Goal: Task Accomplishment & Management: Manage account settings

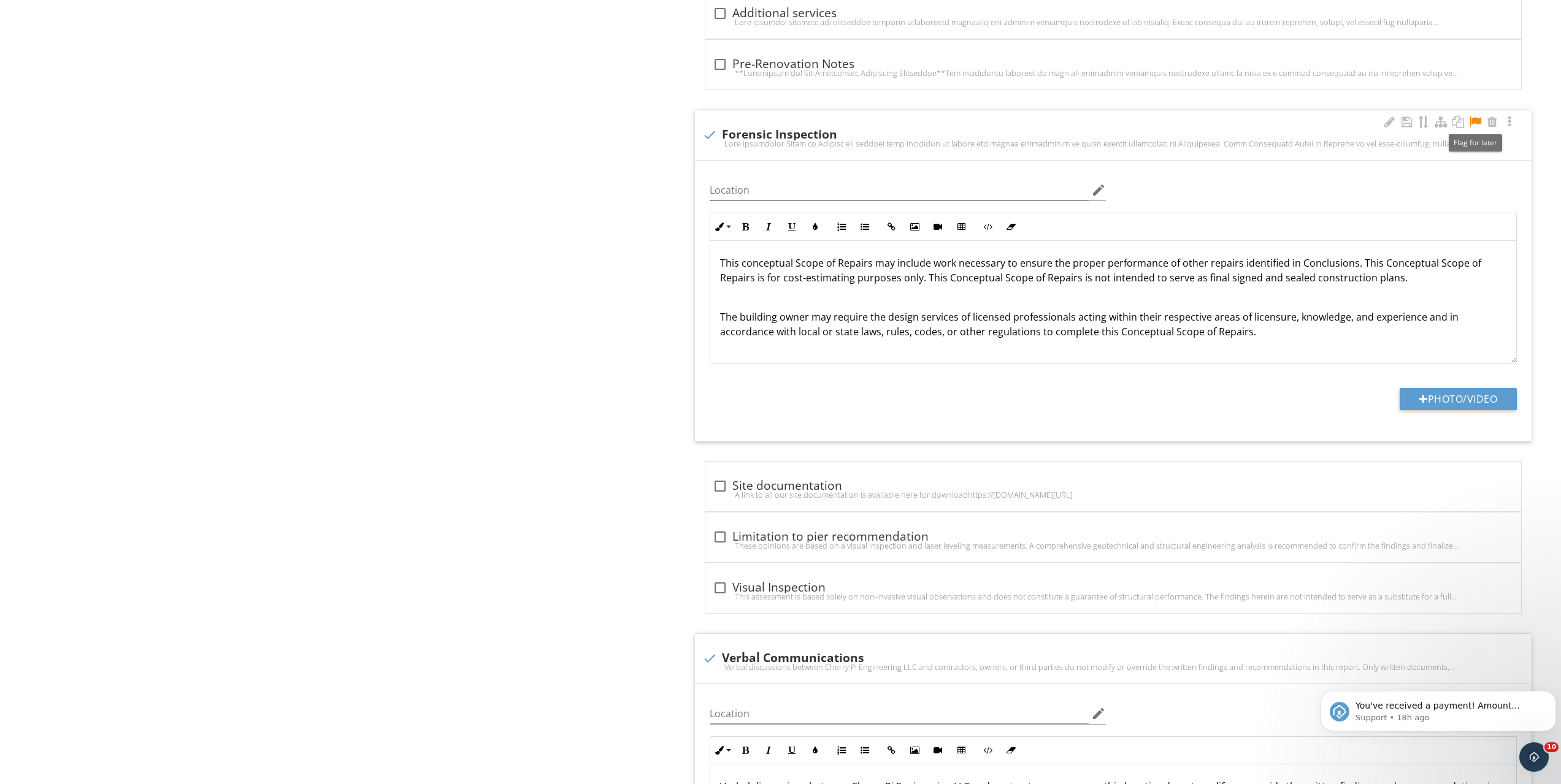
click at [1473, 120] on div at bounding box center [1475, 122] width 15 height 12
click at [1313, 128] on div "check Forensic Inspection" at bounding box center [1113, 134] width 822 height 15
checkbox input "true"
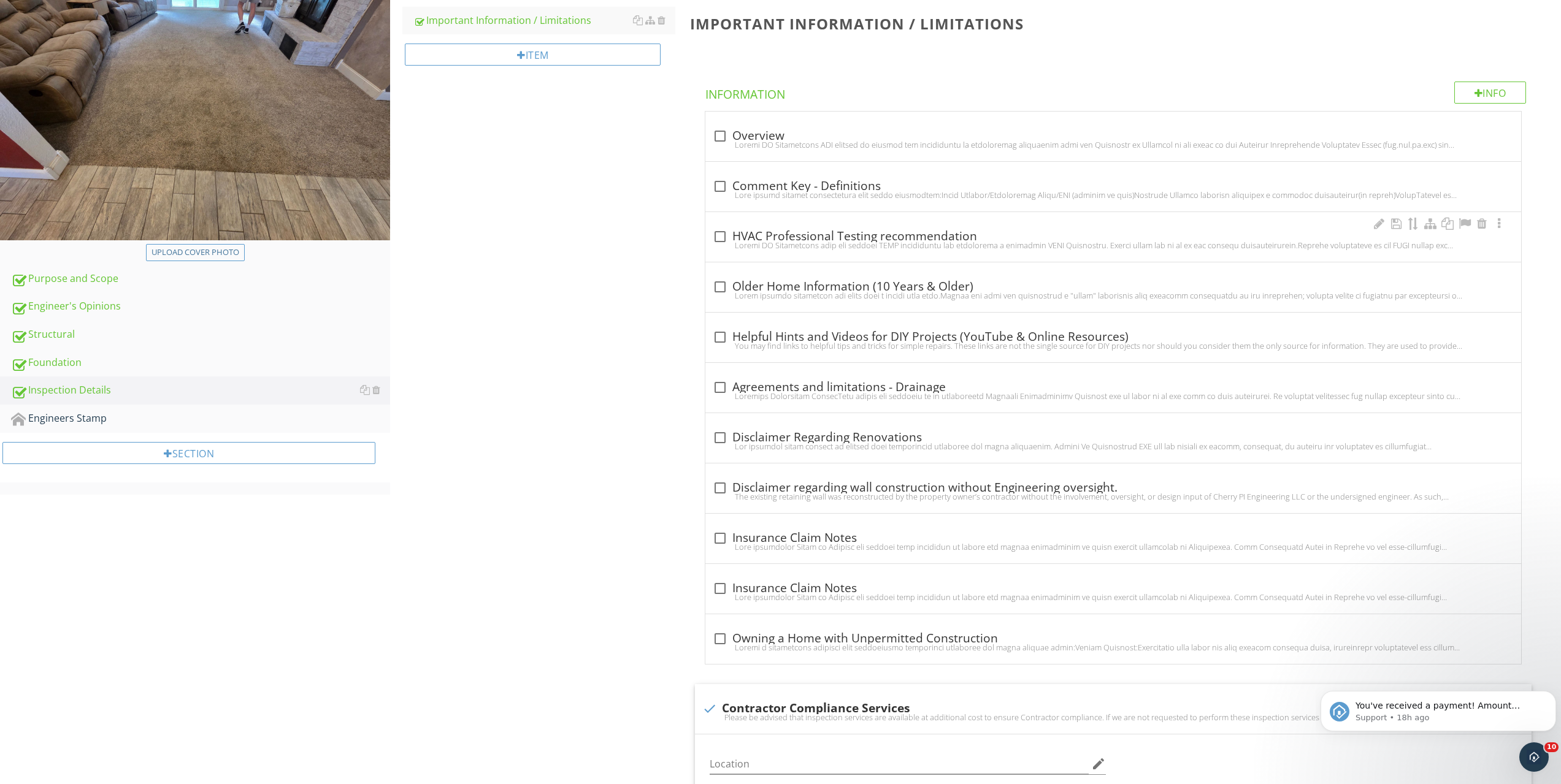
scroll to position [153, 0]
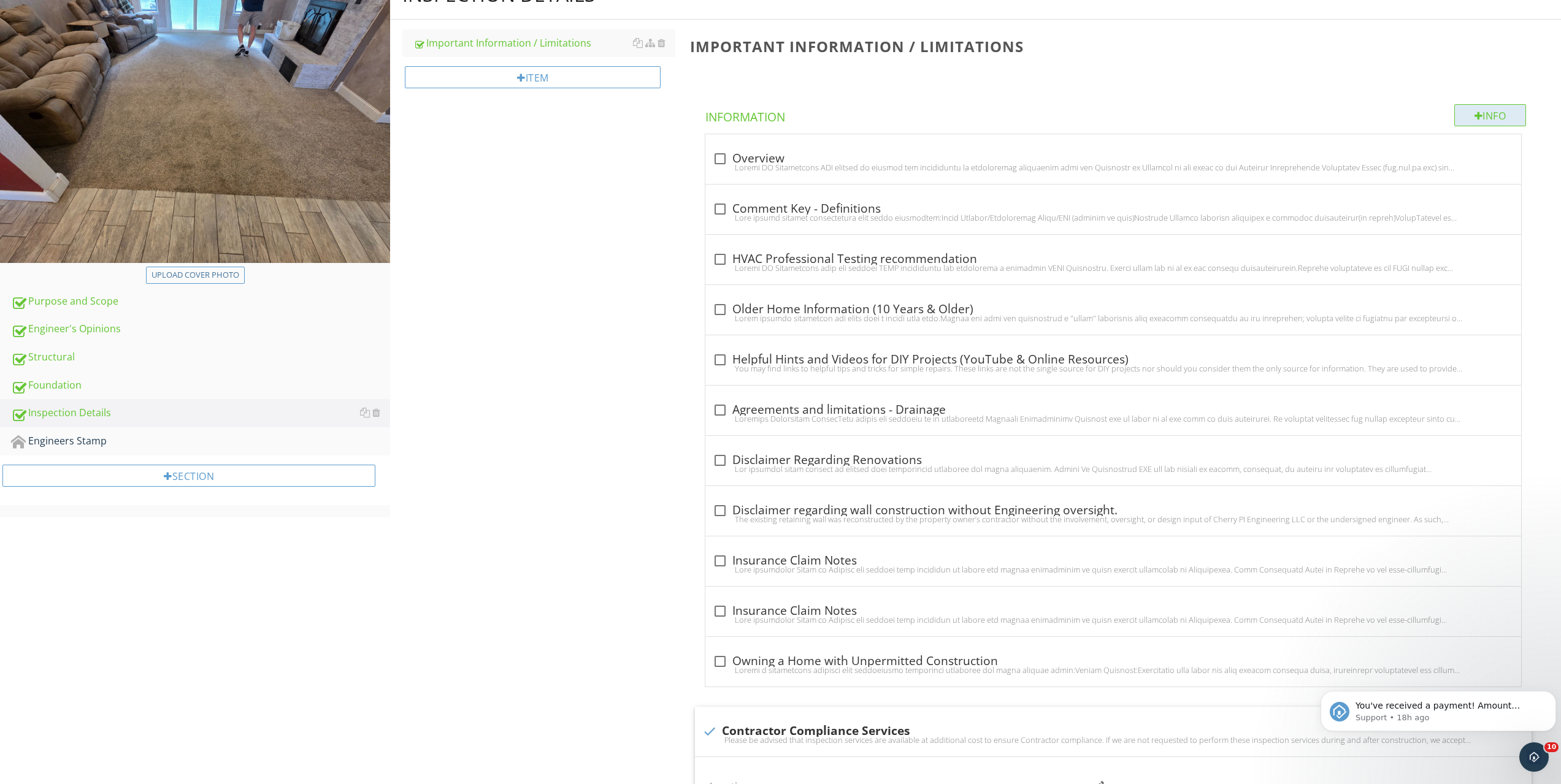
click at [1489, 117] on div "Info" at bounding box center [1491, 115] width 72 height 22
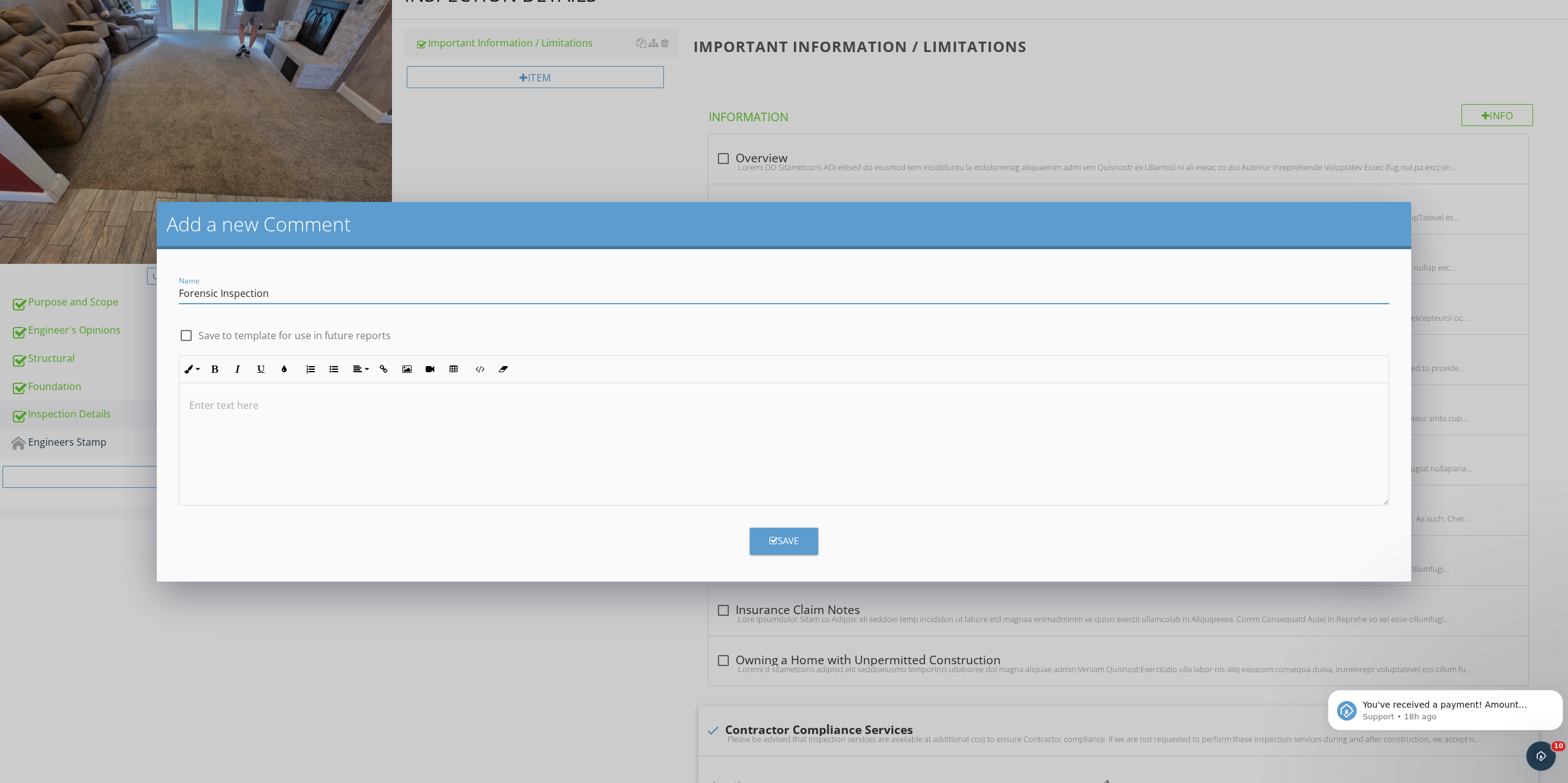
type input "Forensic Inspection"
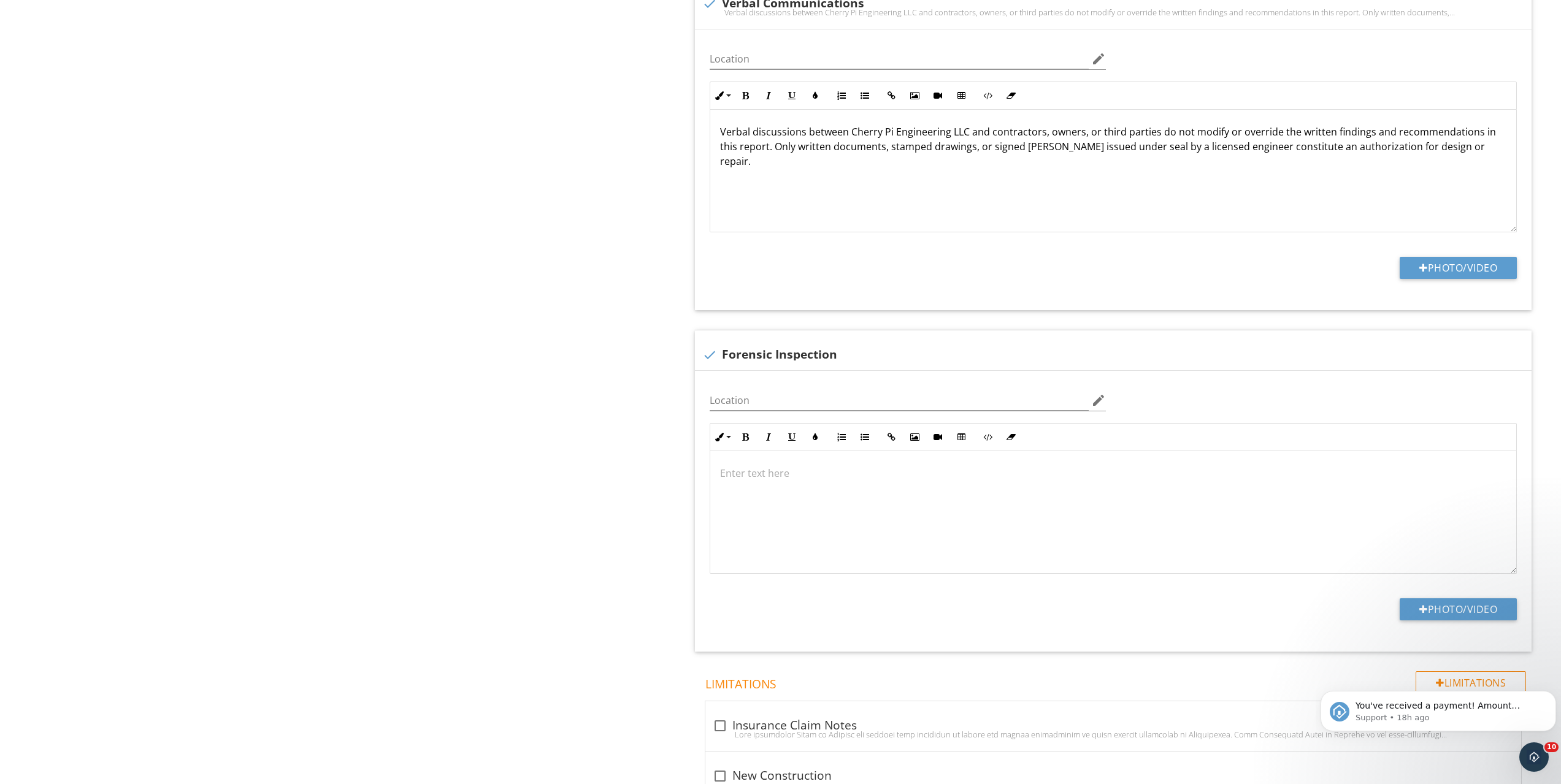
scroll to position [4328, 0]
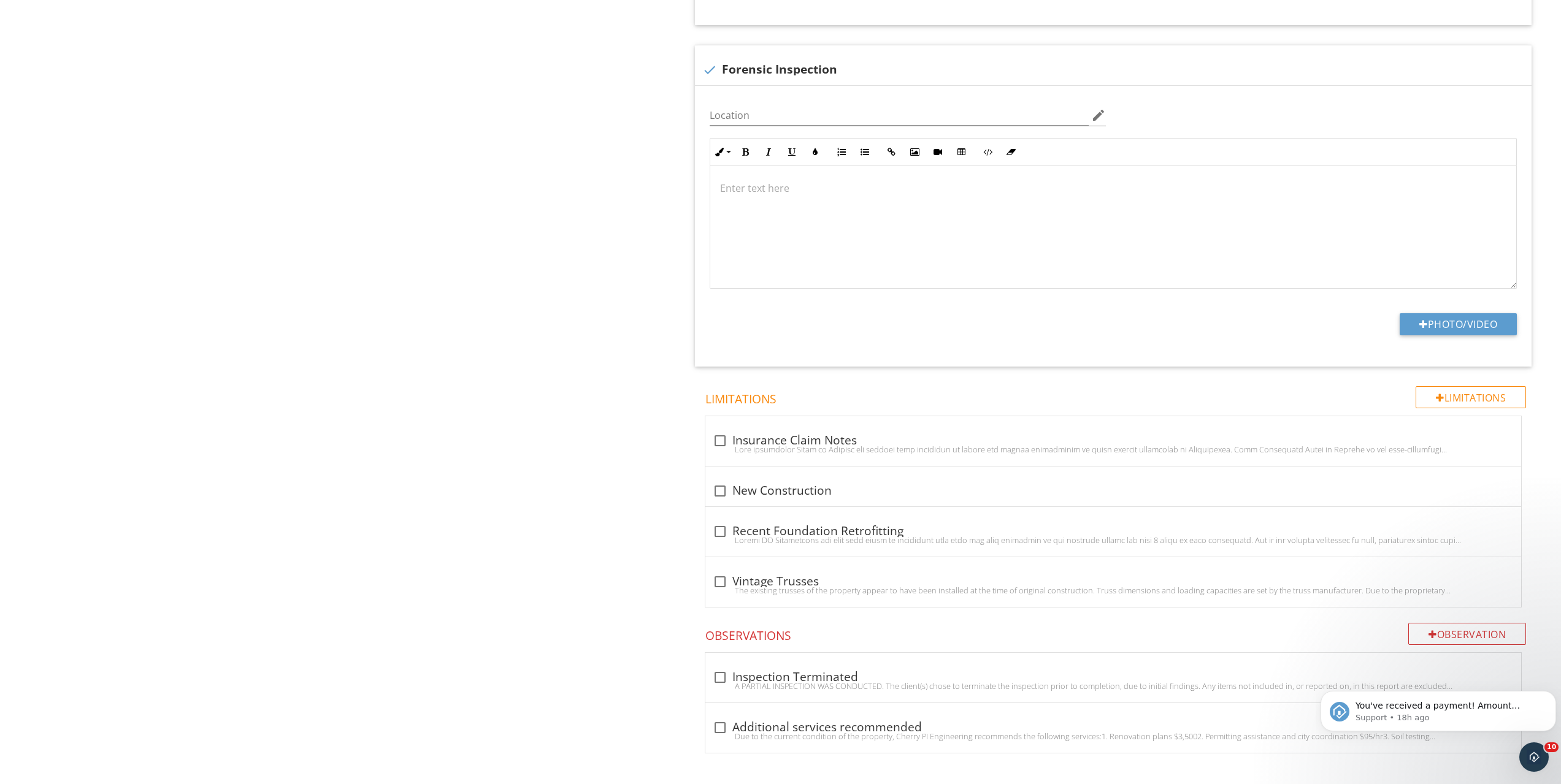
drag, startPoint x: 609, startPoint y: 225, endPoint x: 624, endPoint y: 636, distance: 411.3
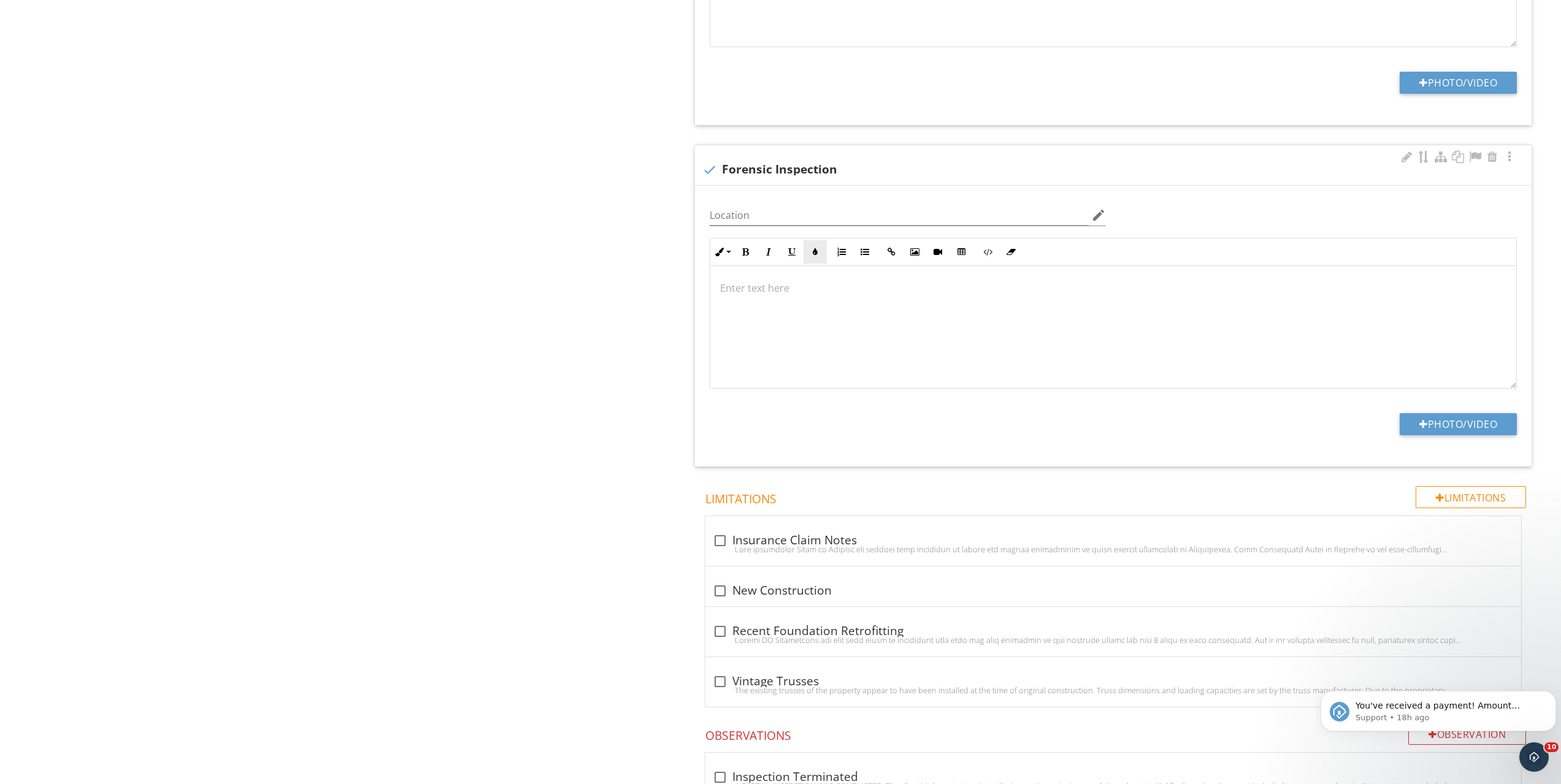
scroll to position [4205, 0]
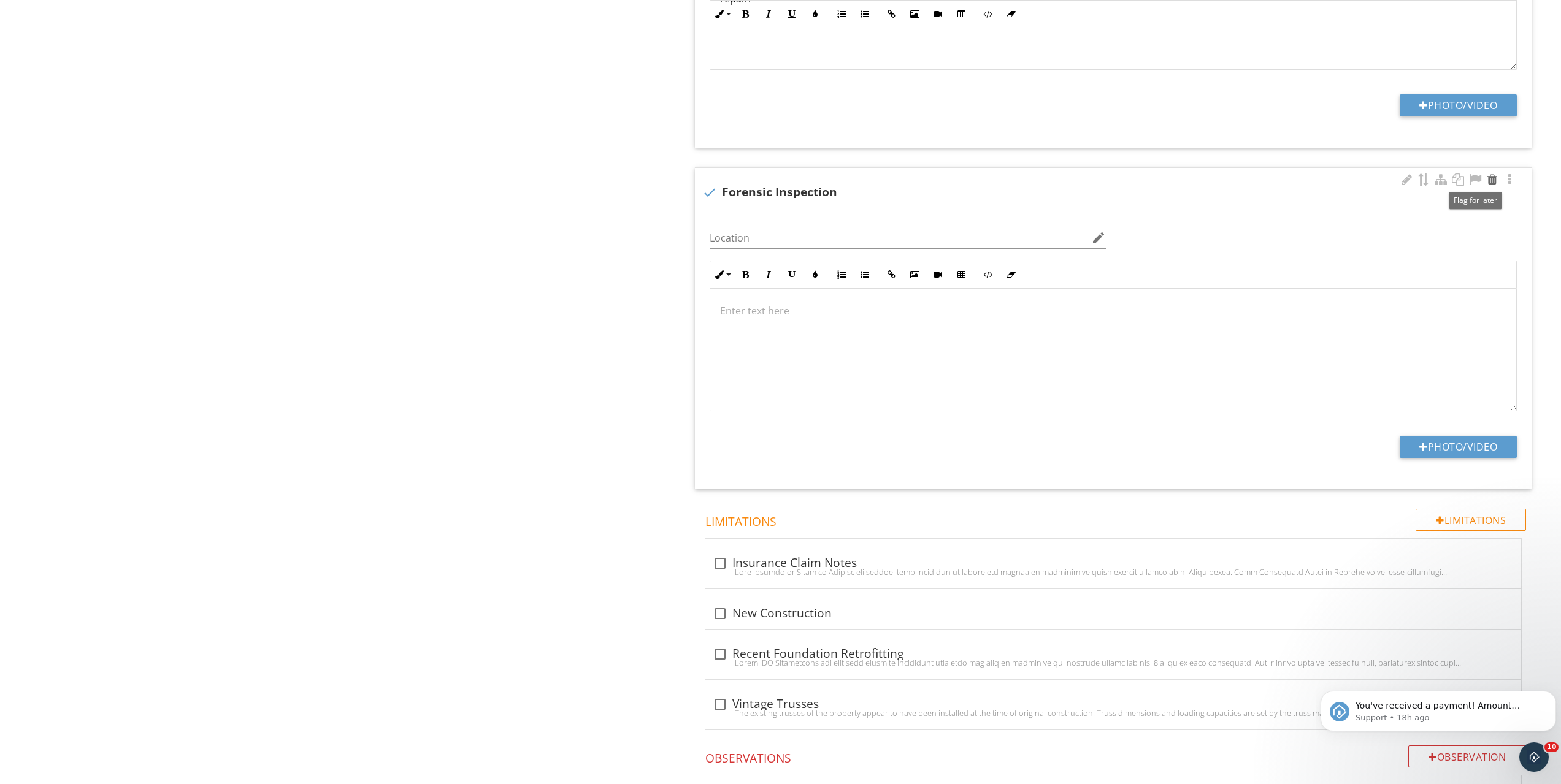
click at [1485, 183] on div at bounding box center [1492, 180] width 15 height 12
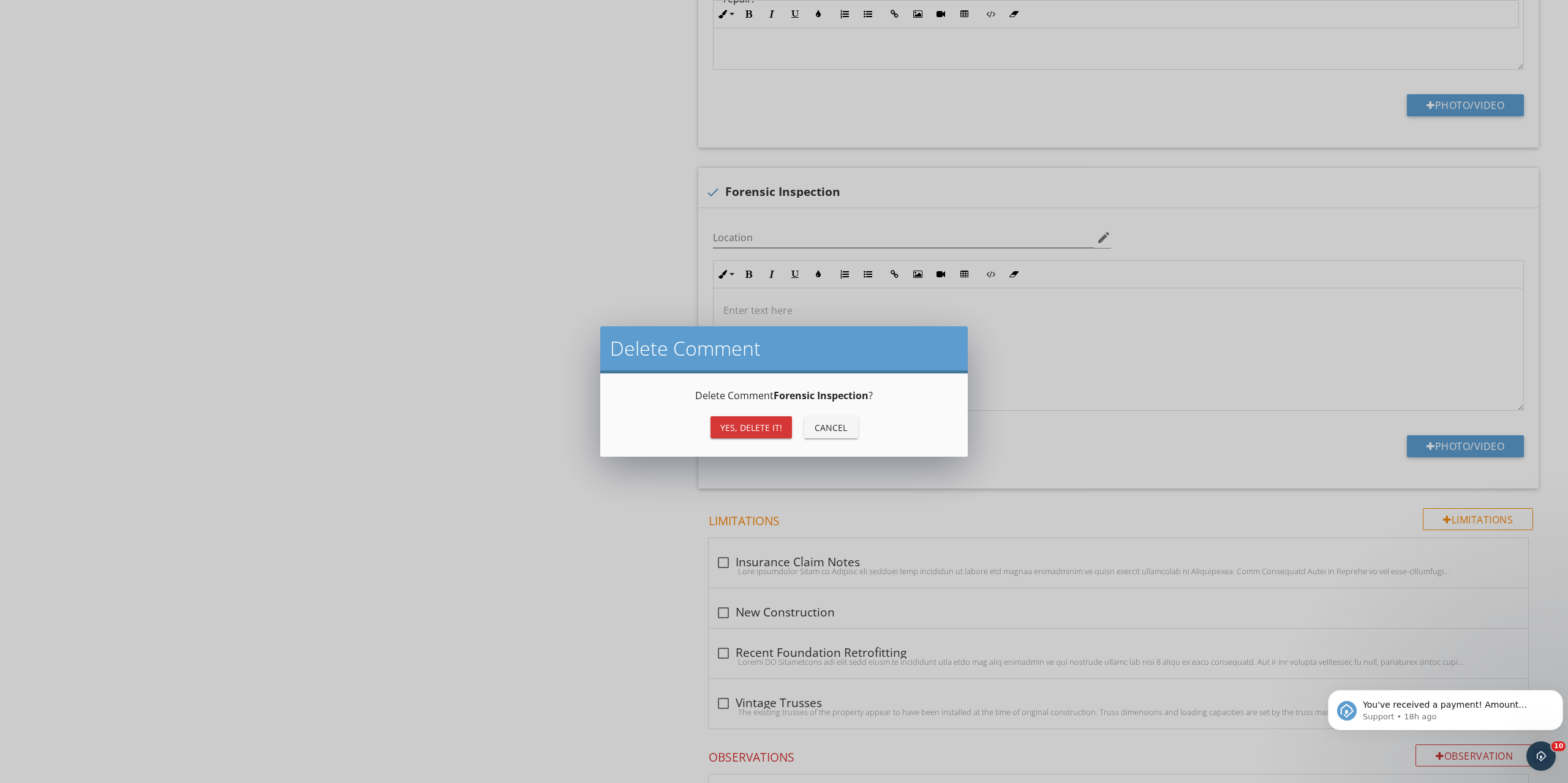
click at [760, 424] on div "Yes, Delete it!" at bounding box center [752, 428] width 62 height 13
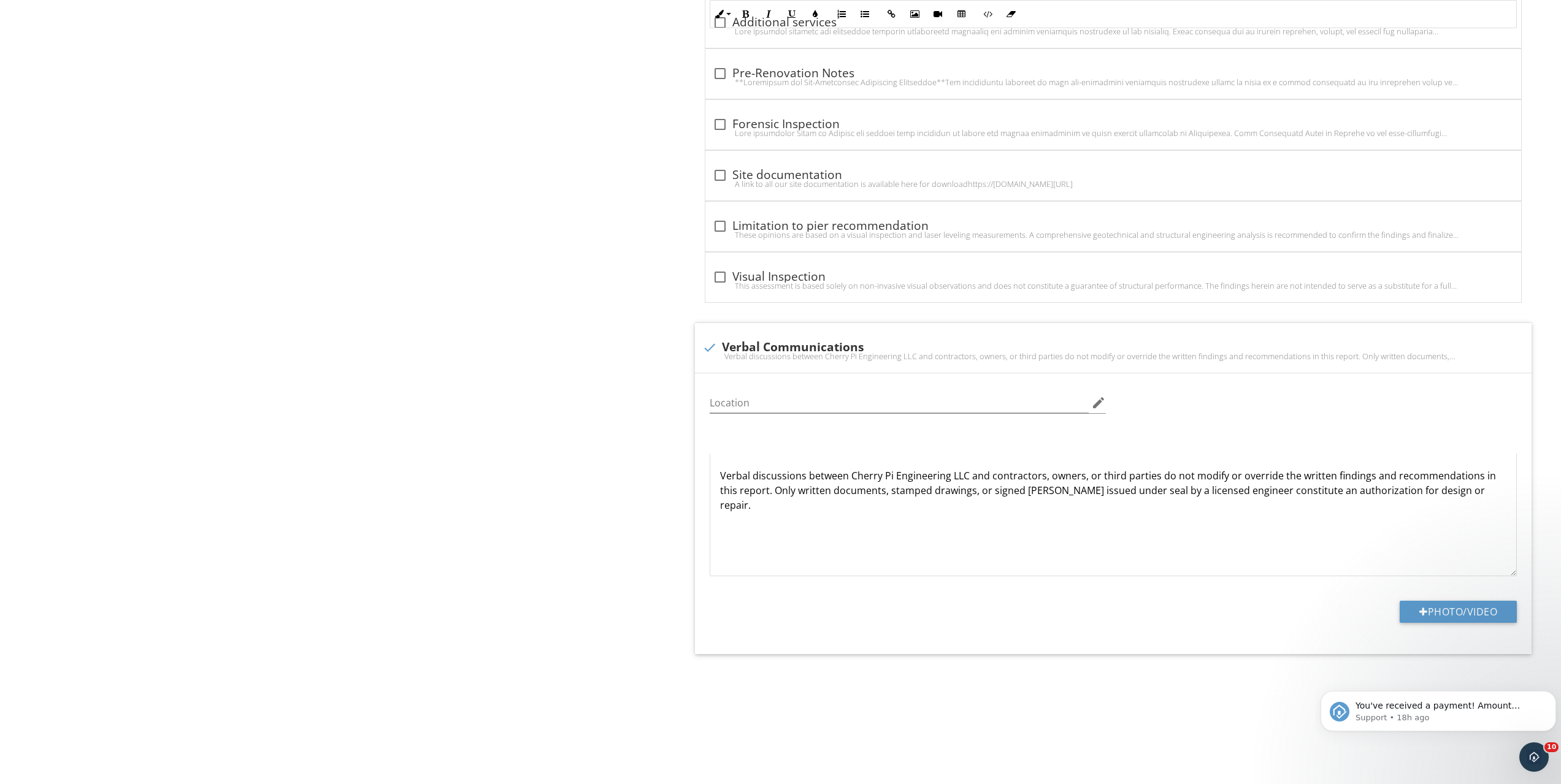
scroll to position [82, 0]
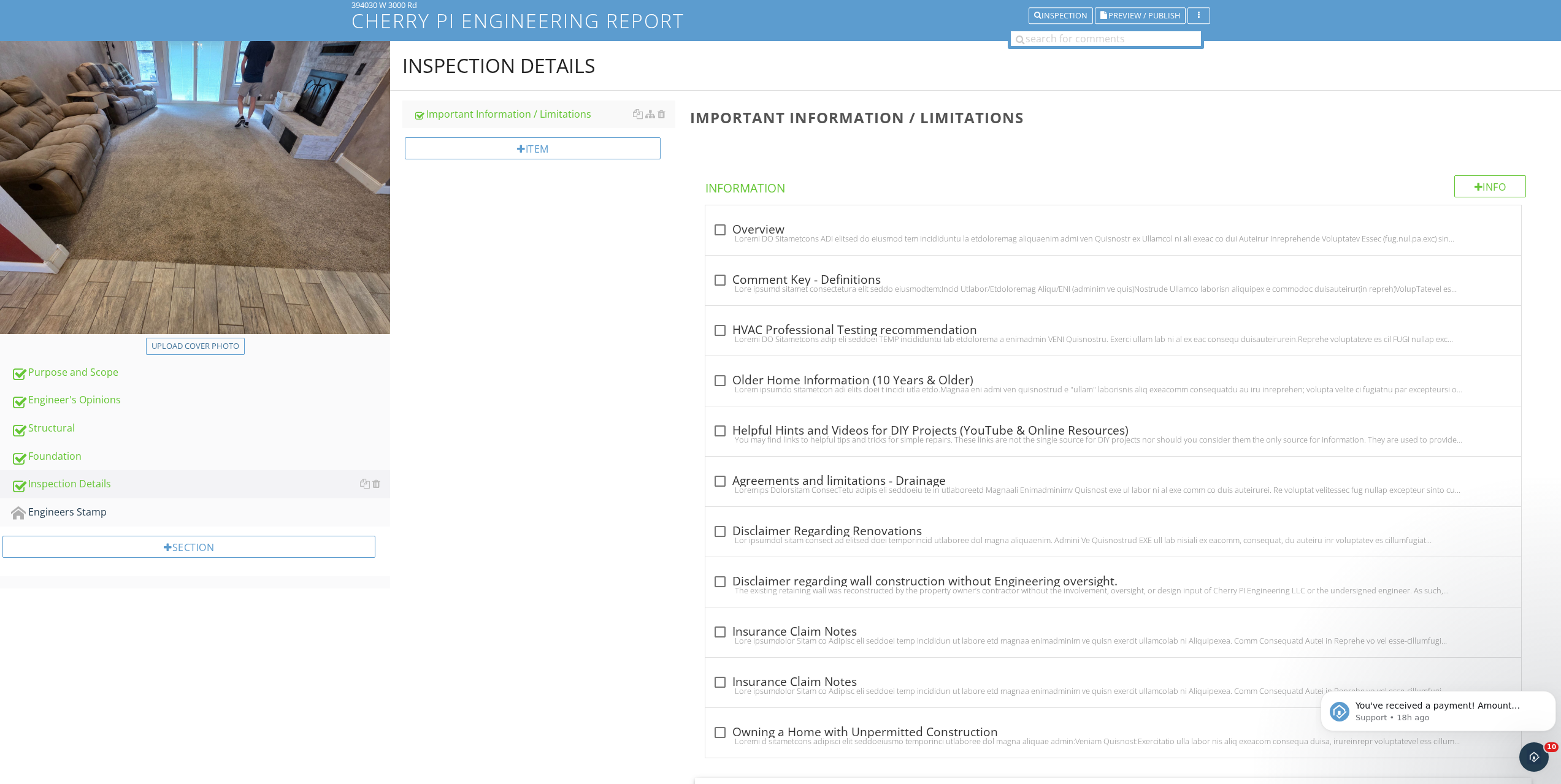
drag, startPoint x: 619, startPoint y: 469, endPoint x: 664, endPoint y: 179, distance: 293.5
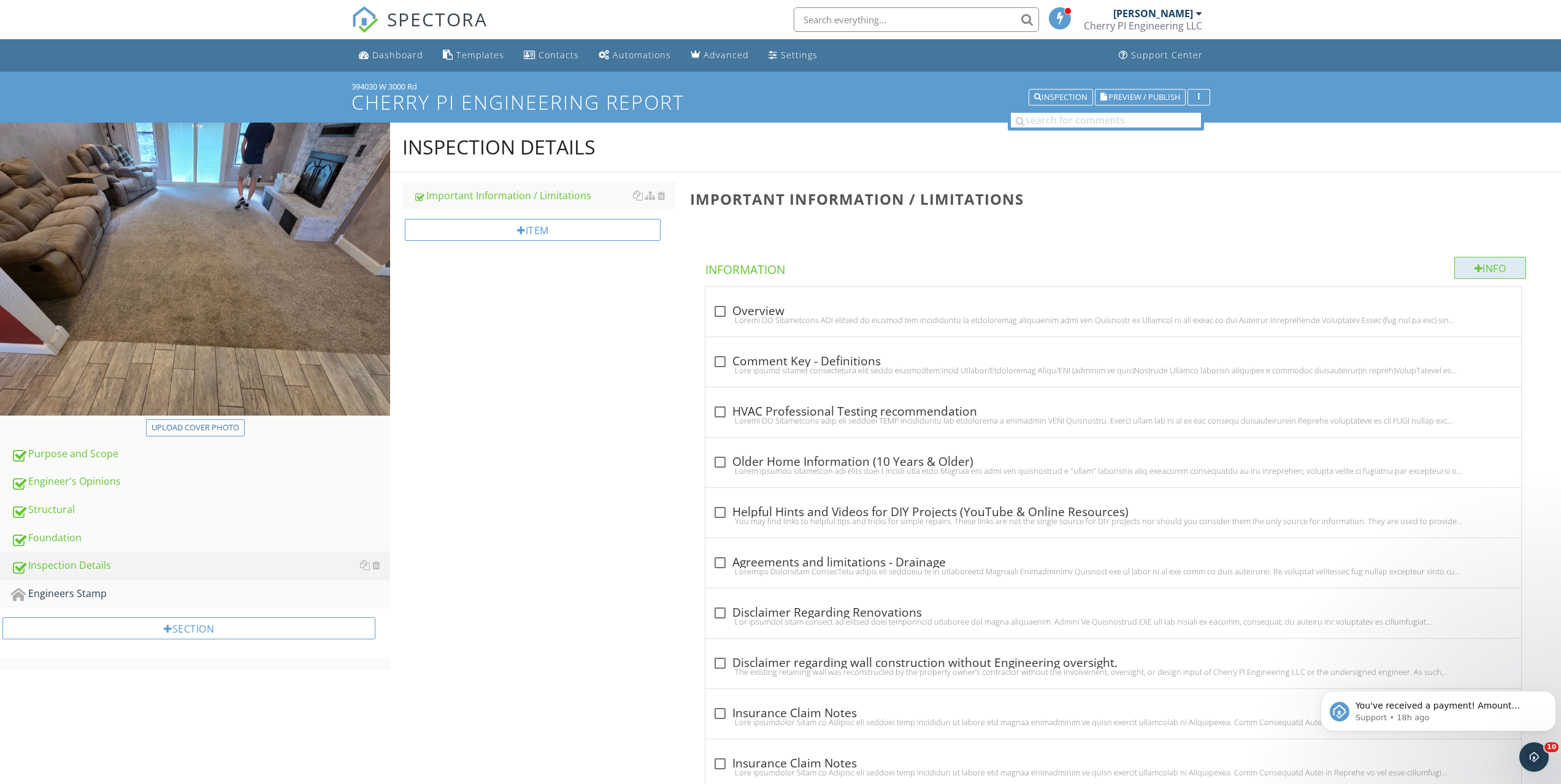
click at [1474, 264] on div at bounding box center [1479, 268] width 9 height 10
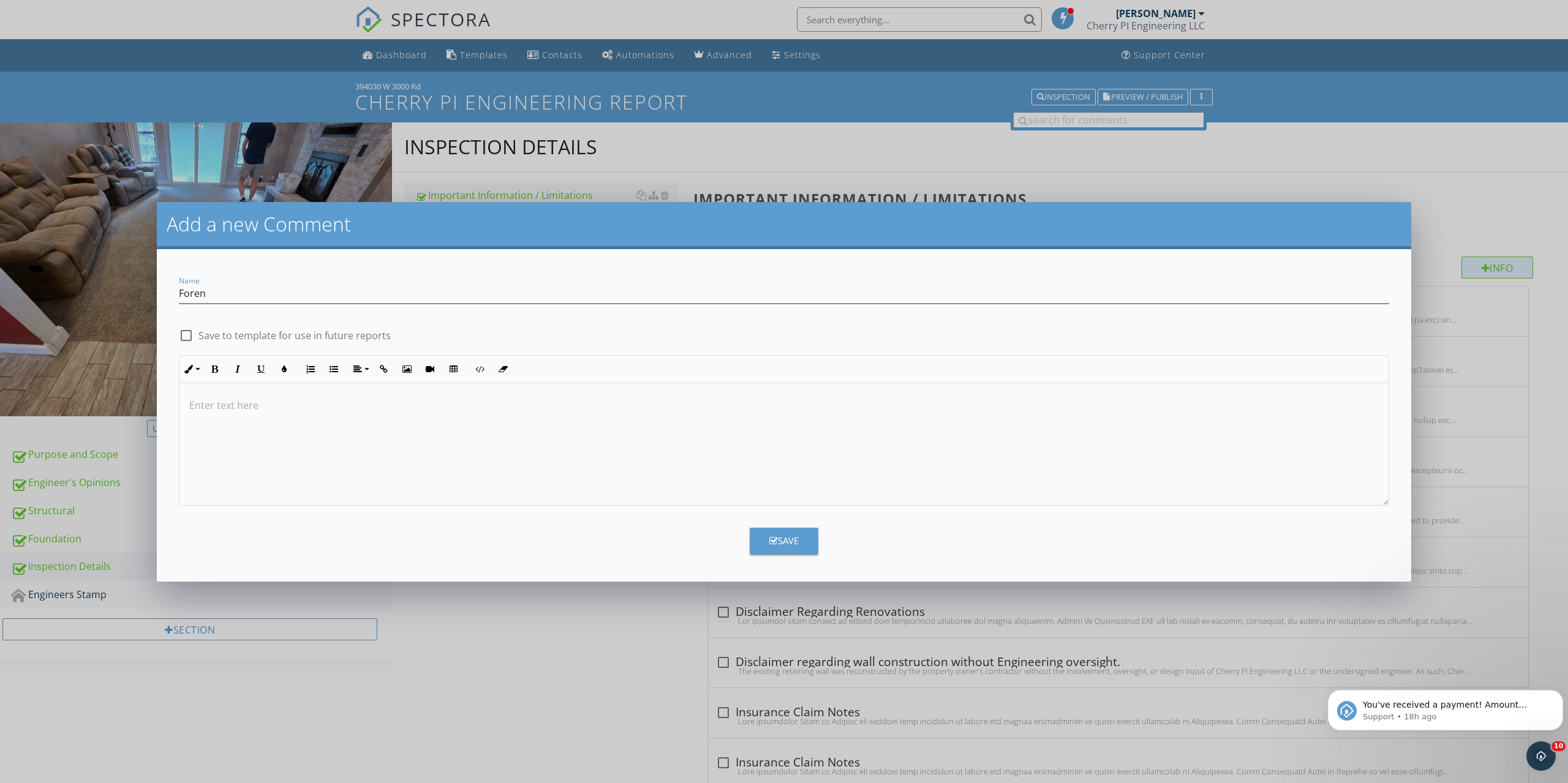
type input "Forensic Inspection"
click at [337, 336] on label "Save to template for use in future reports" at bounding box center [294, 335] width 192 height 12
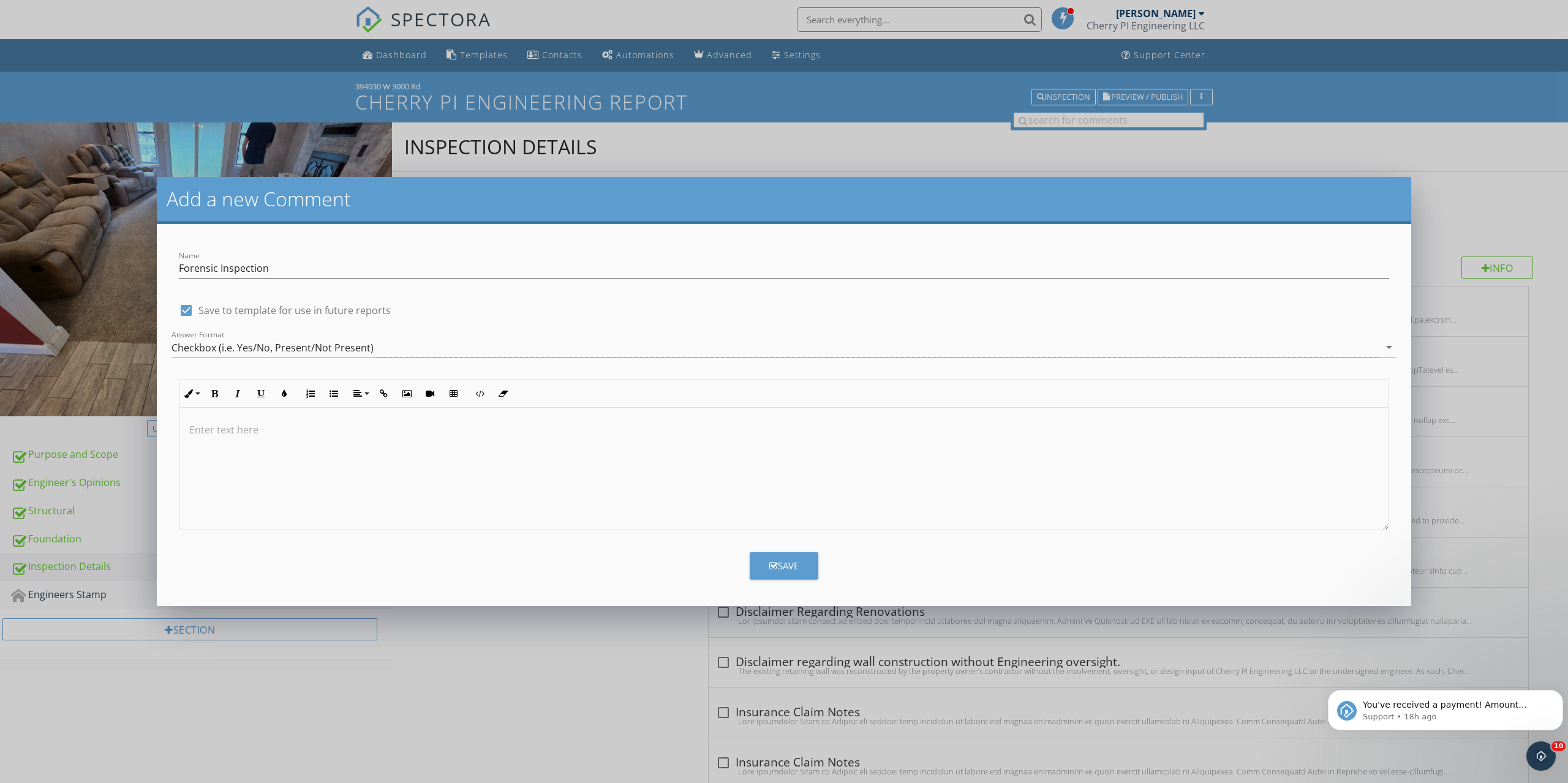
click at [344, 431] on p at bounding box center [784, 430] width 1190 height 15
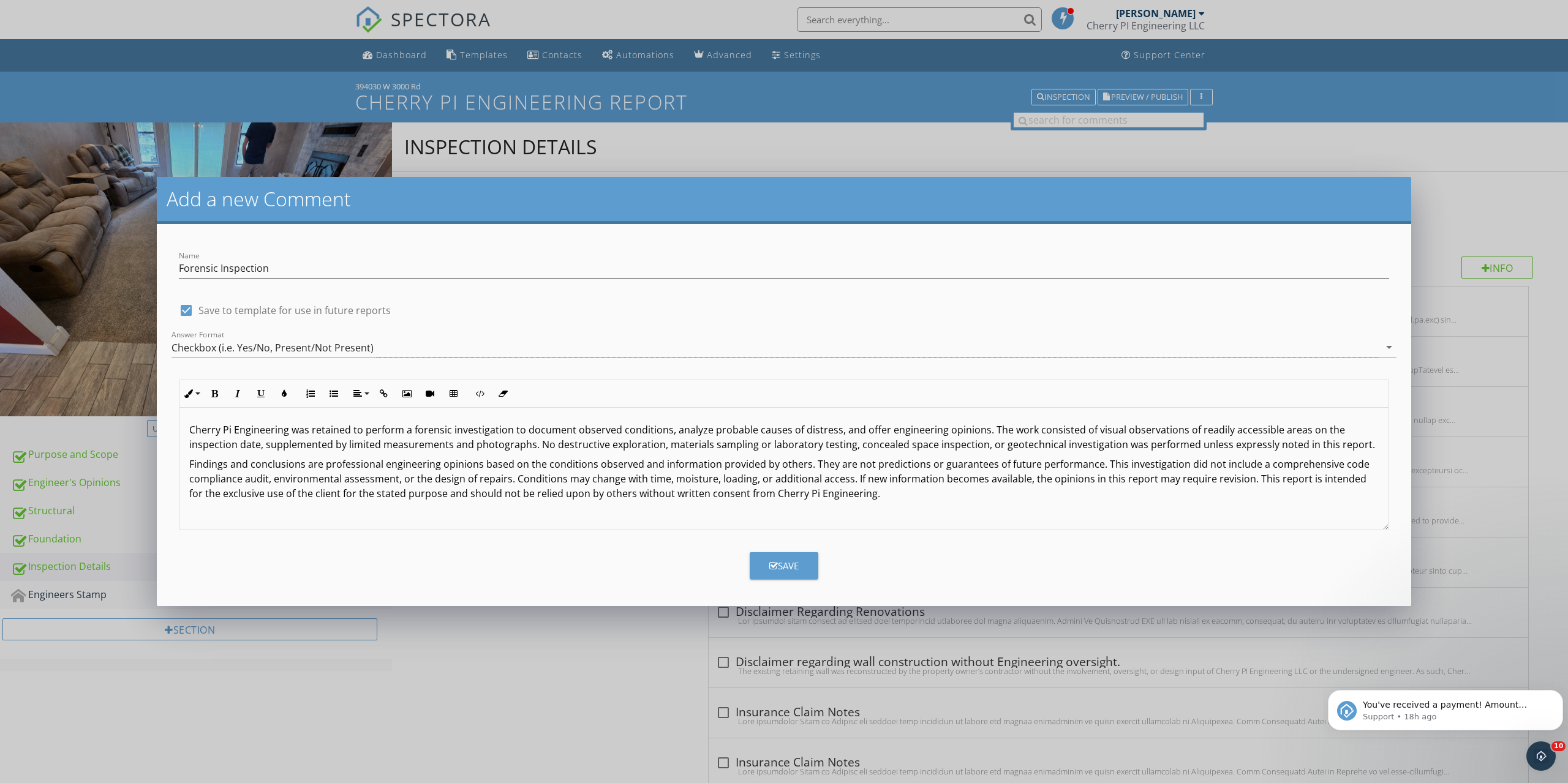
click at [807, 563] on button "Save" at bounding box center [784, 566] width 68 height 27
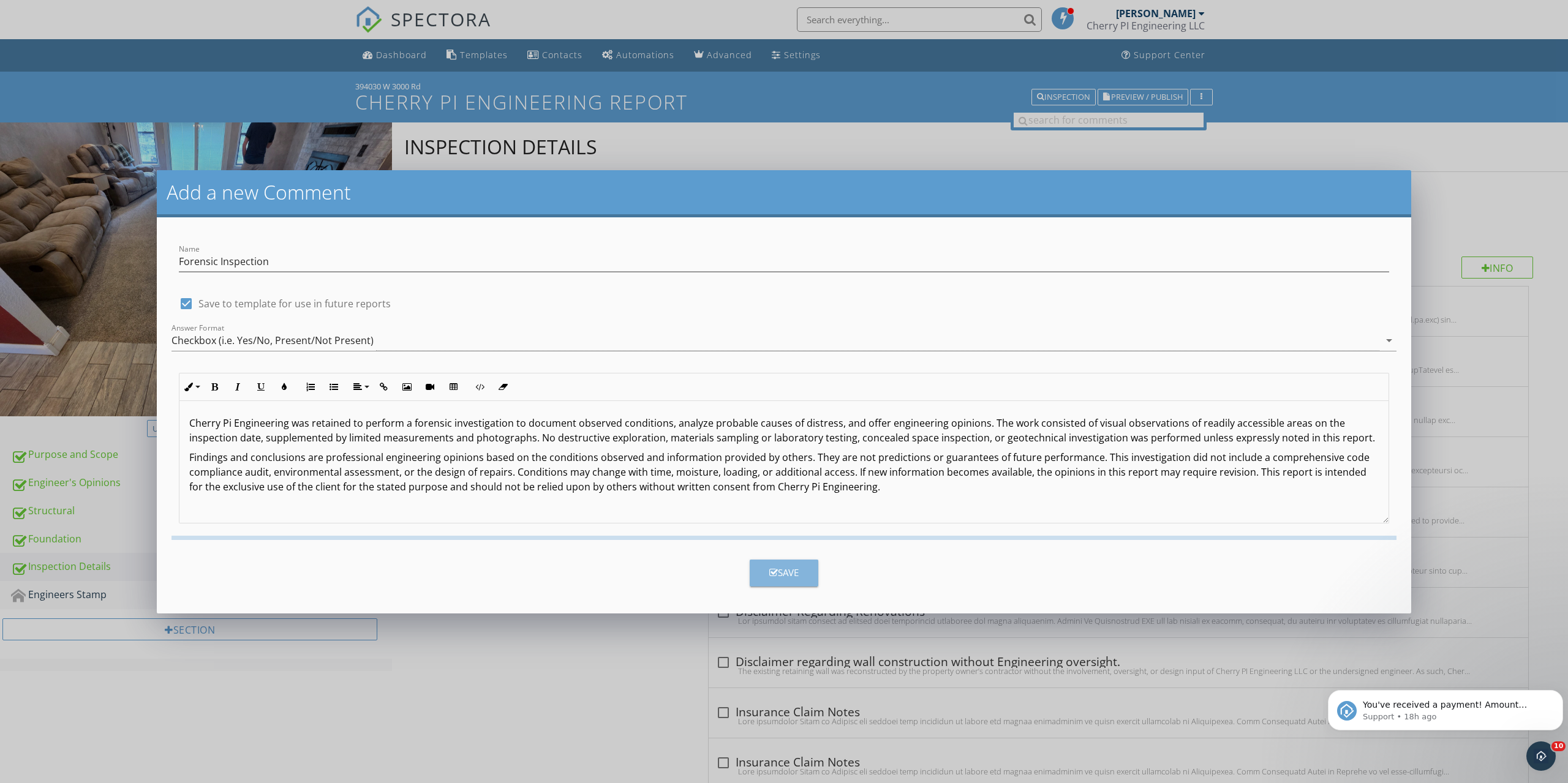
checkbox input "false"
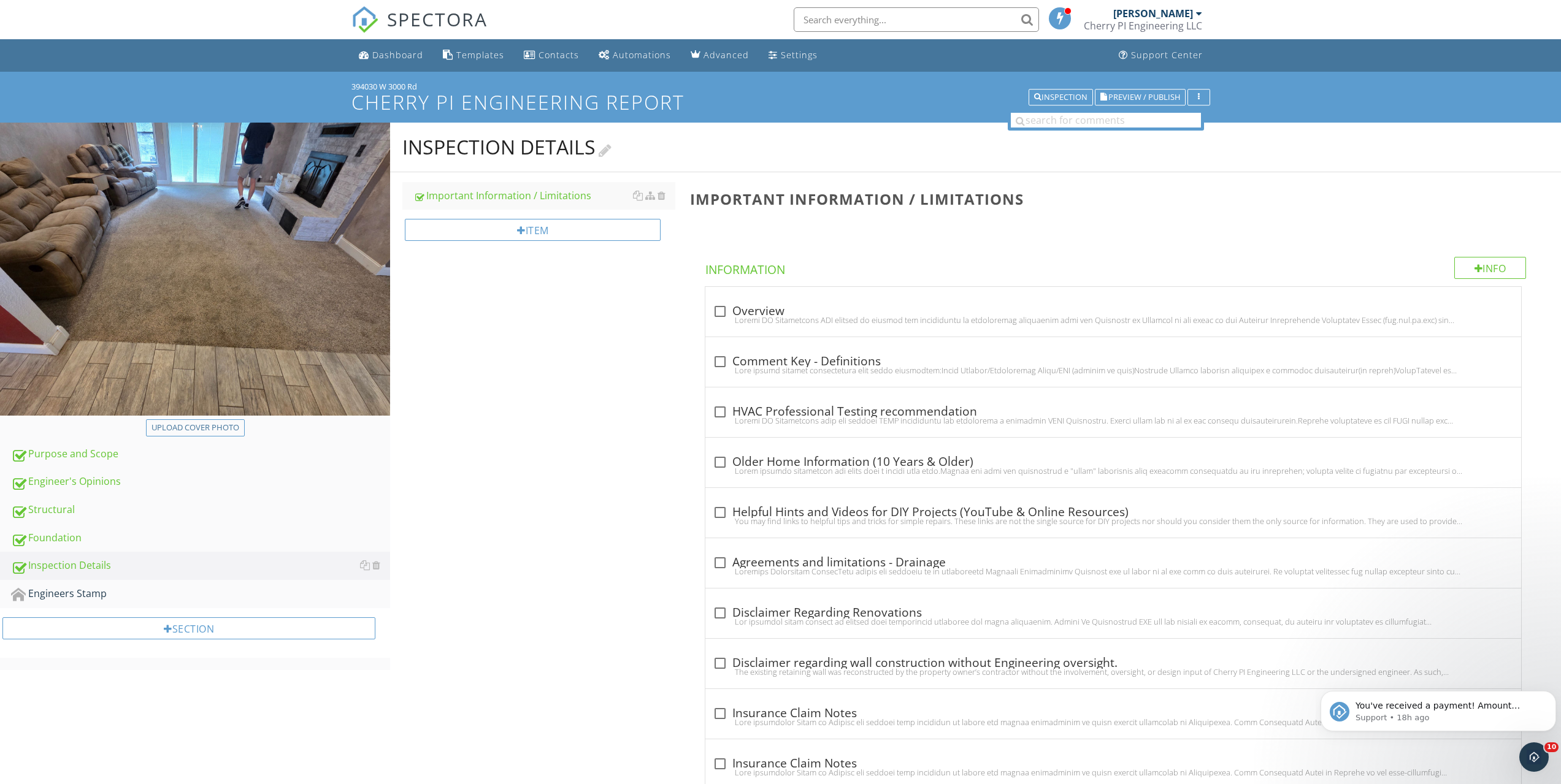
drag, startPoint x: 613, startPoint y: 518, endPoint x: 600, endPoint y: 140, distance: 378.2
click at [1113, 90] on button "Preview / Publish" at bounding box center [1140, 97] width 91 height 17
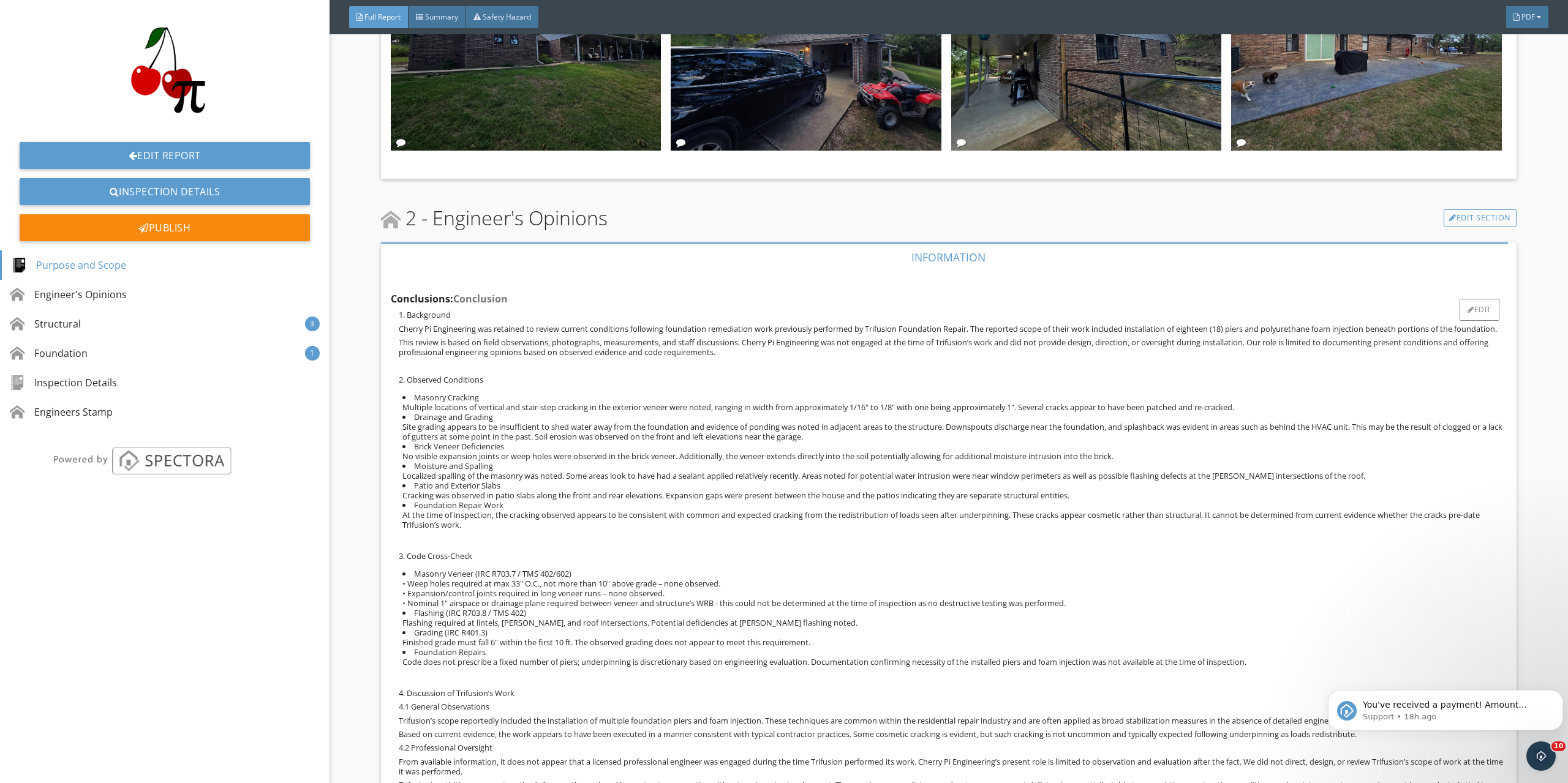
scroll to position [1102, 0]
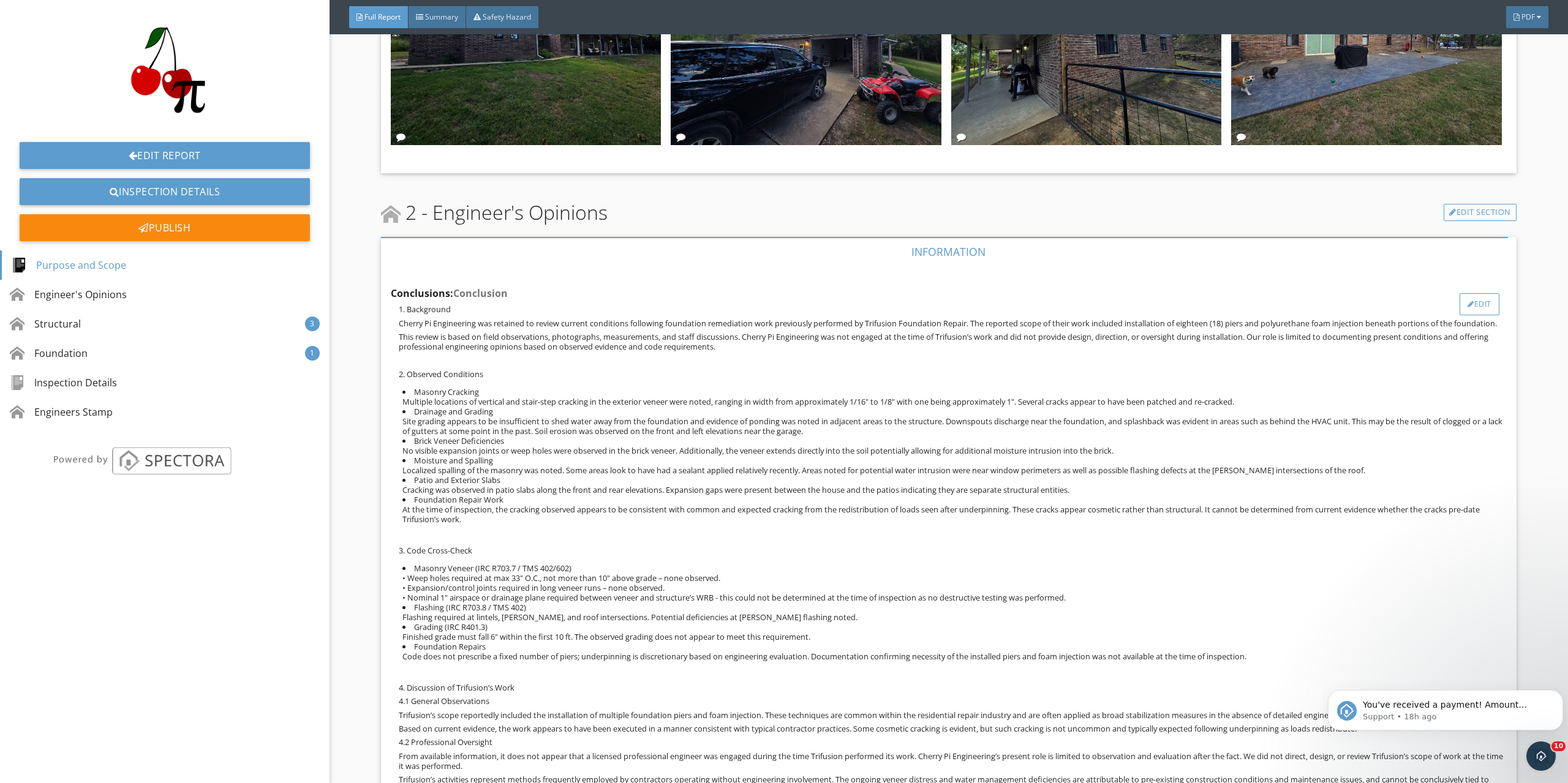
click at [1467, 305] on div "Edit" at bounding box center [1479, 304] width 40 height 22
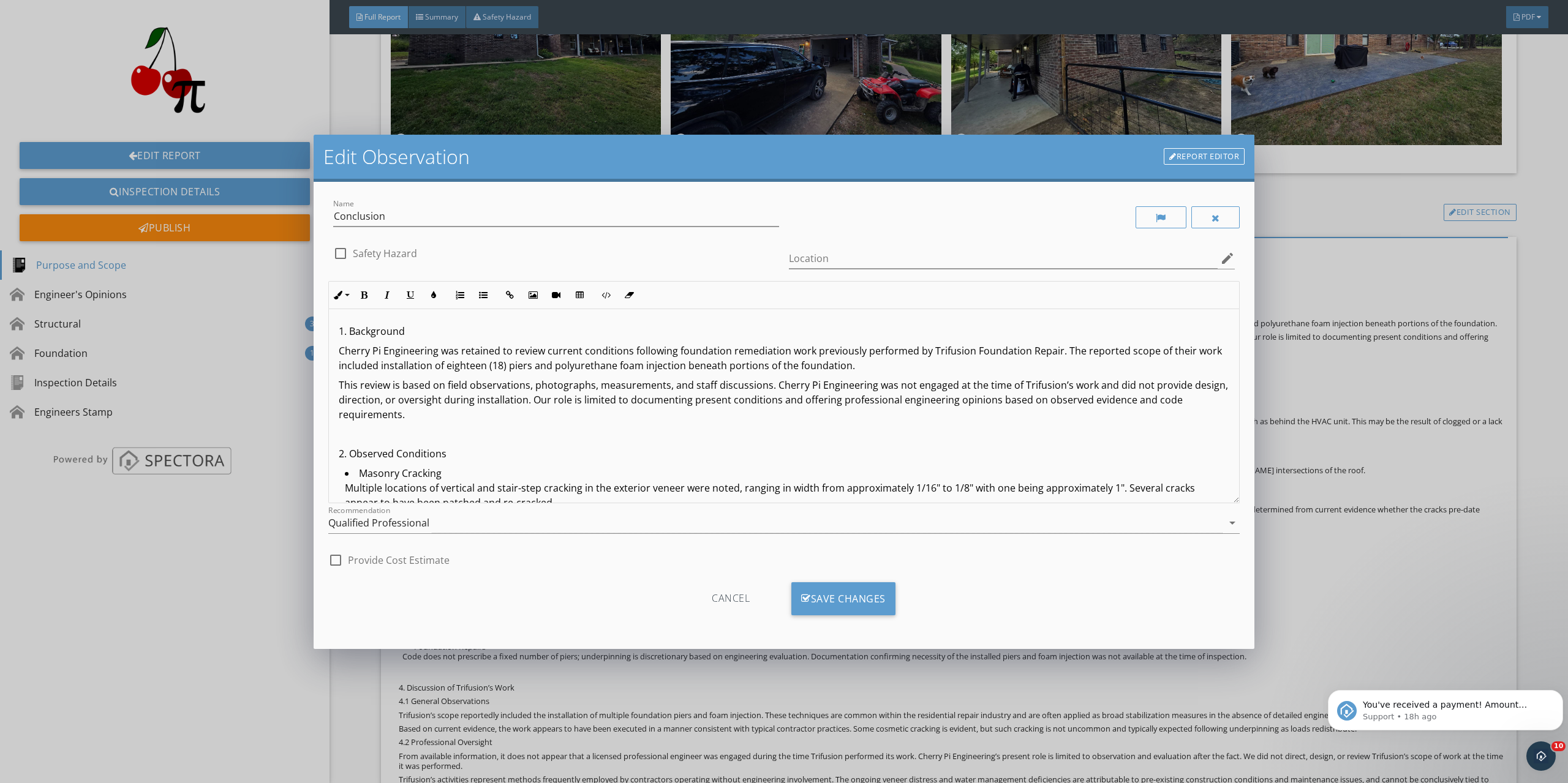
click at [379, 363] on p "Cherry Pi Engineering was retained to review current conditions following found…" at bounding box center [783, 358] width 890 height 29
click at [874, 594] on div "Save Changes" at bounding box center [844, 599] width 104 height 33
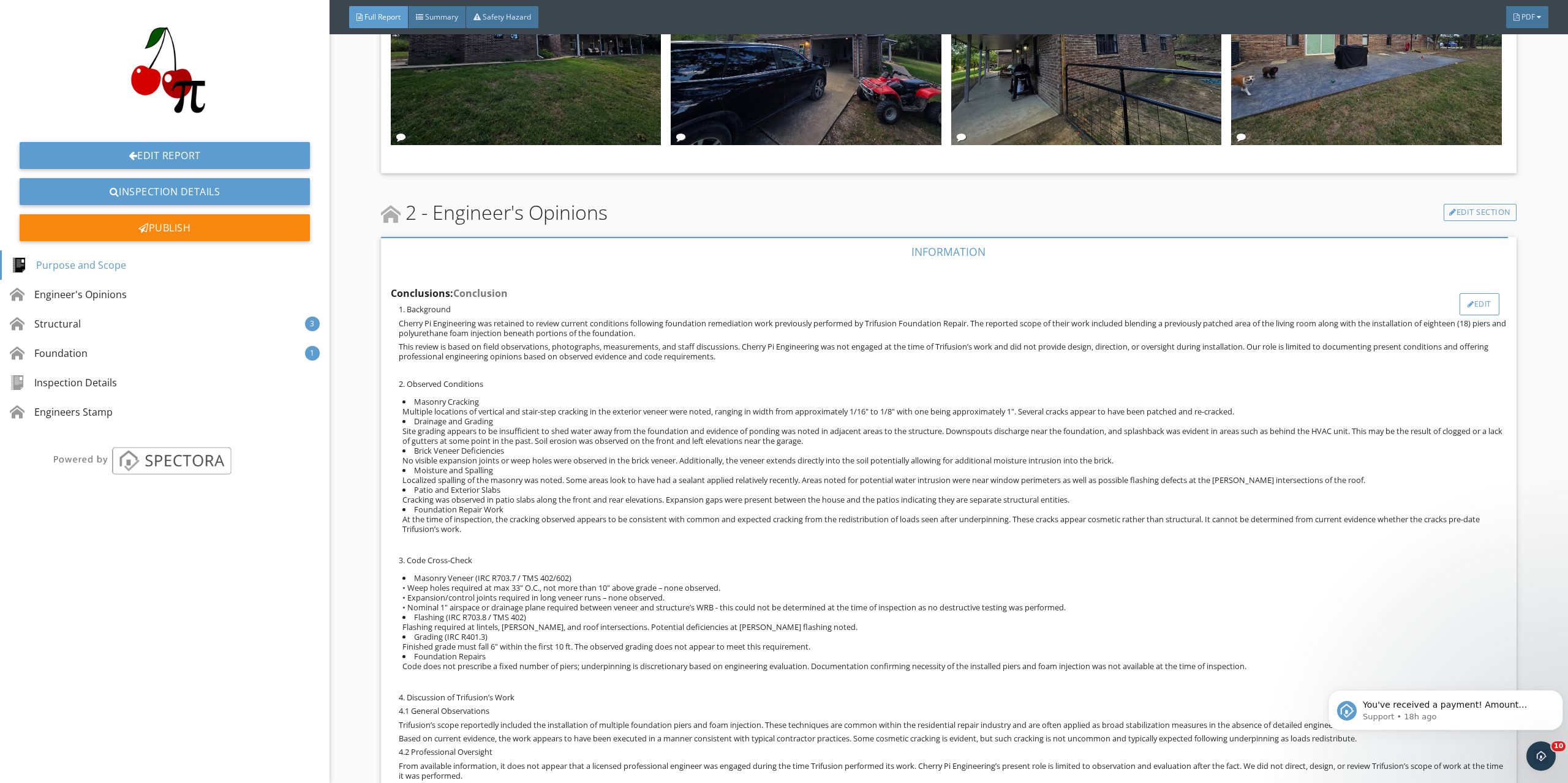
click at [1460, 304] on div "Edit" at bounding box center [1479, 304] width 40 height 22
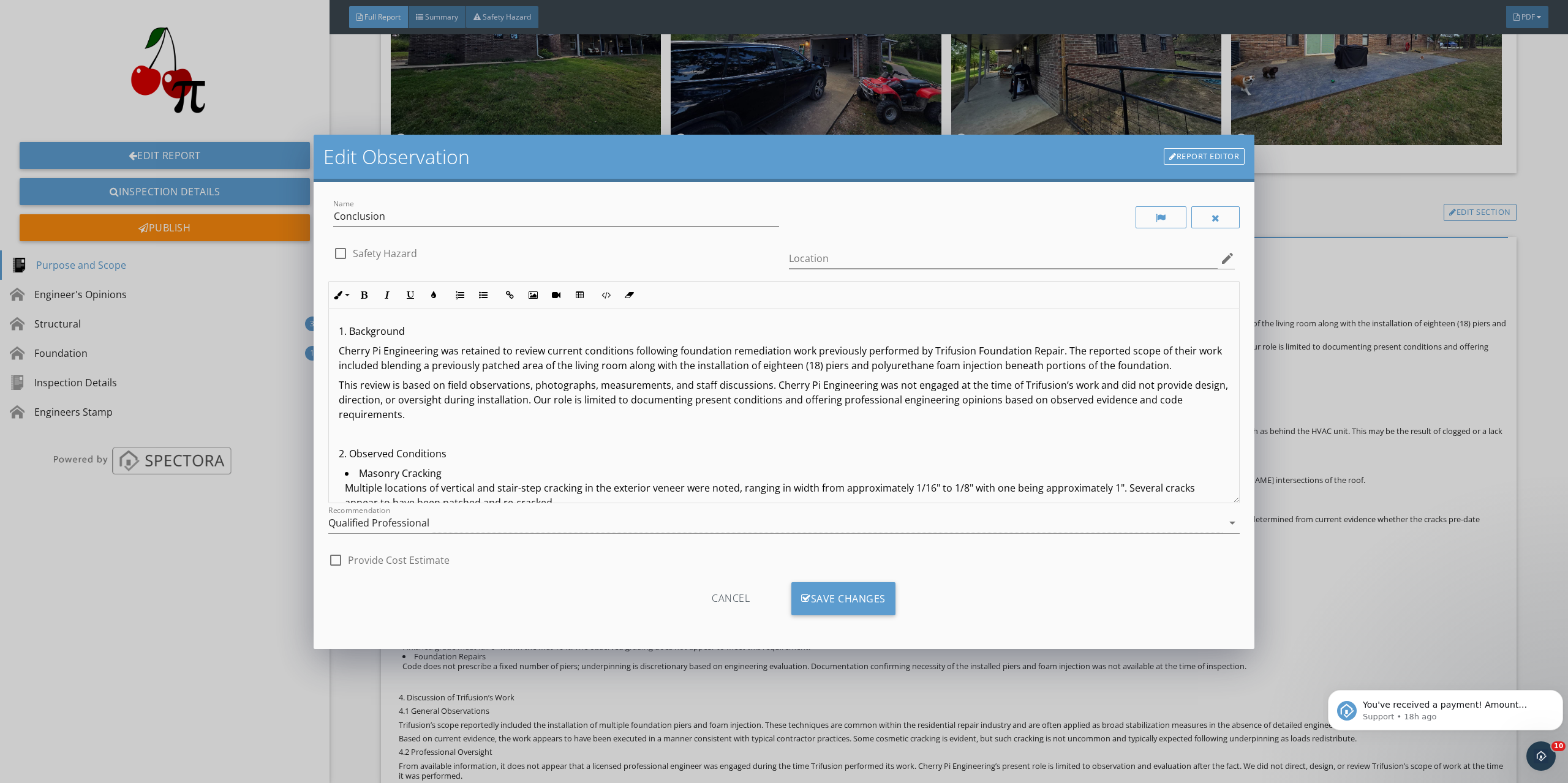
click at [714, 599] on div "Cancel" at bounding box center [731, 599] width 117 height 33
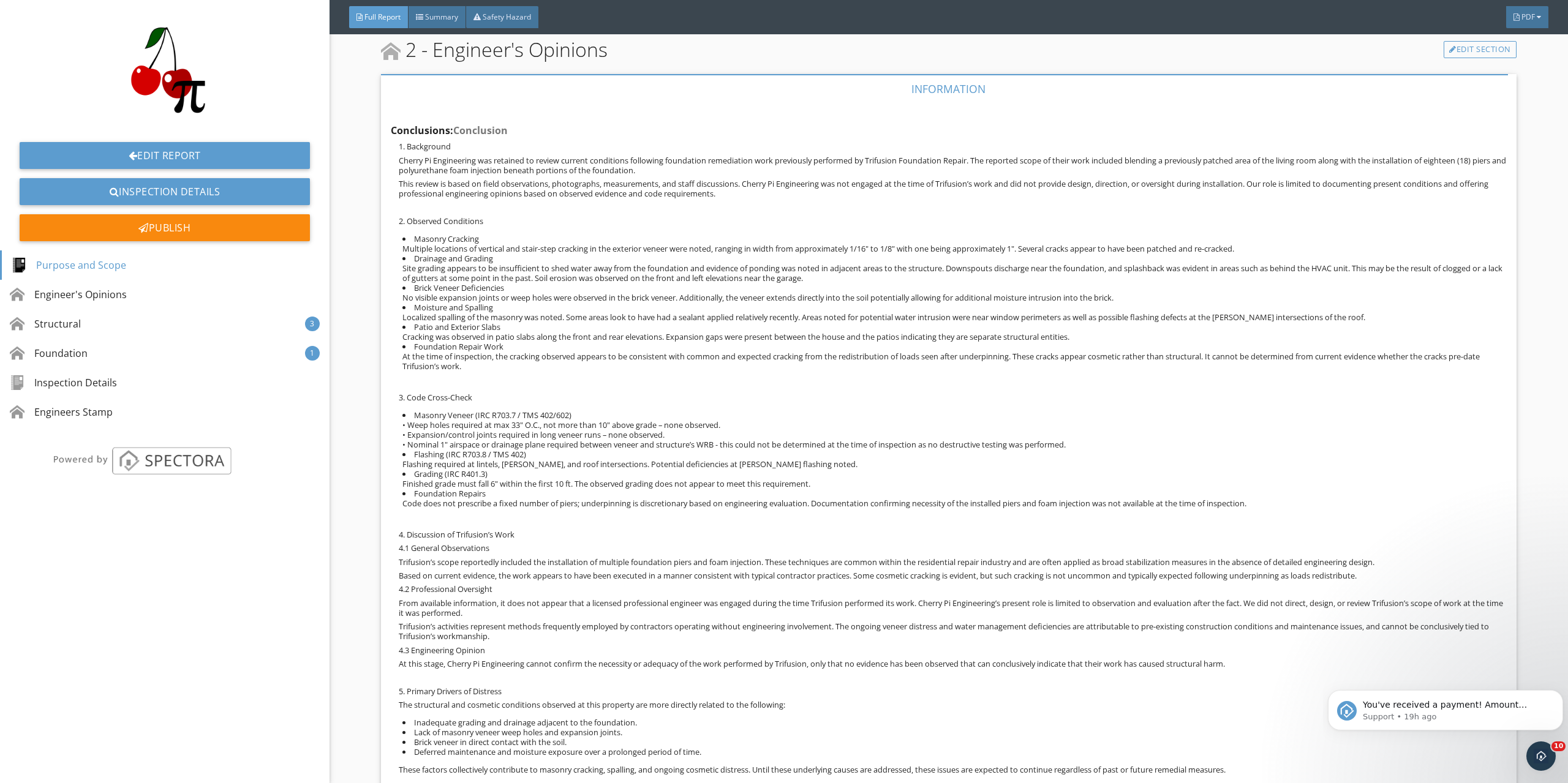
scroll to position [1286, 0]
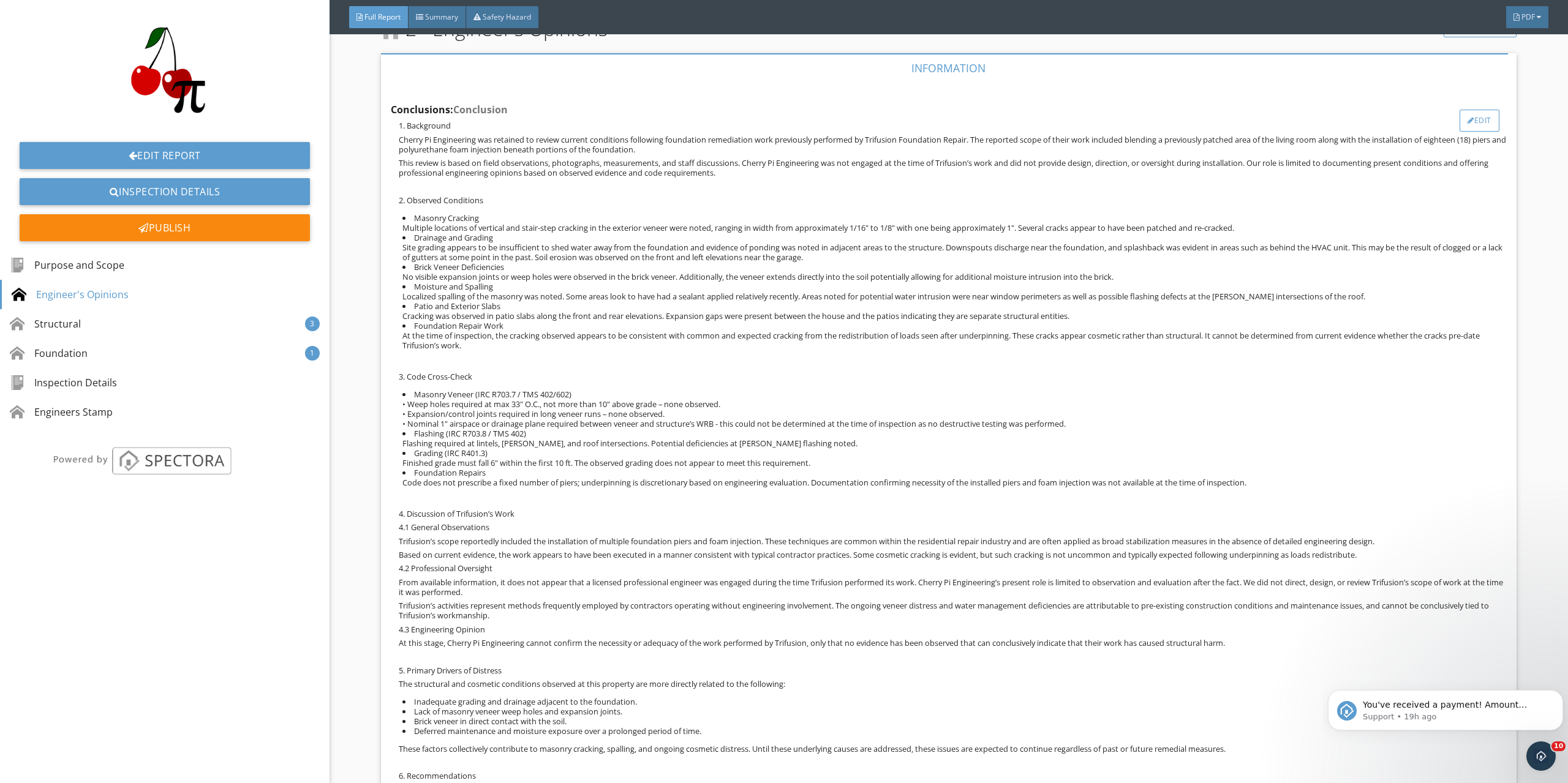
click at [1471, 120] on div "Edit" at bounding box center [1479, 120] width 40 height 22
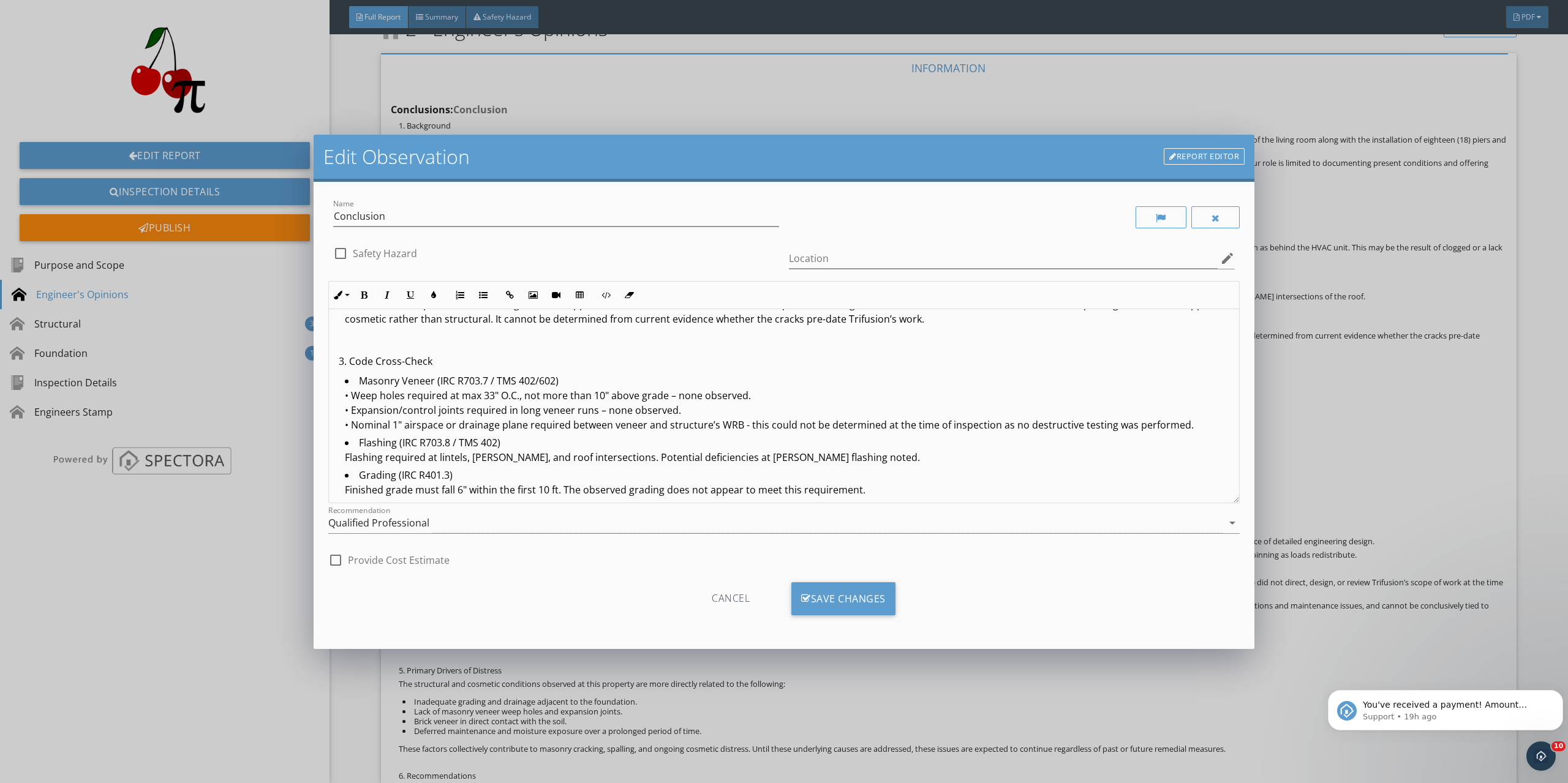
scroll to position [429, 0]
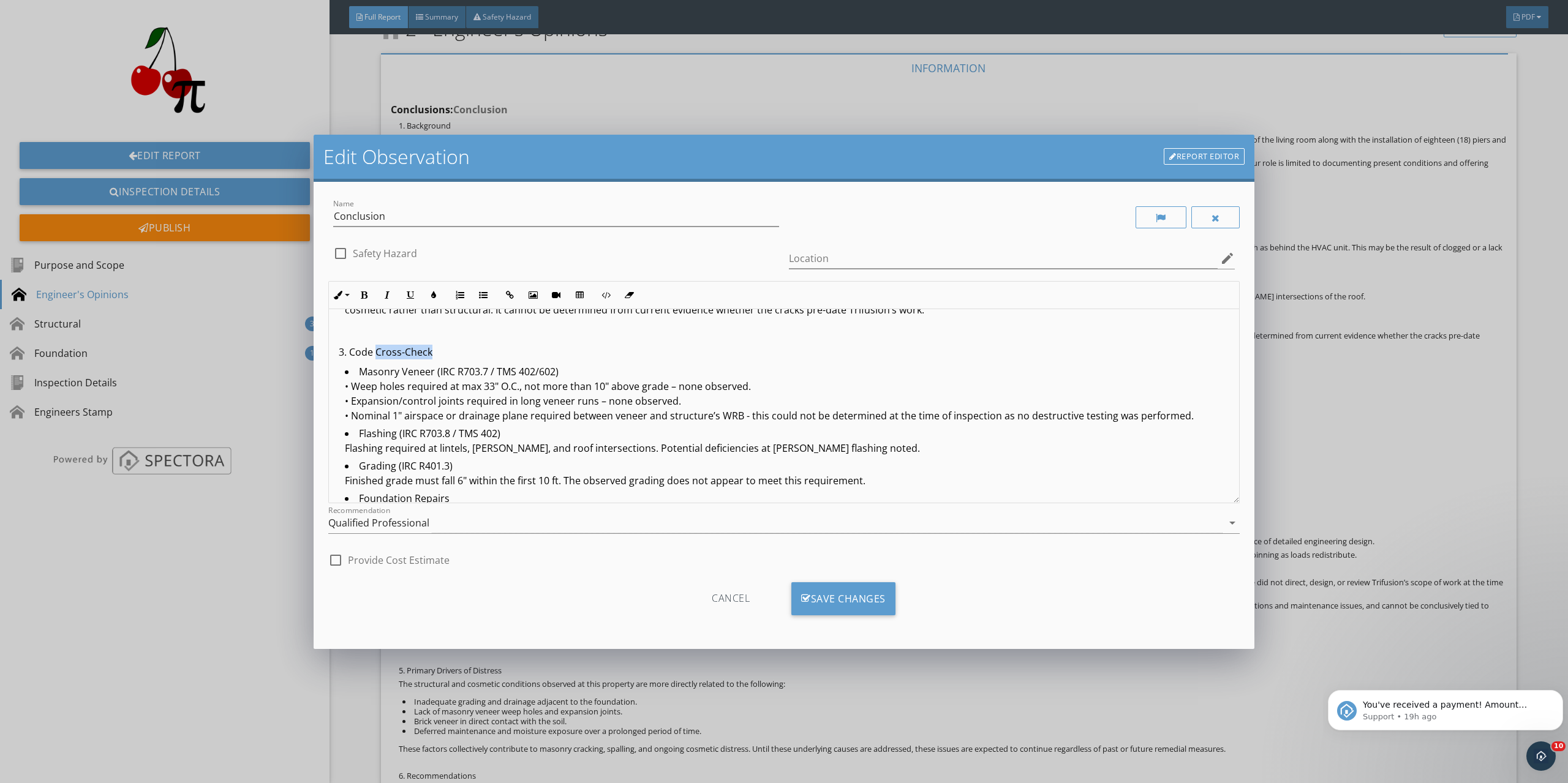
drag, startPoint x: 432, startPoint y: 352, endPoint x: 378, endPoint y: 352, distance: 54.0
click at [378, 352] on p "3. Code Cross-Check" at bounding box center [783, 352] width 890 height 15
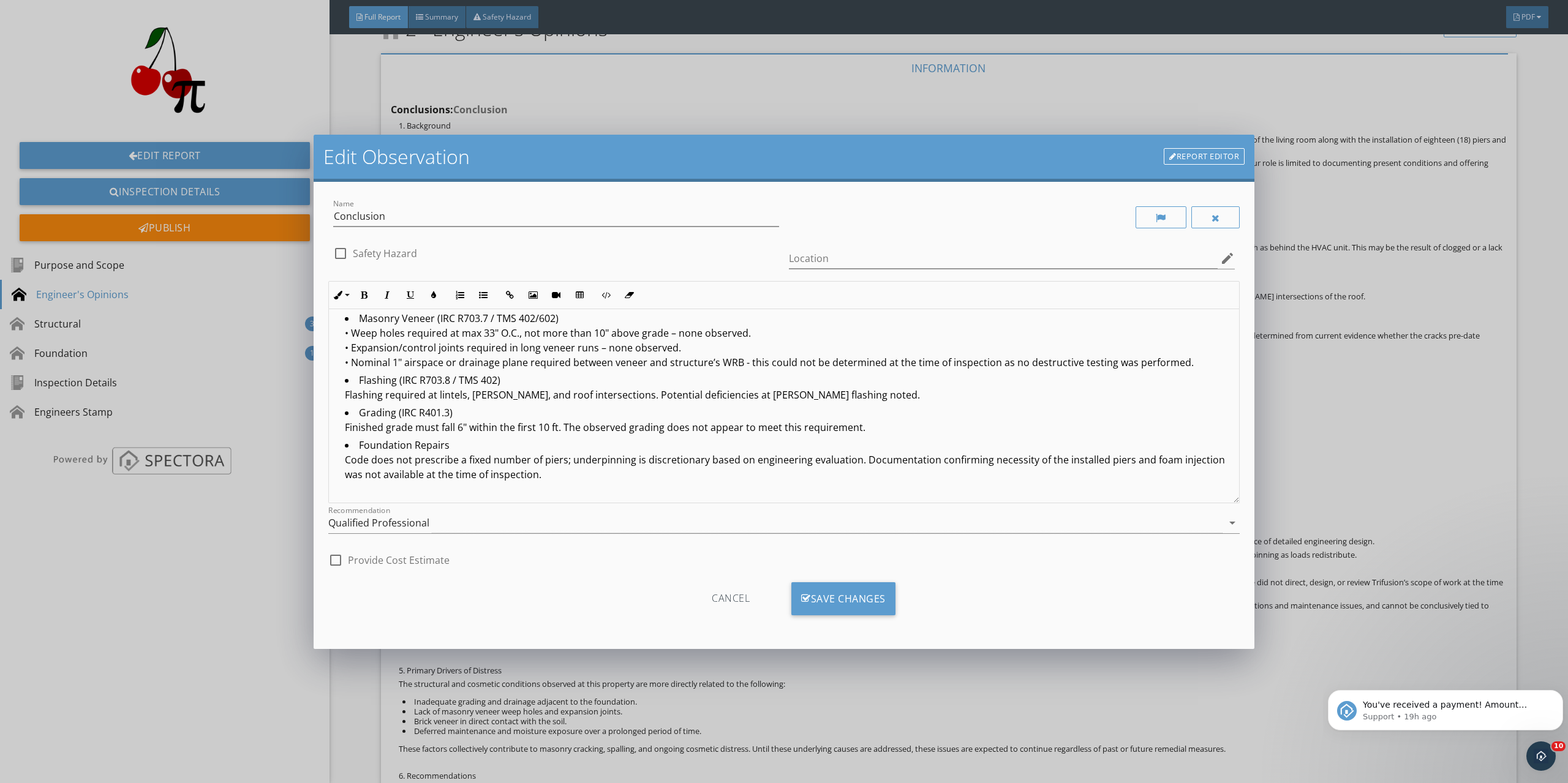
scroll to position [490, 0]
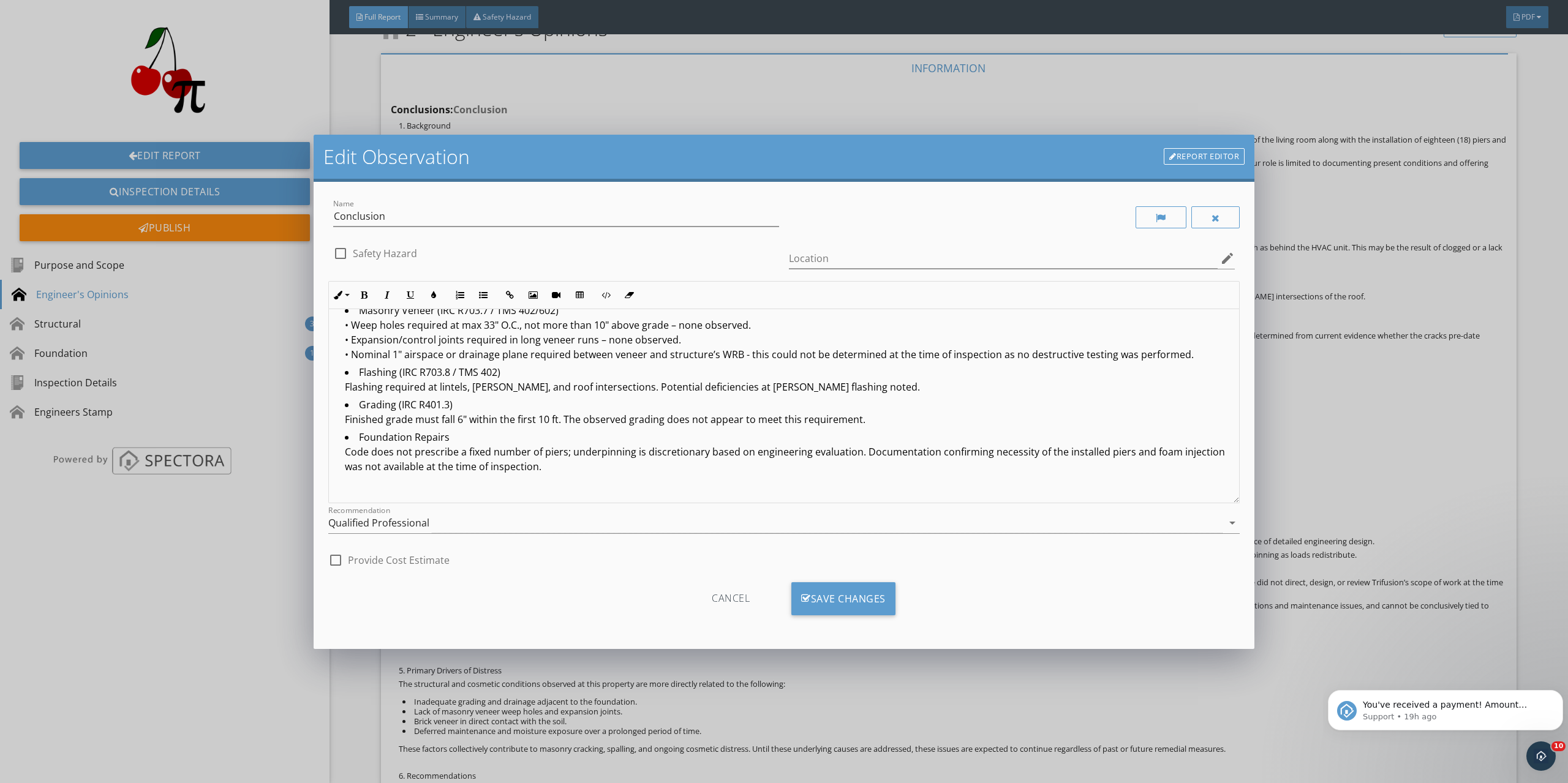
click at [372, 452] on li "Foundation Repairs Code does not prescribe a fixed number of piers; underpinnin…" at bounding box center [787, 453] width 885 height 47
click at [399, 452] on li "Foundation Repairs Codes does not prescribe a fixed number of piers; underpinni…" at bounding box center [787, 453] width 885 height 47
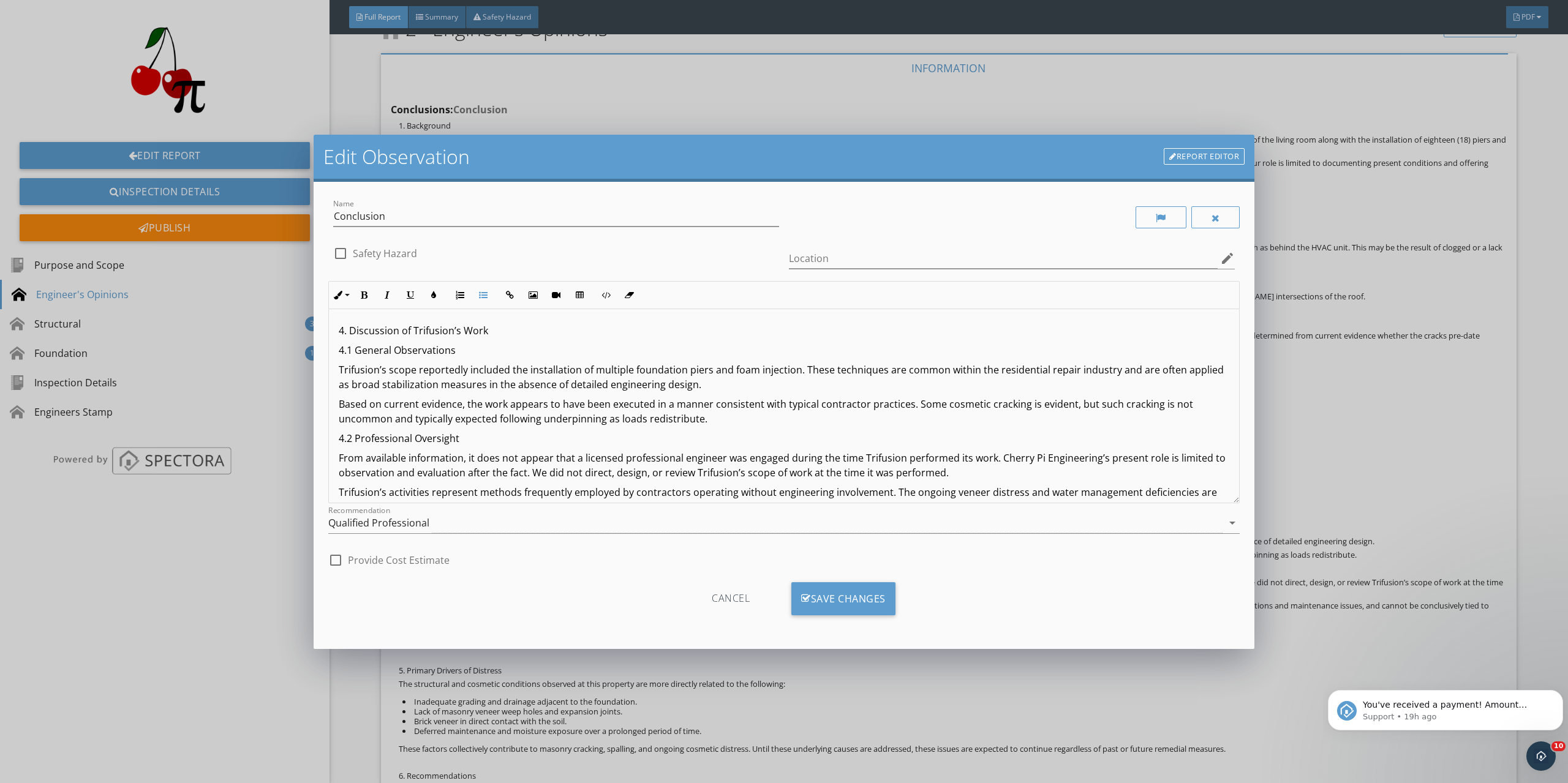
scroll to position [673, 0]
click at [510, 363] on p "Trifusion’s scope reportedly included the installation of multiple foundation p…" at bounding box center [783, 371] width 890 height 29
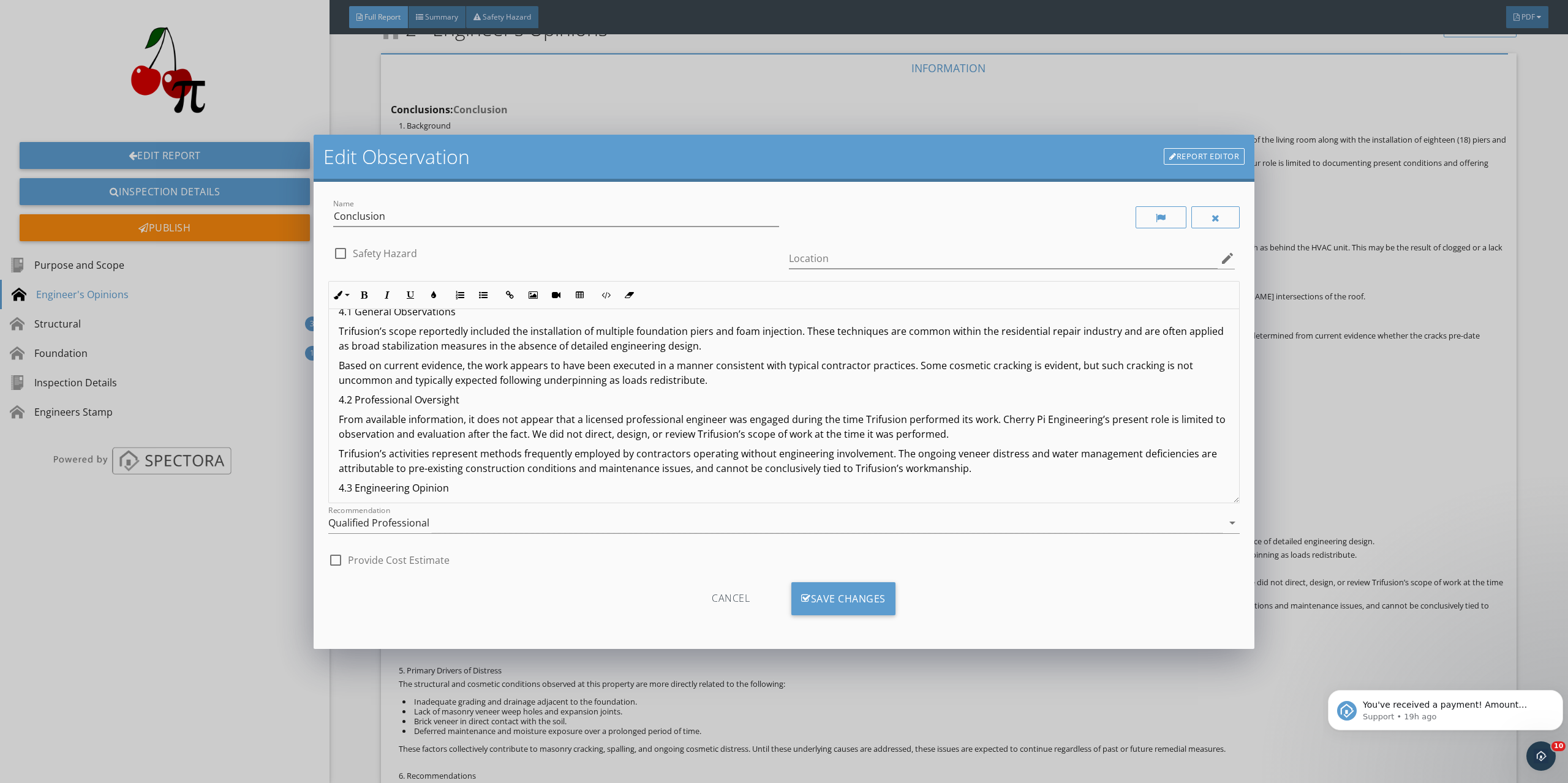
scroll to position [711, 0]
click at [1019, 323] on p "Trifusion’s scope reportedly included blending a previously patched area in the…" at bounding box center [783, 334] width 890 height 29
click at [1020, 364] on p "Based on current evidence, the work appears to have been executed in a manner c…" at bounding box center [783, 369] width 890 height 29
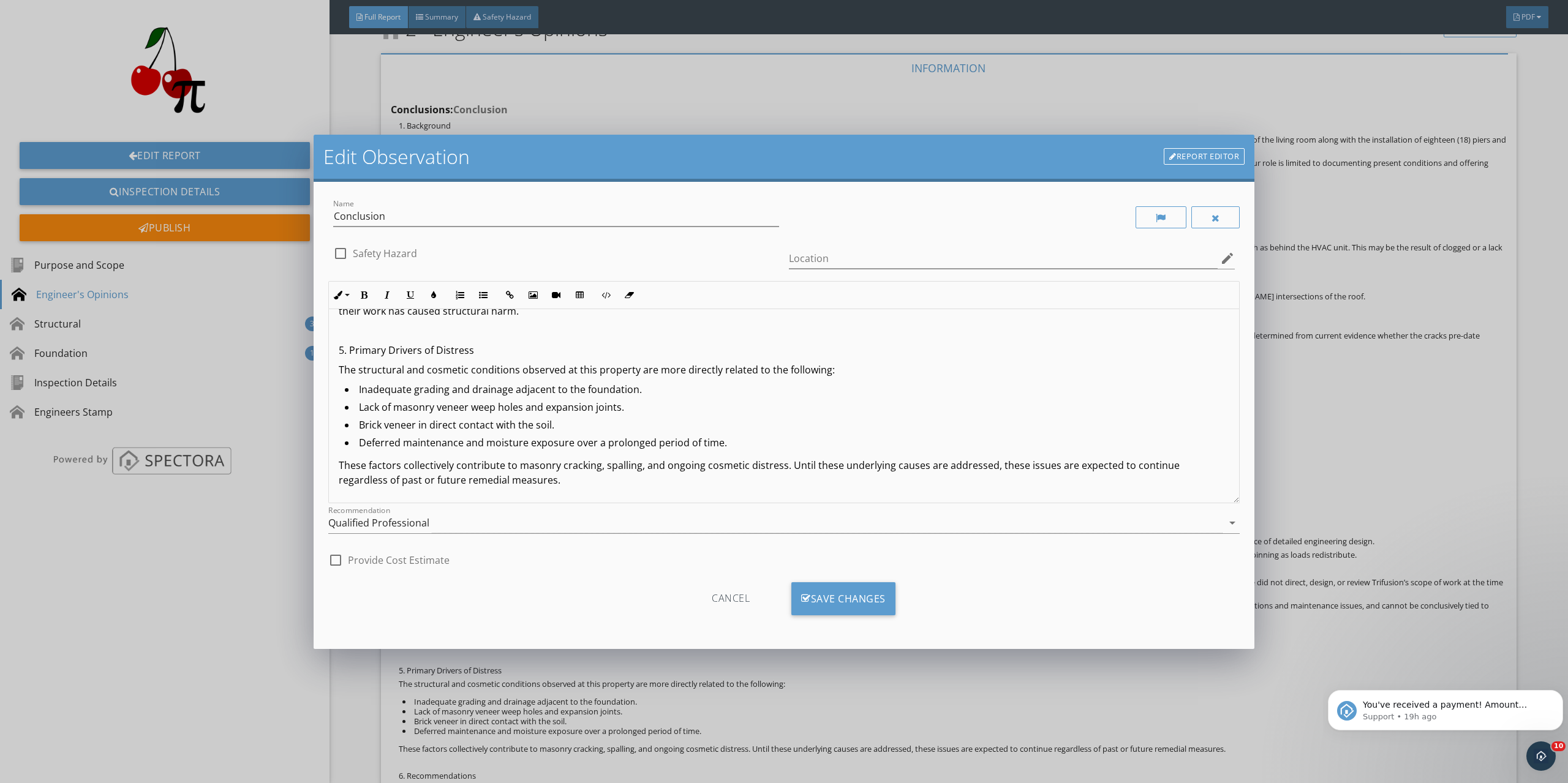
scroll to position [956, 0]
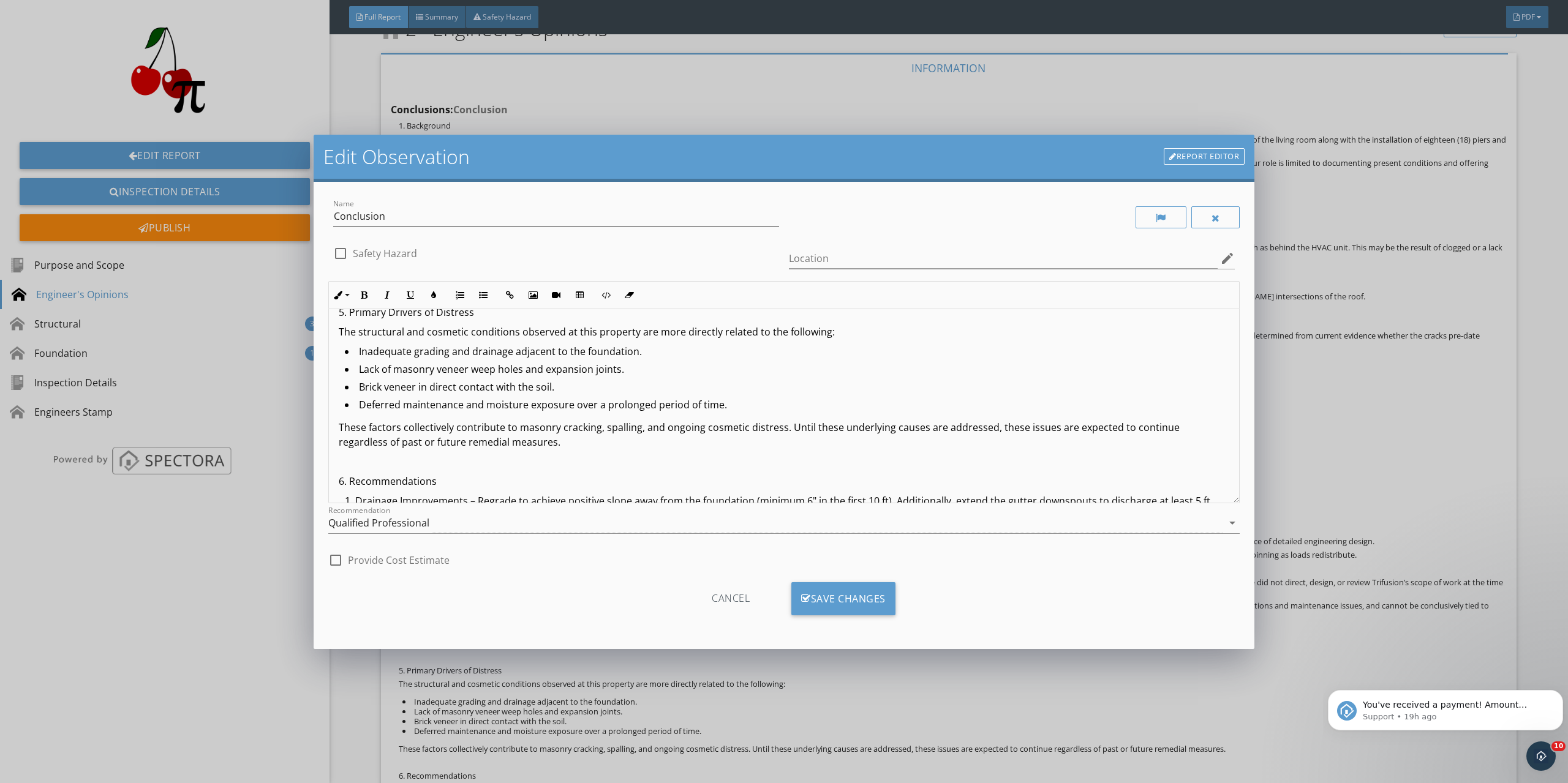
click at [785, 429] on p "These factors collectively contribute to masonry cracking, spalling, and ongoin…" at bounding box center [783, 435] width 890 height 29
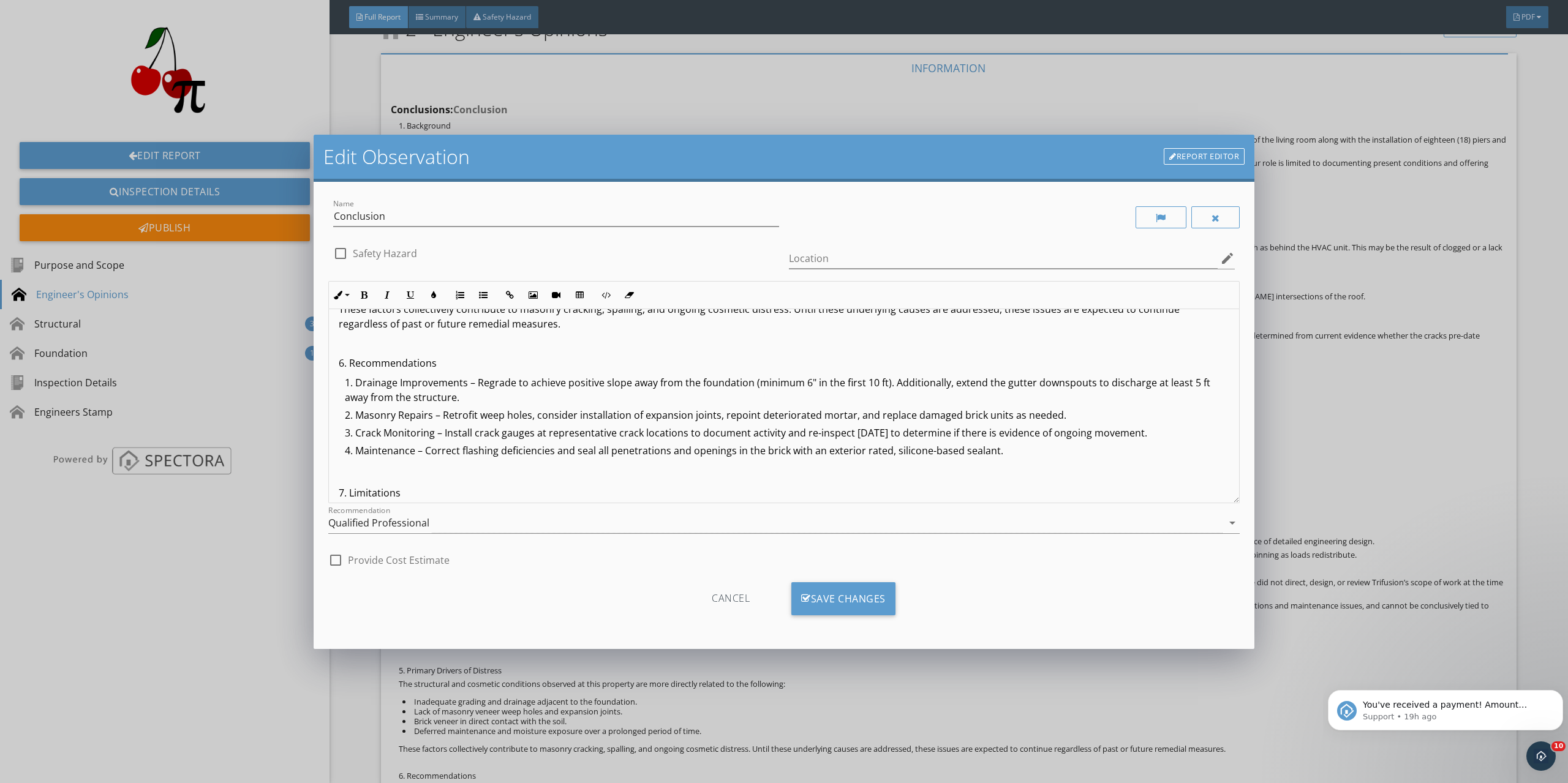
scroll to position [1078, 0]
drag, startPoint x: 1110, startPoint y: 431, endPoint x: 1079, endPoint y: 436, distance: 31.4
click at [1079, 436] on li "Crack Monitoring – Install crack gauges at representative crack locations to do…" at bounding box center [787, 430] width 885 height 18
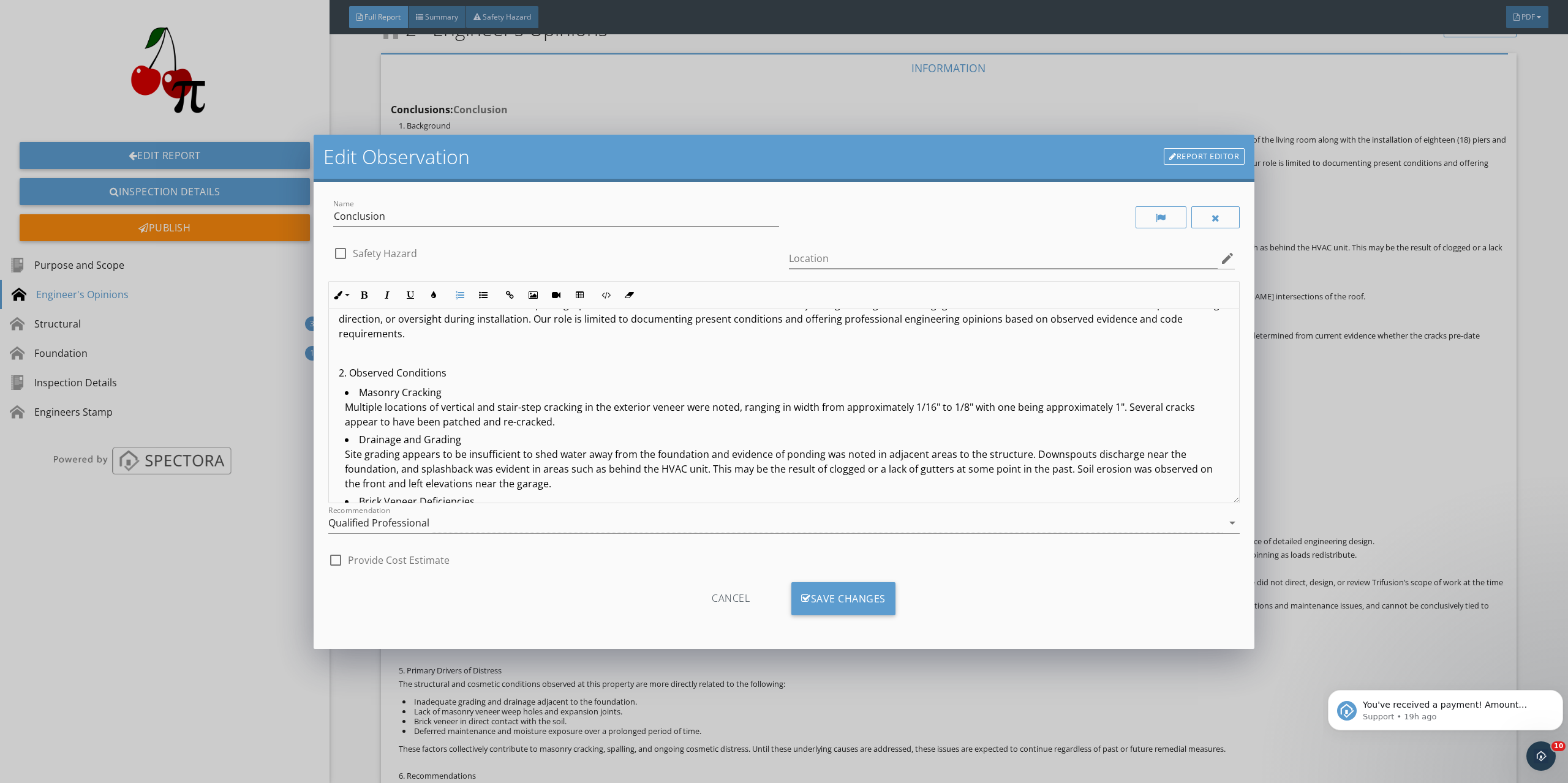
scroll to position [0, 0]
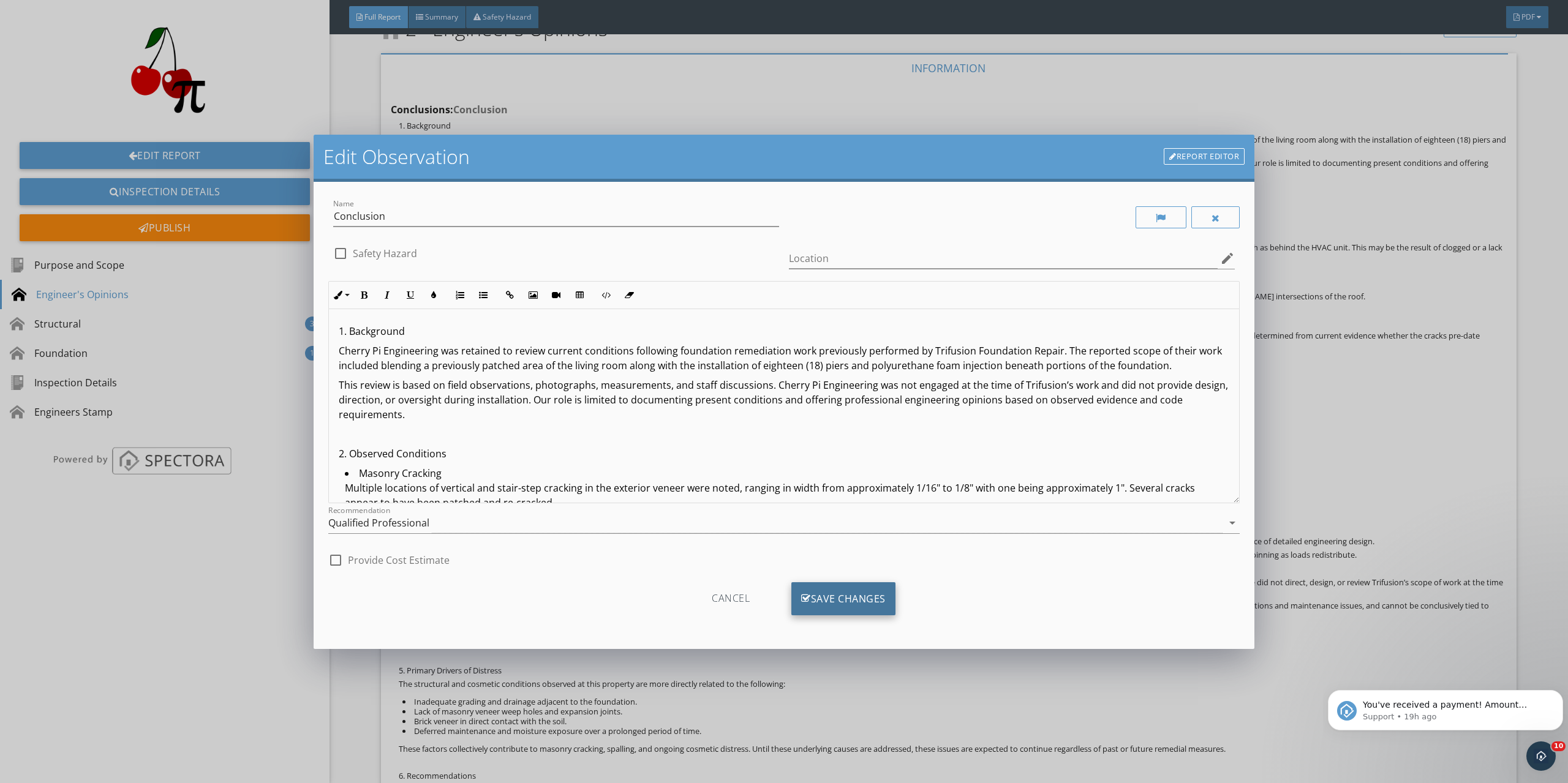
click at [837, 592] on div "Save Changes" at bounding box center [844, 599] width 104 height 33
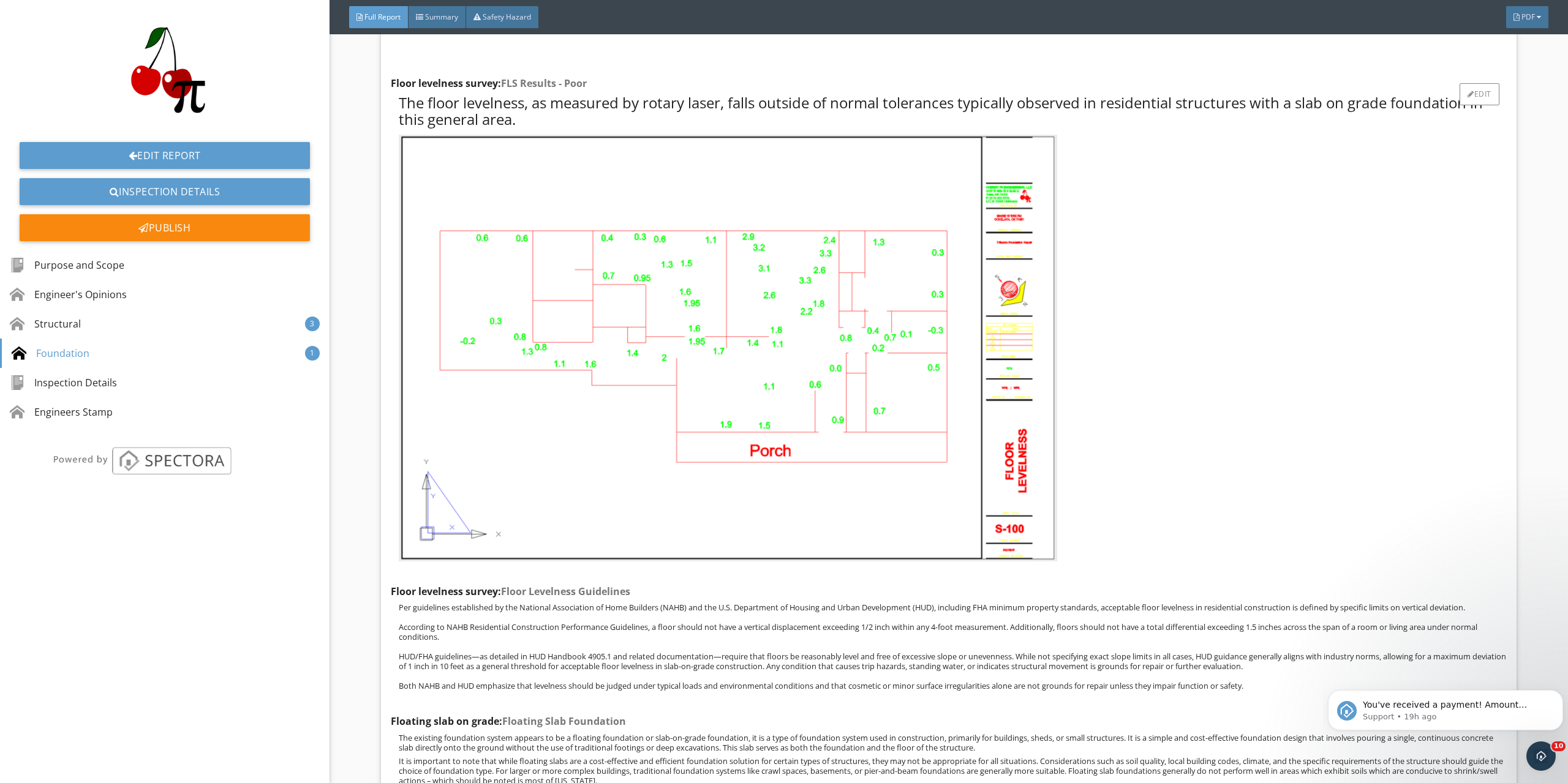
scroll to position [3620, 0]
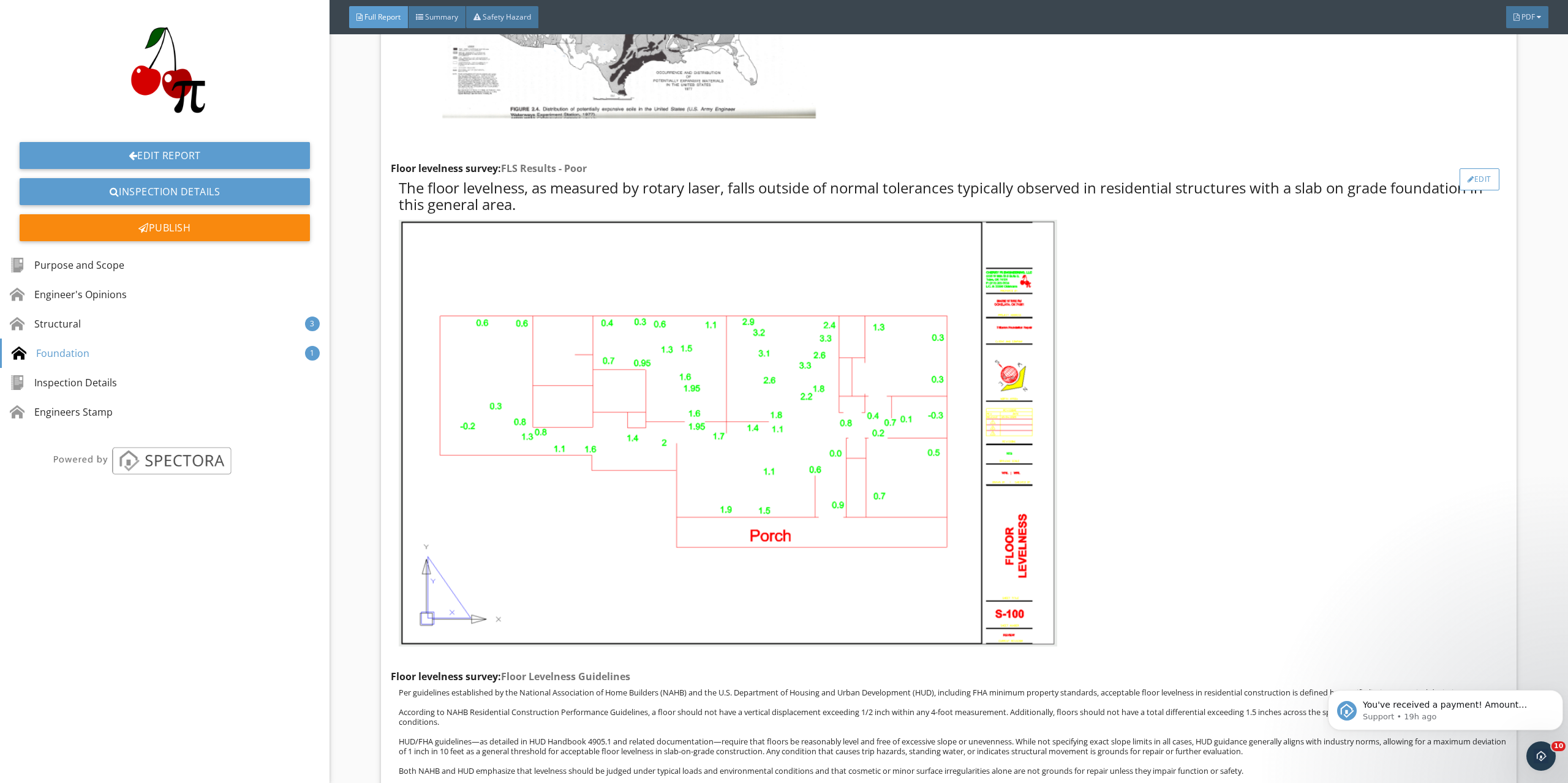
click at [1464, 179] on div "Edit" at bounding box center [1479, 179] width 40 height 22
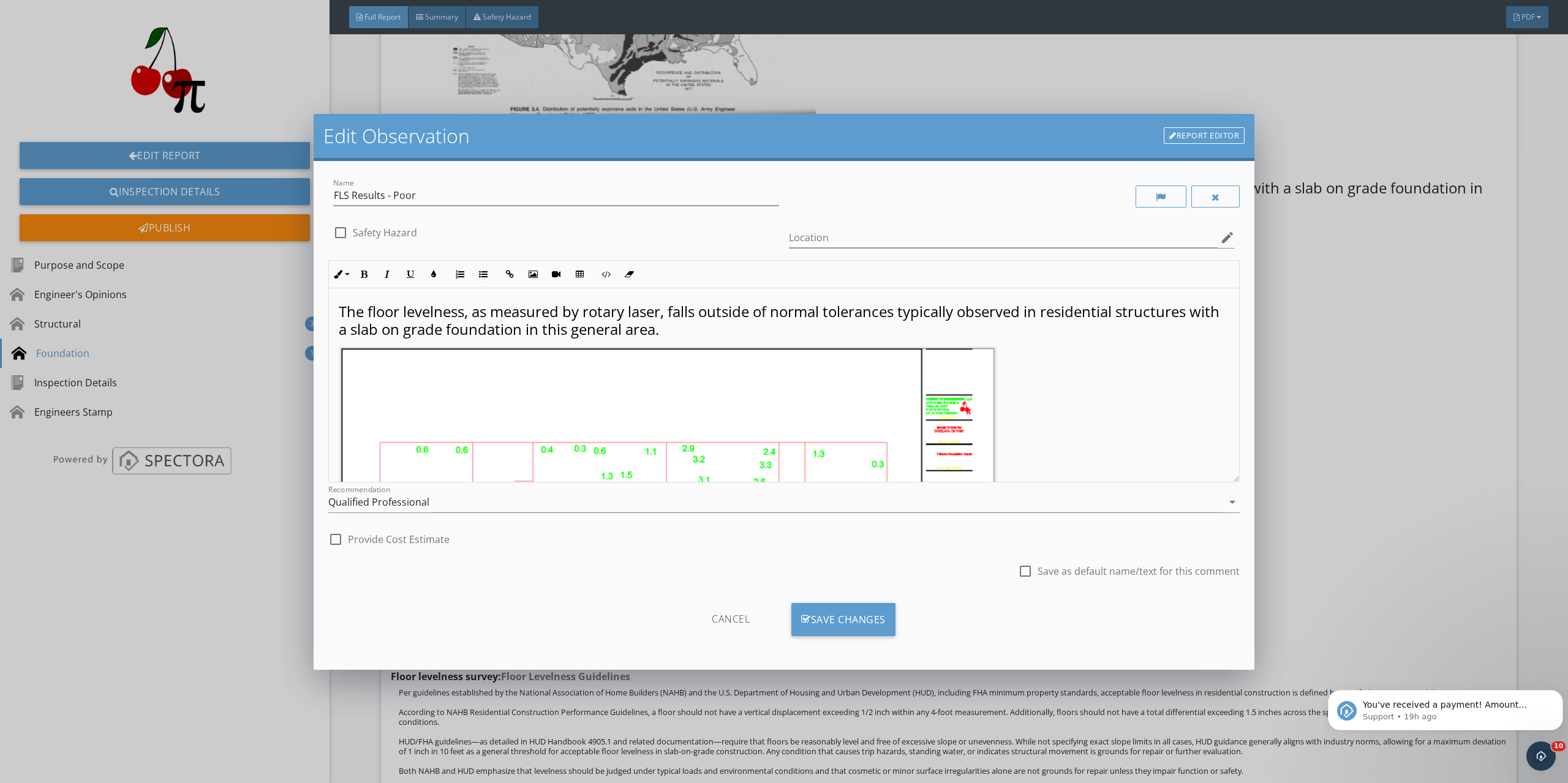
click at [736, 331] on p "The floor levelness, as measured by rotary laser, falls outside of normal toler…" at bounding box center [783, 321] width 890 height 35
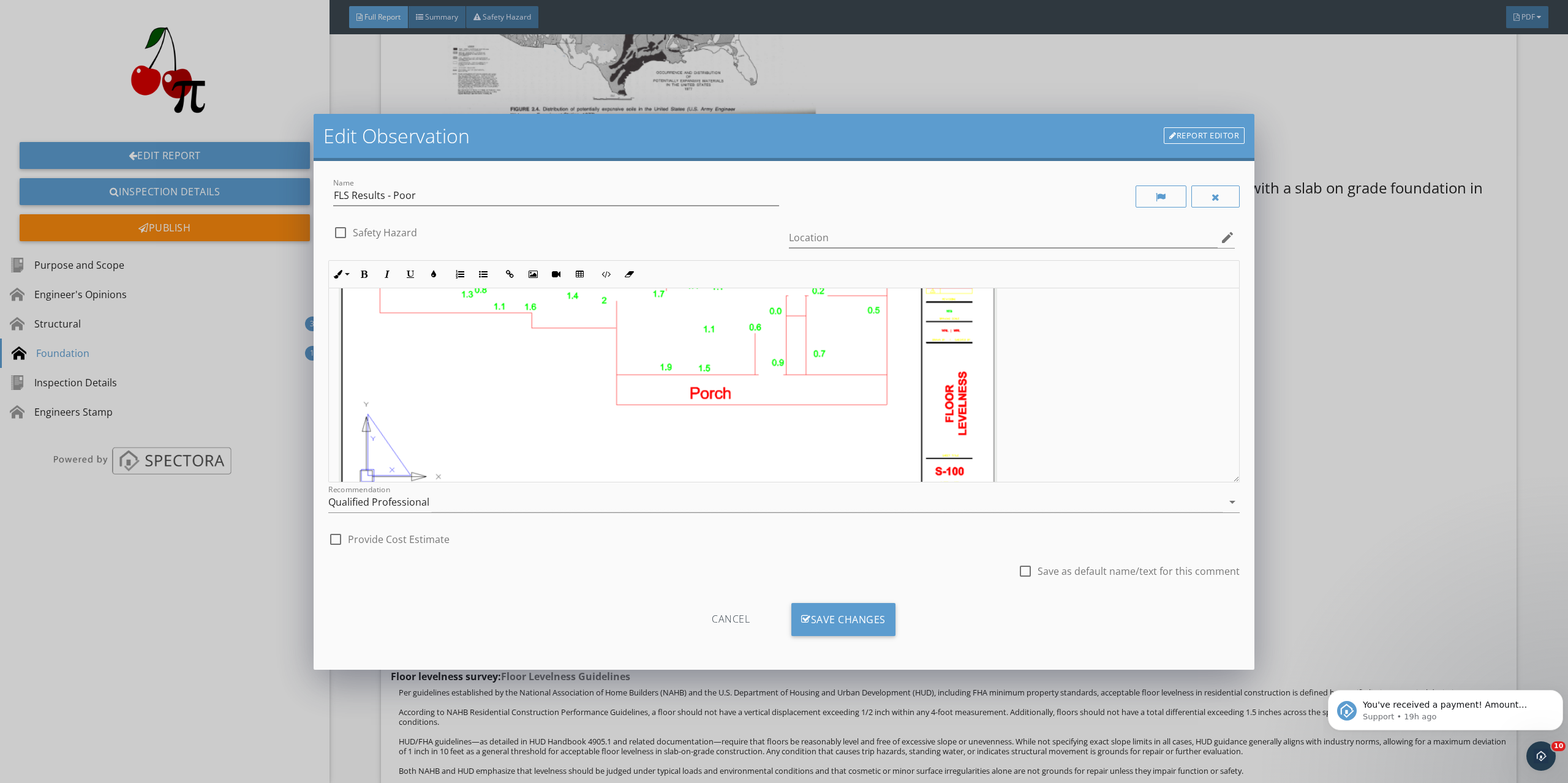
scroll to position [303, 0]
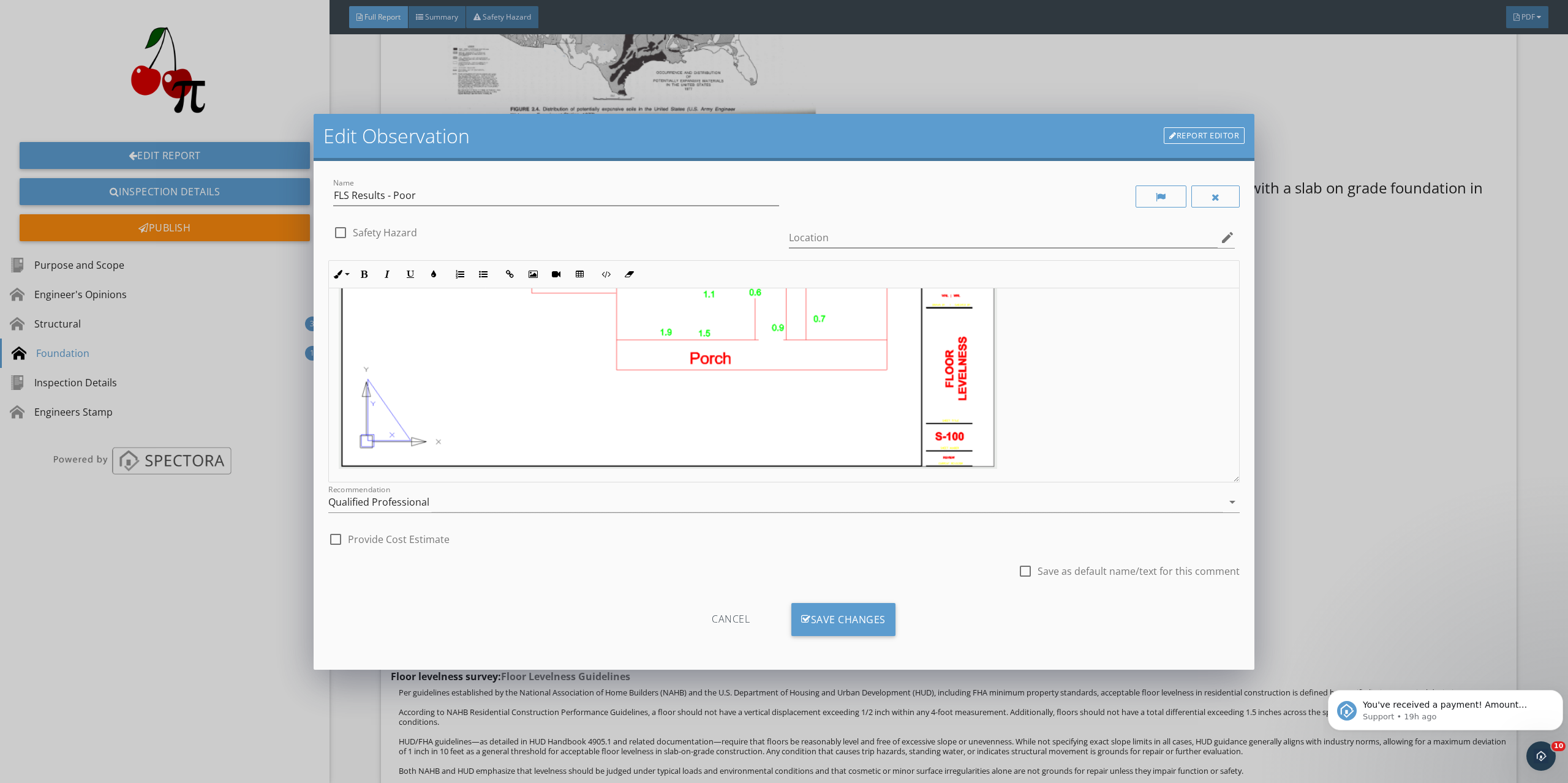
click at [1029, 457] on div "The floor levelness, as measured by rotary laser, falls outside of normal toler…" at bounding box center [784, 234] width 910 height 498
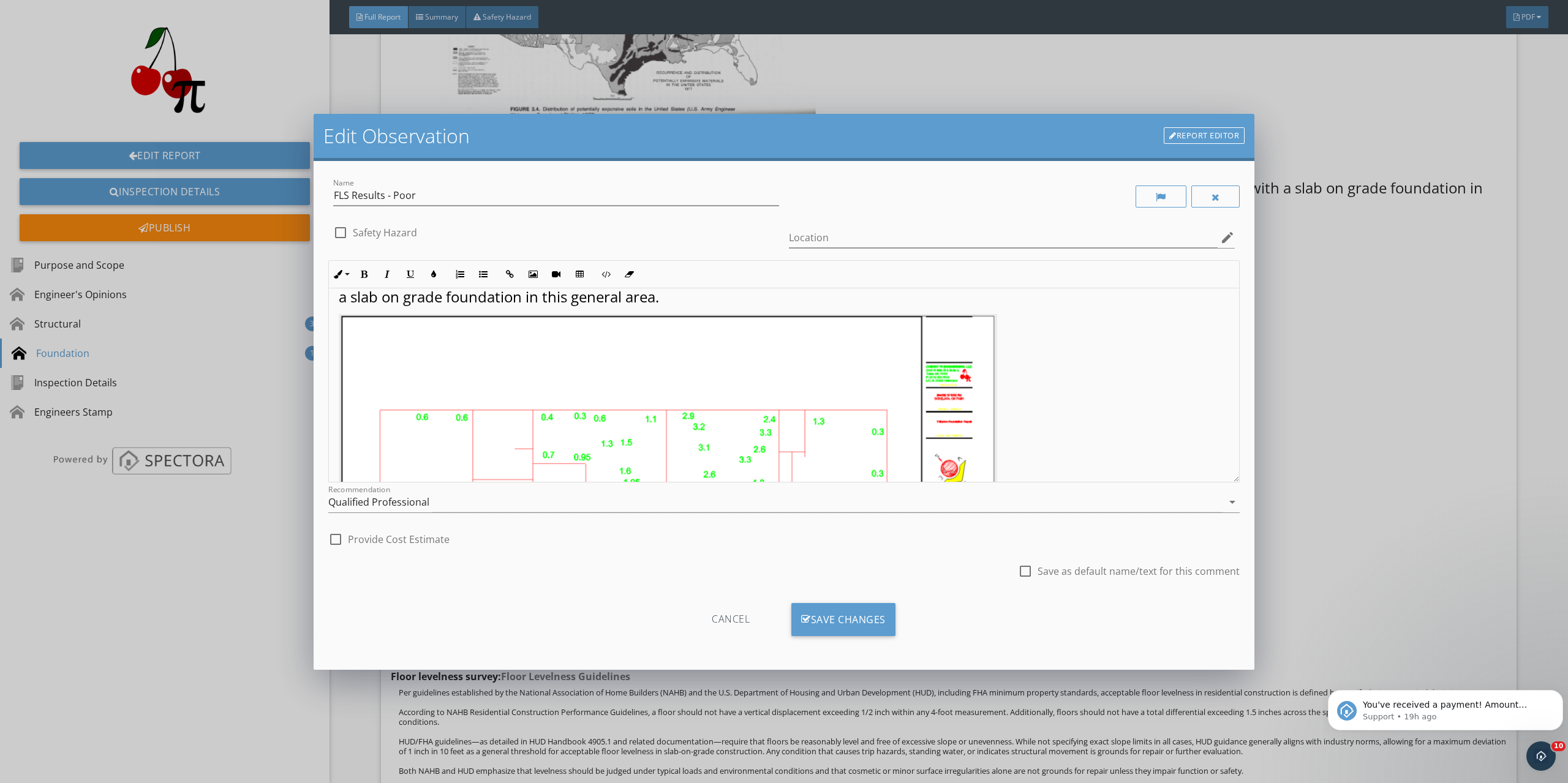
scroll to position [0, 0]
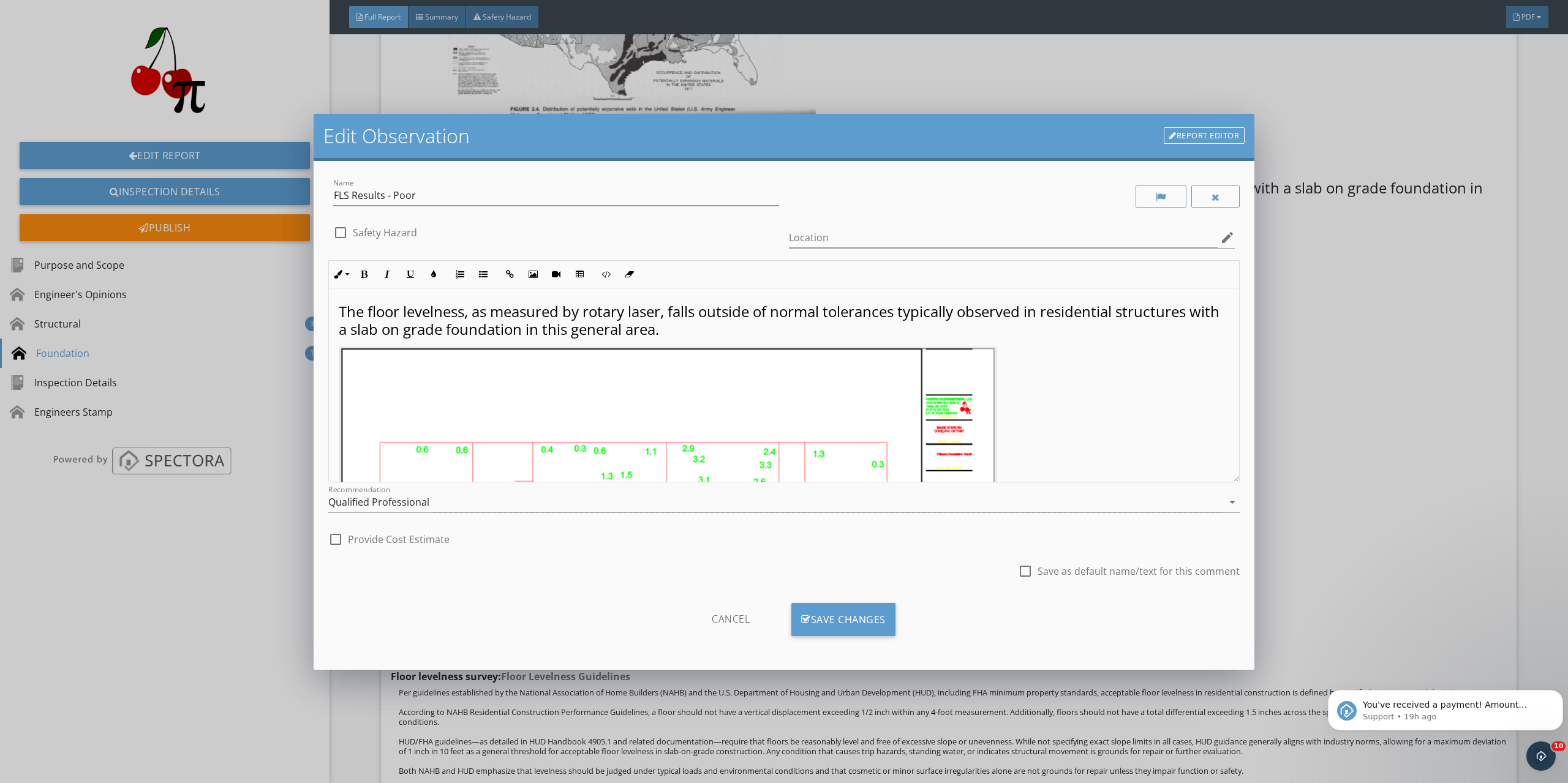
click at [722, 619] on div "Cancel" at bounding box center [731, 620] width 117 height 33
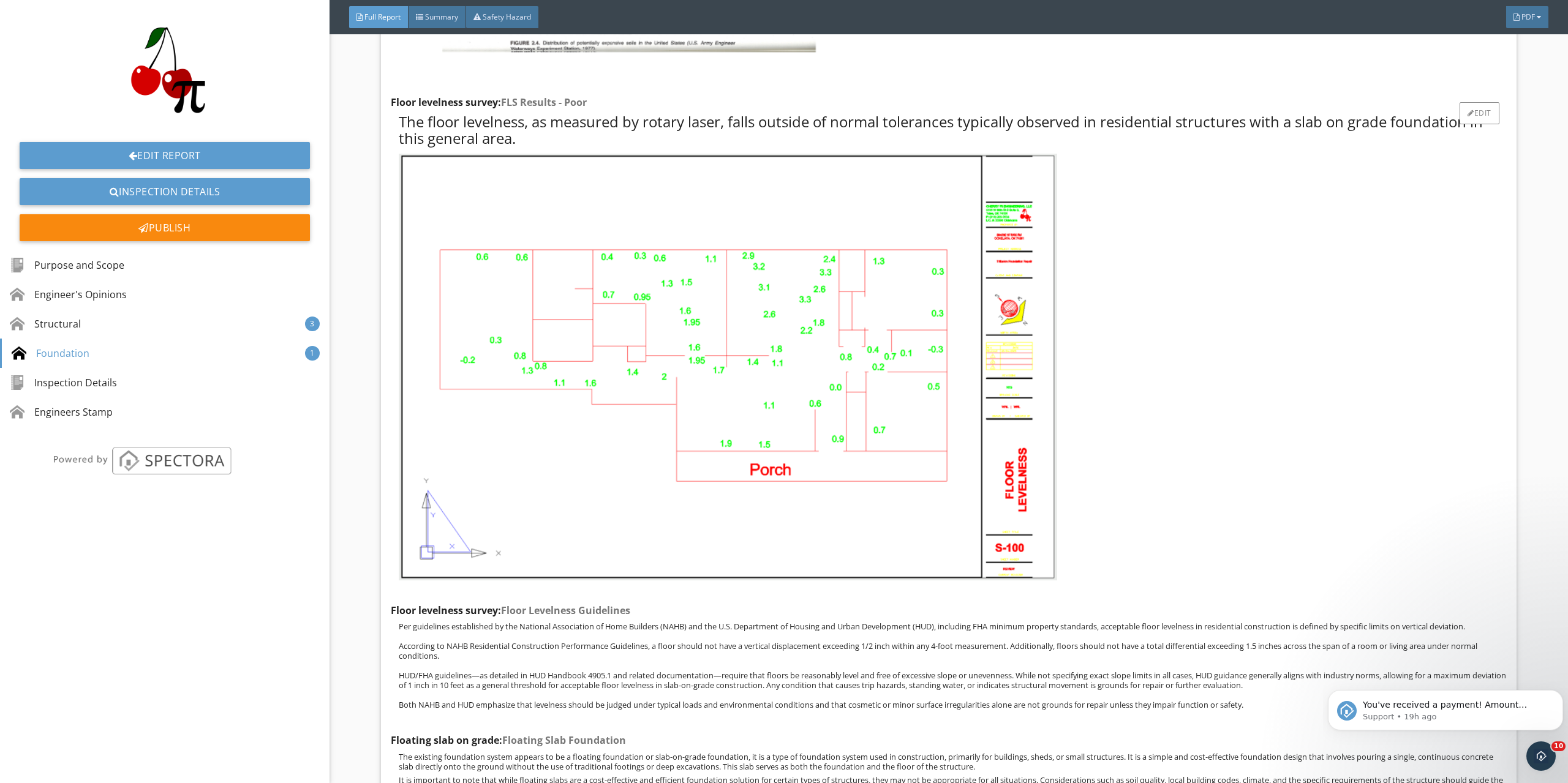
scroll to position [3682, 0]
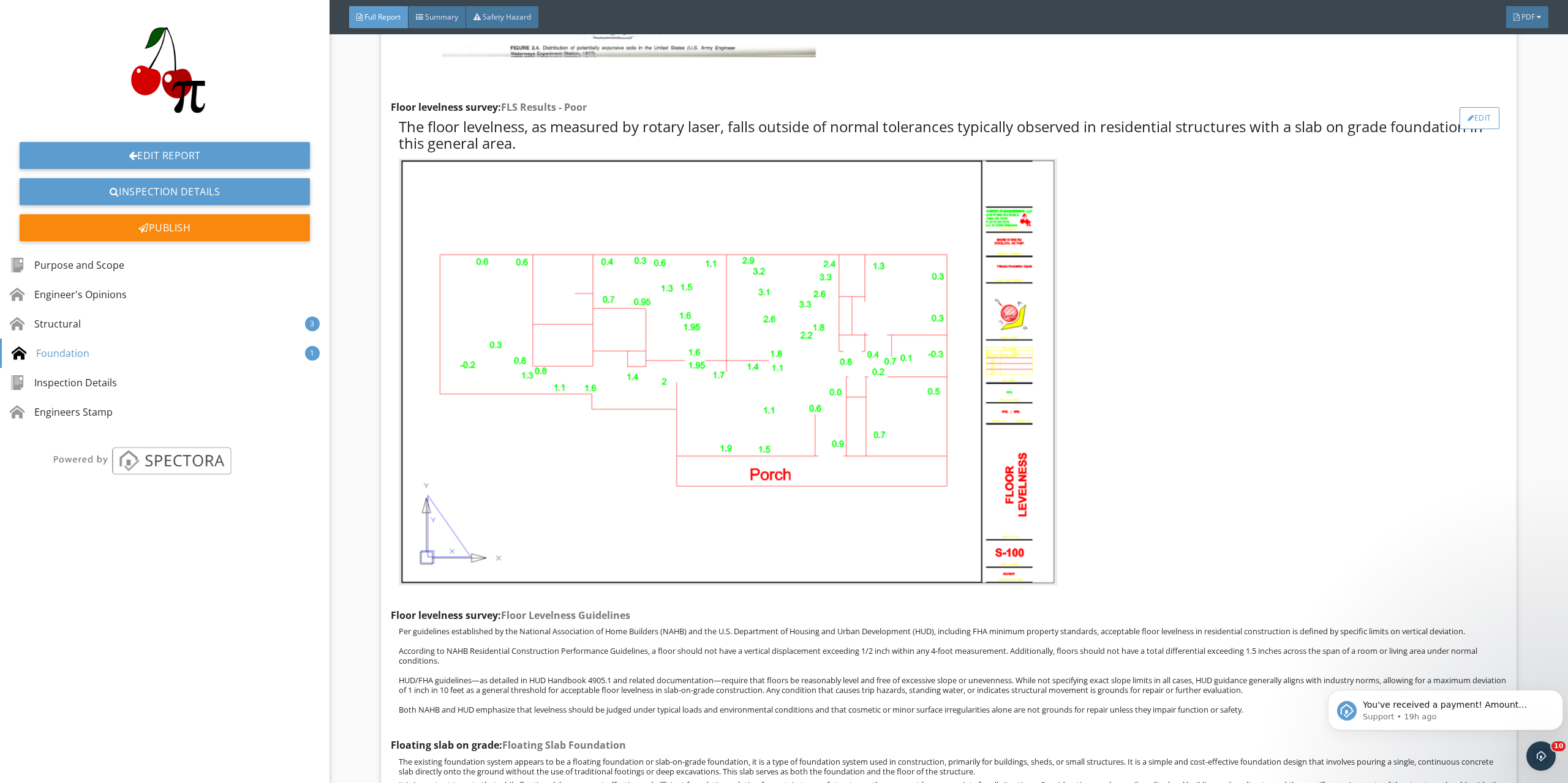
click at [1462, 111] on div "Edit" at bounding box center [1479, 118] width 40 height 22
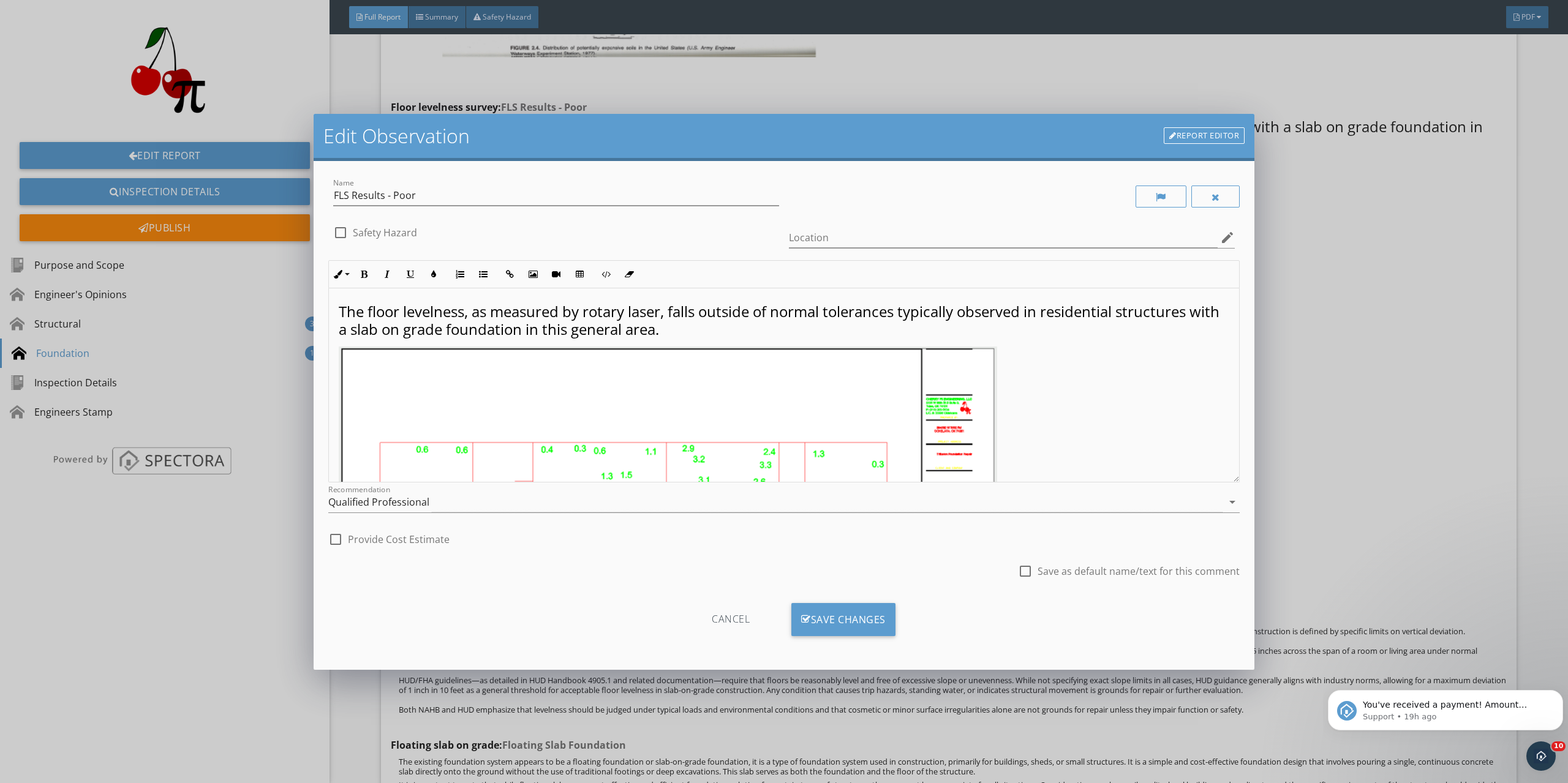
click at [712, 328] on p "The floor levelness, as measured by rotary laser, falls outside of normal toler…" at bounding box center [783, 321] width 890 height 35
click at [720, 621] on div "Cancel" at bounding box center [731, 620] width 117 height 33
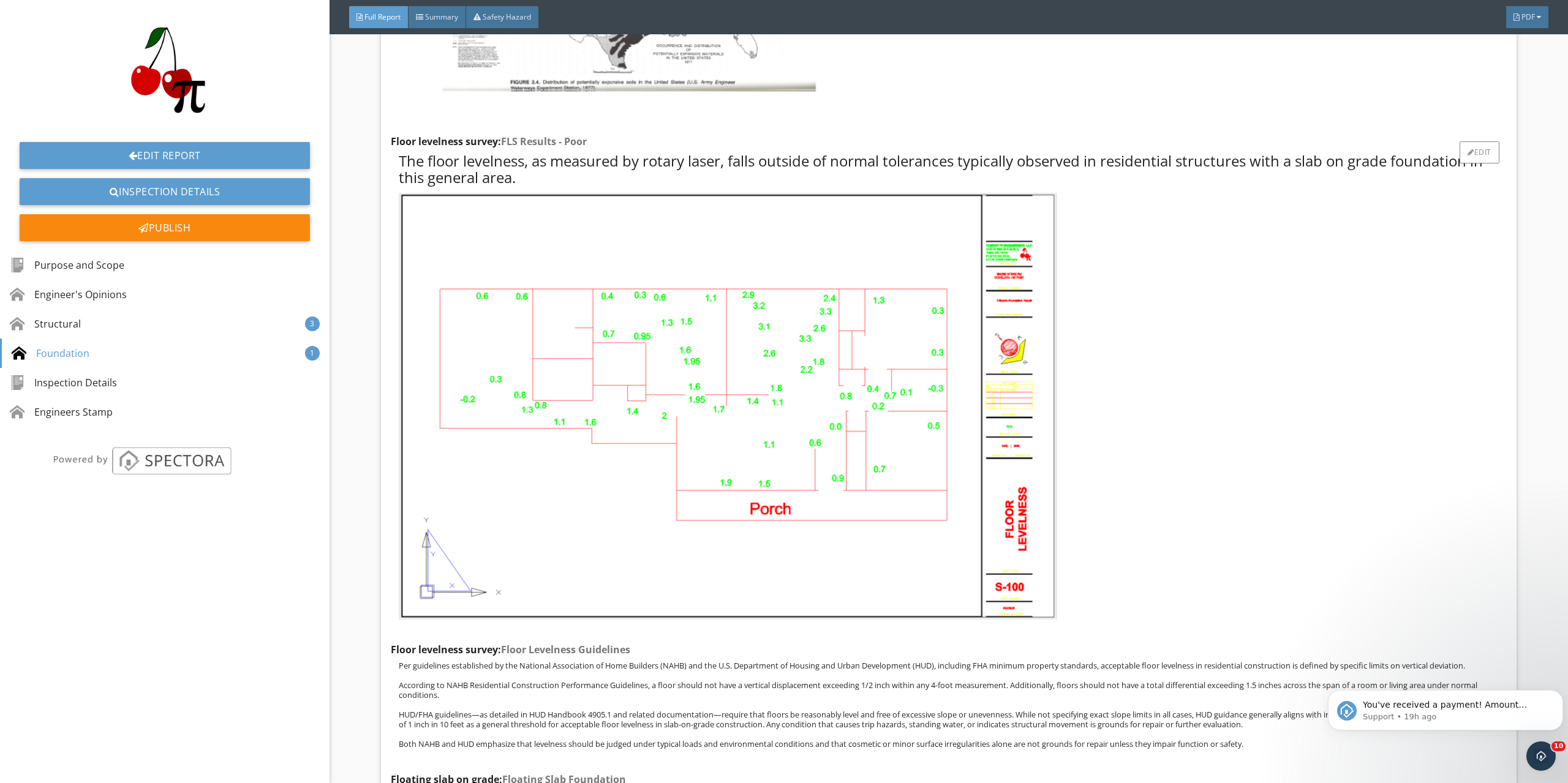
scroll to position [3620, 0]
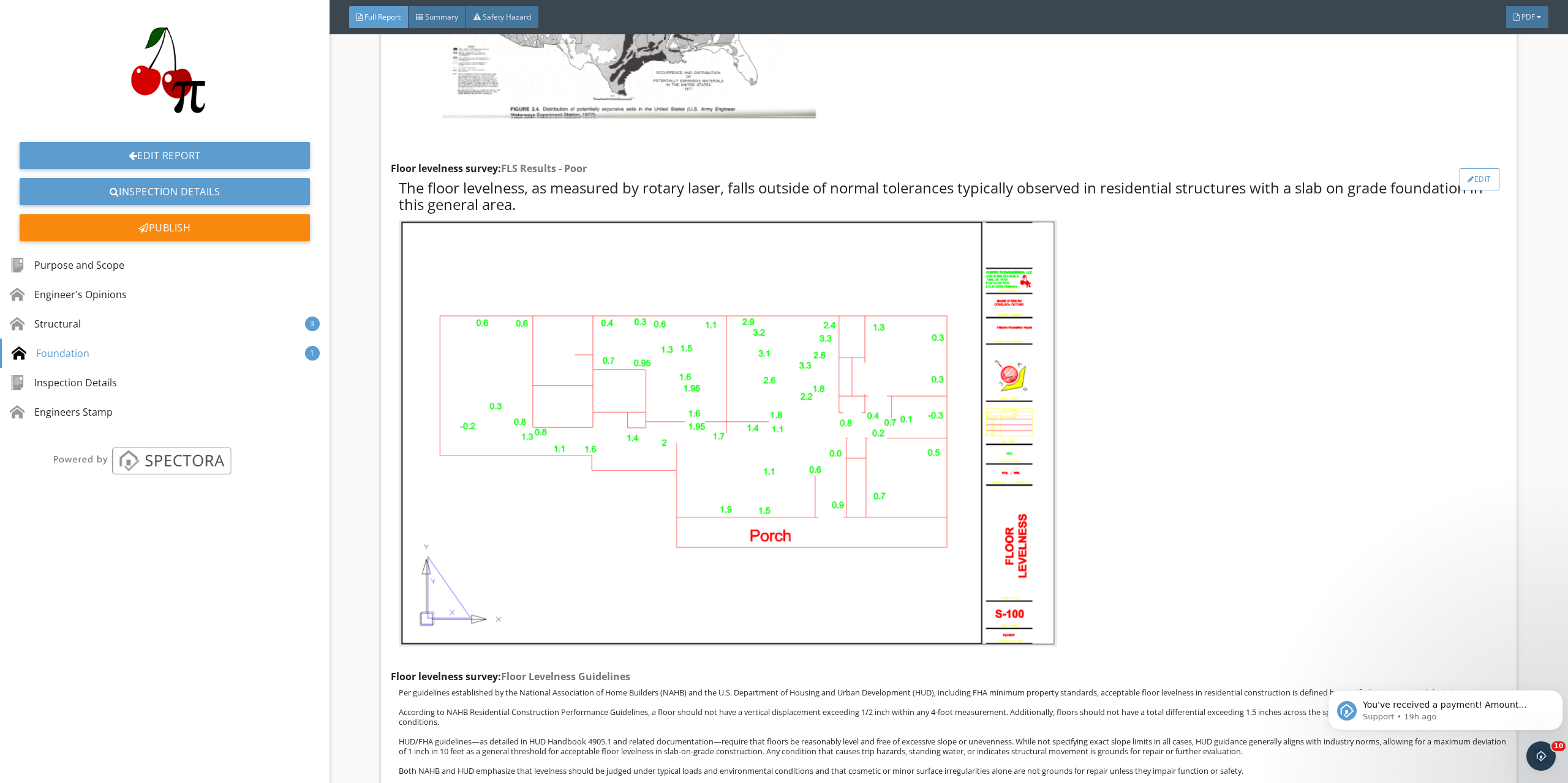
click at [1471, 186] on div "Edit" at bounding box center [1479, 179] width 40 height 22
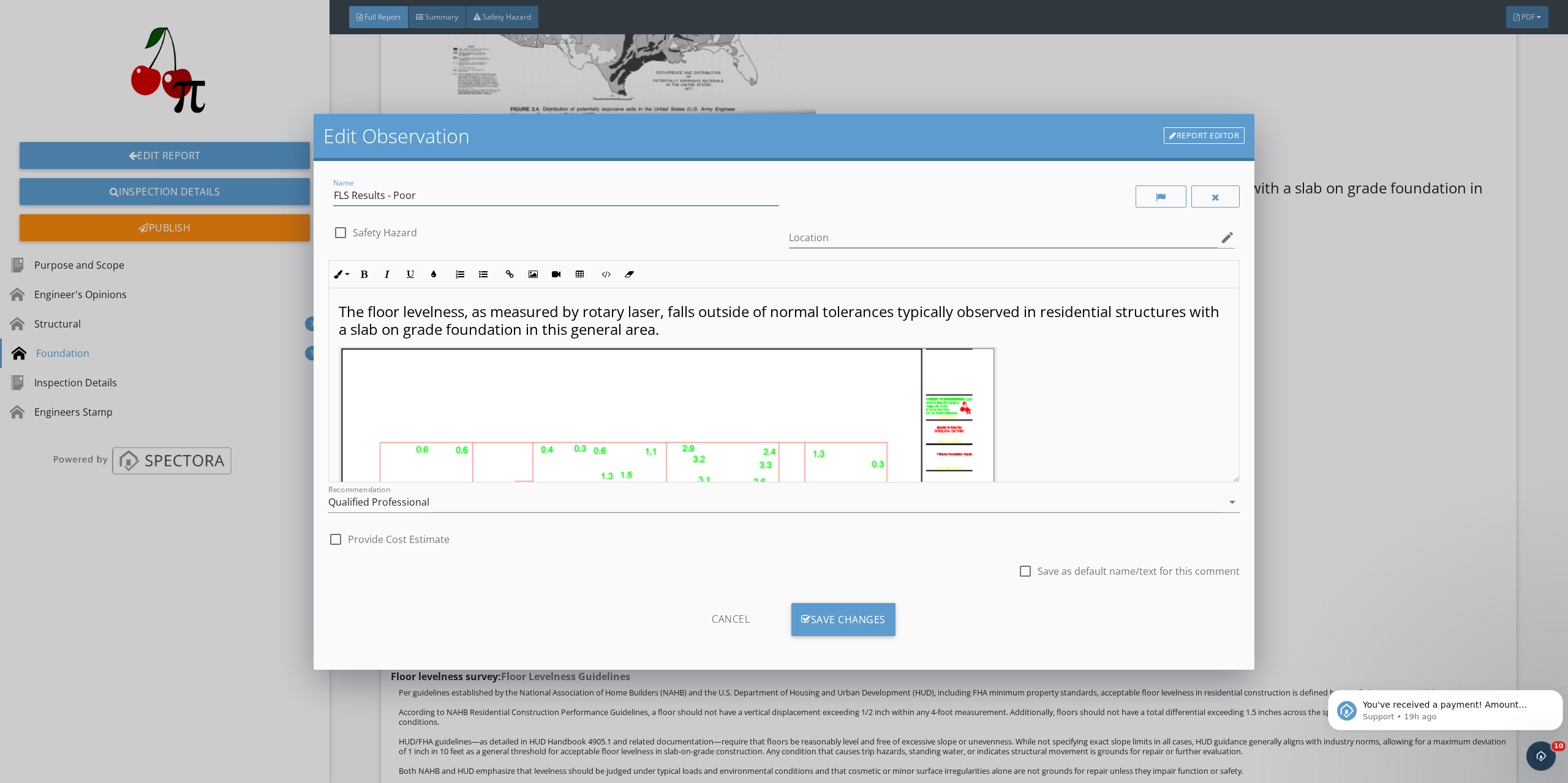
drag, startPoint x: 444, startPoint y: 201, endPoint x: 384, endPoint y: 196, distance: 60.2
click at [384, 196] on input "FLS Results - Poor" at bounding box center [556, 196] width 446 height 20
type input "FLS Results - Poor"
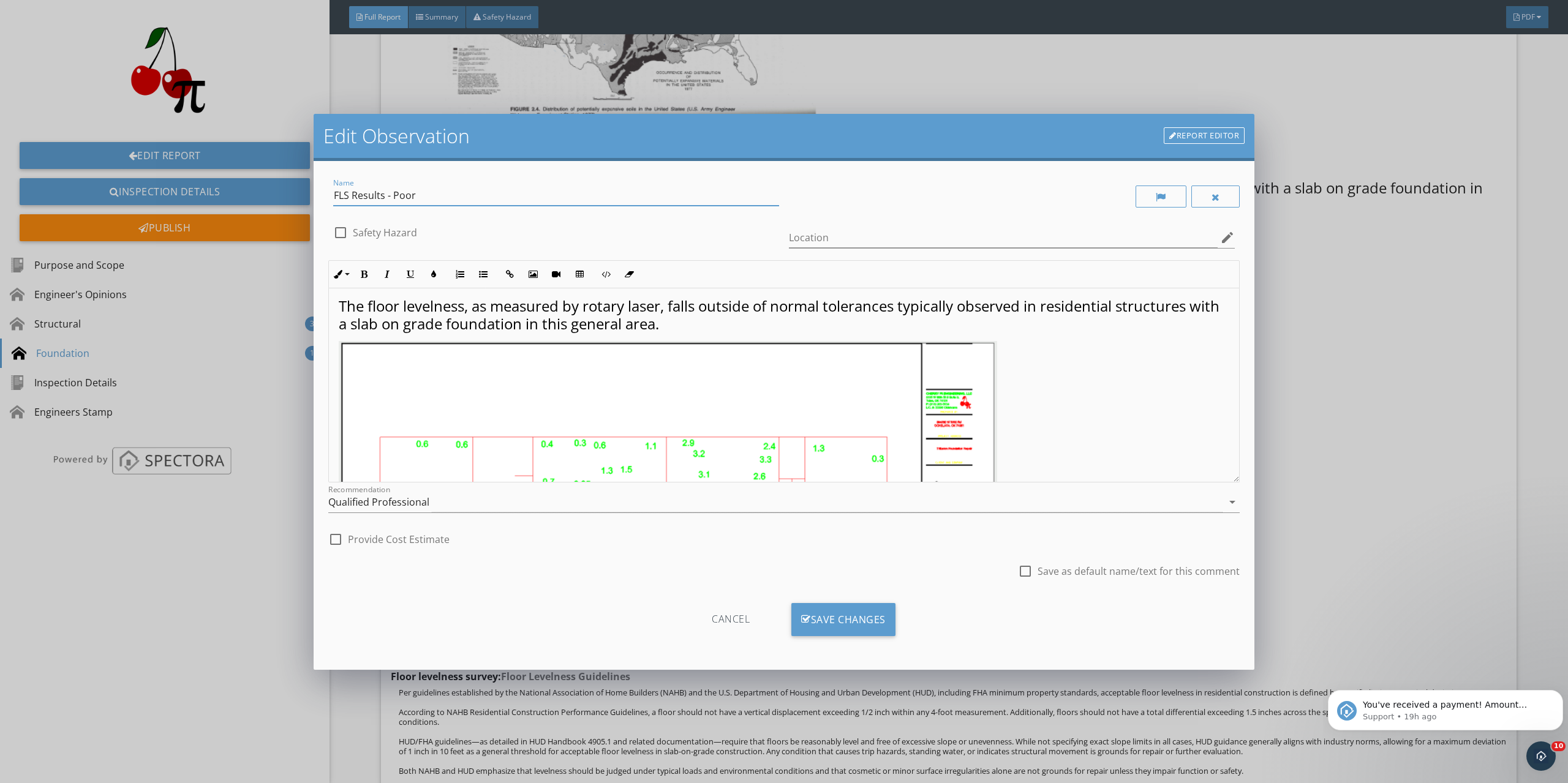
scroll to position [0, 0]
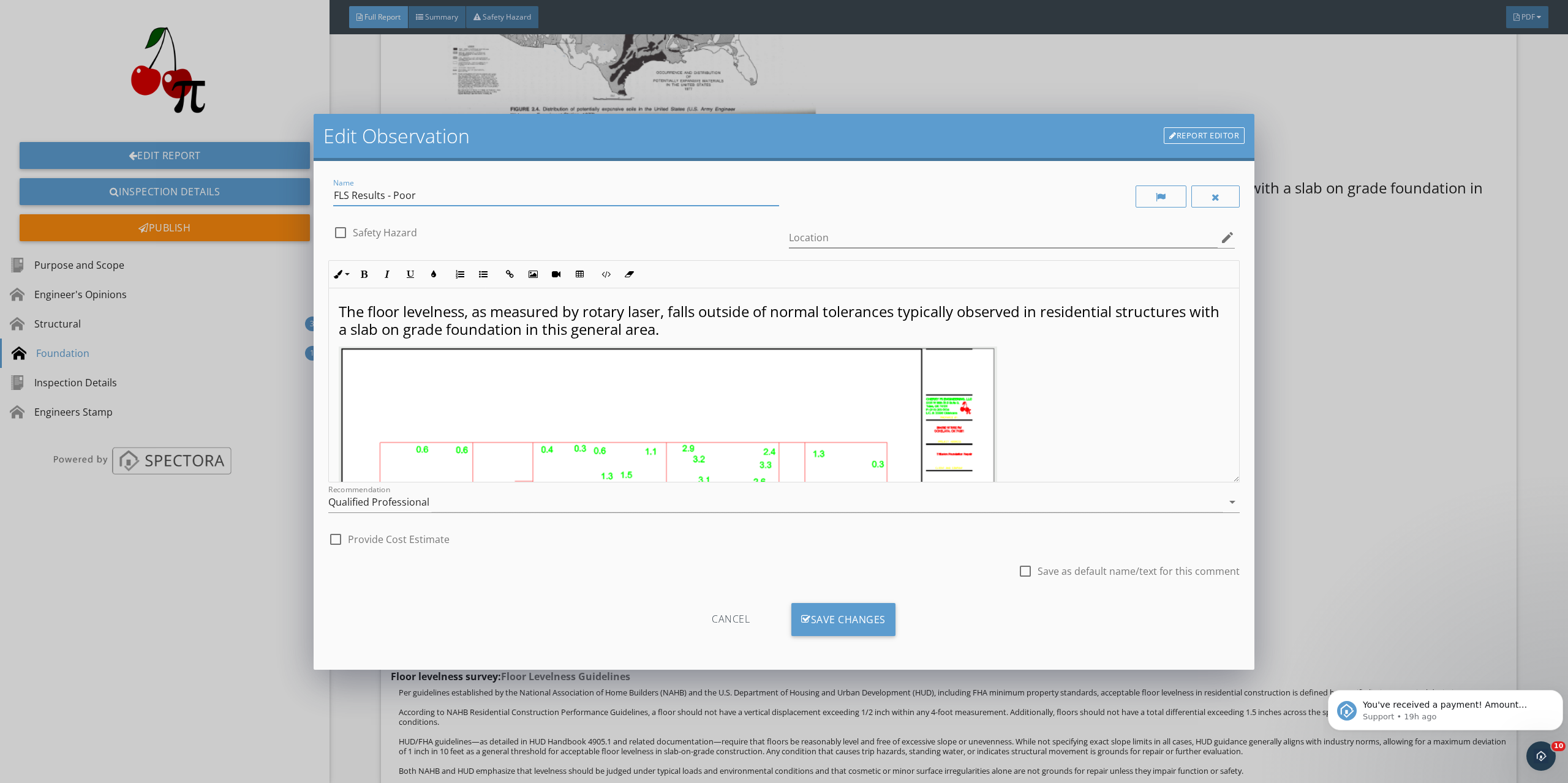
click at [721, 331] on p "The floor levelness, as measured by rotary laser, falls outside of normal toler…" at bounding box center [783, 321] width 890 height 35
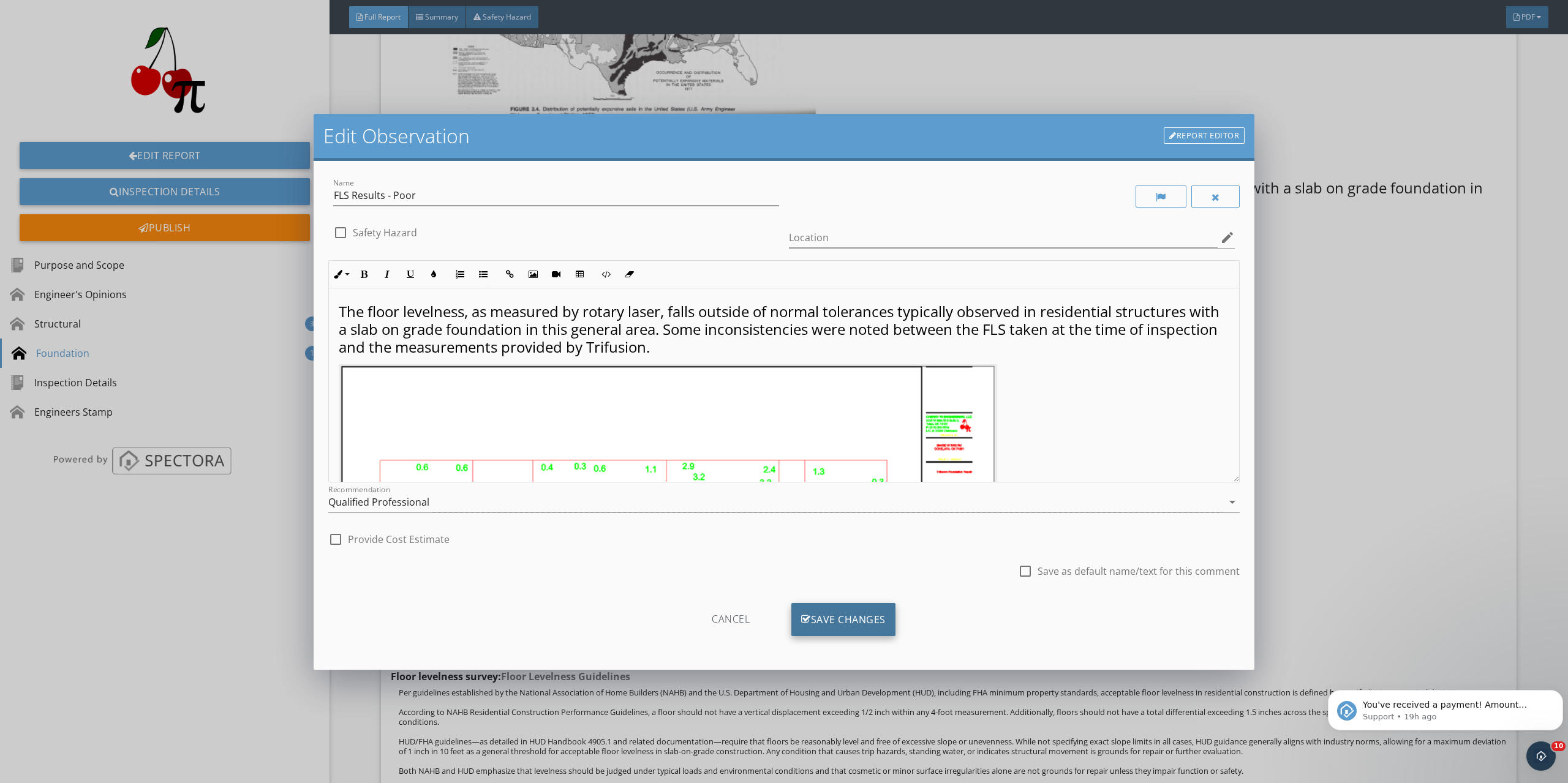
click at [847, 618] on div "Save Changes" at bounding box center [844, 620] width 104 height 33
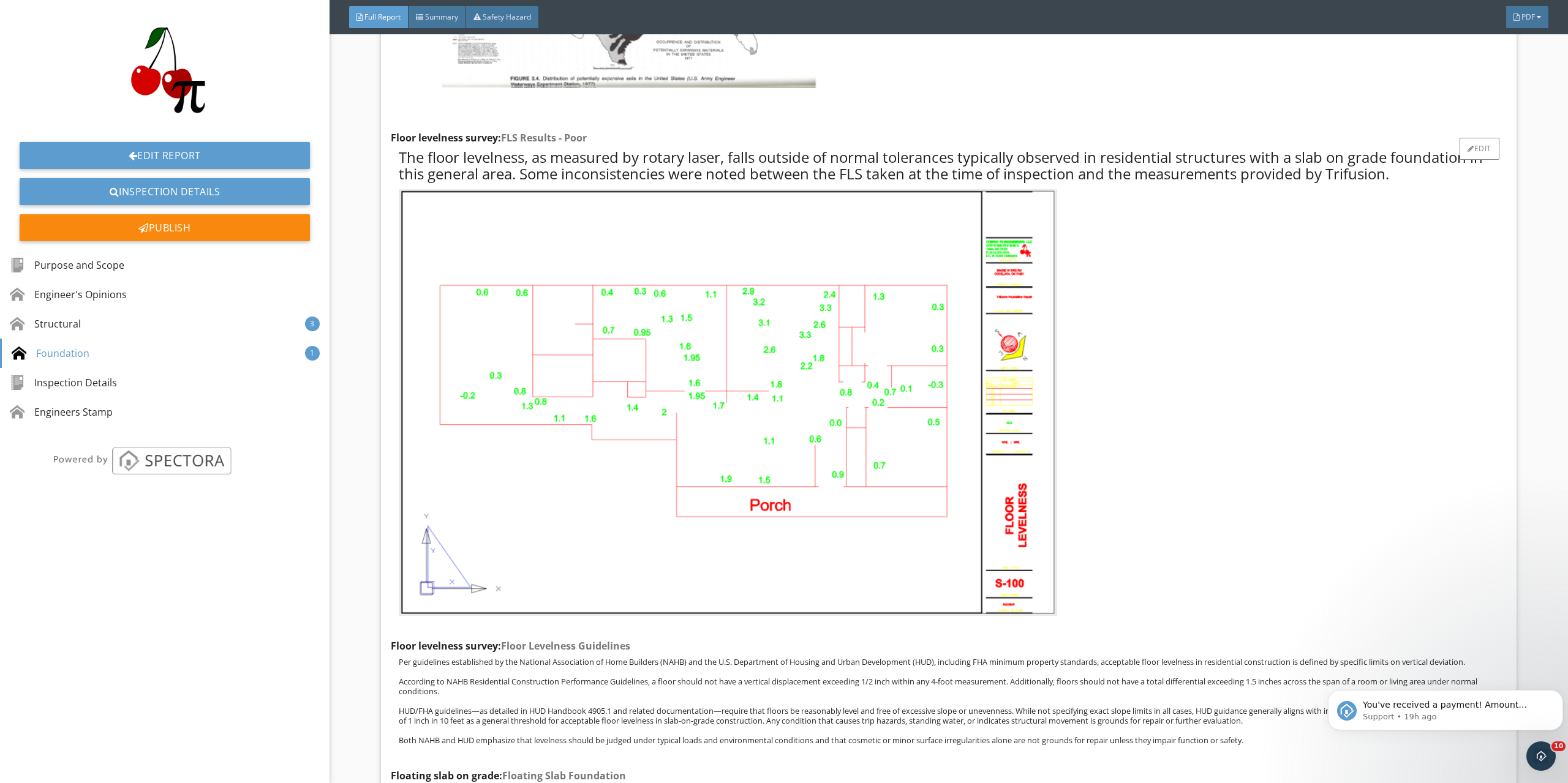
scroll to position [3620, 0]
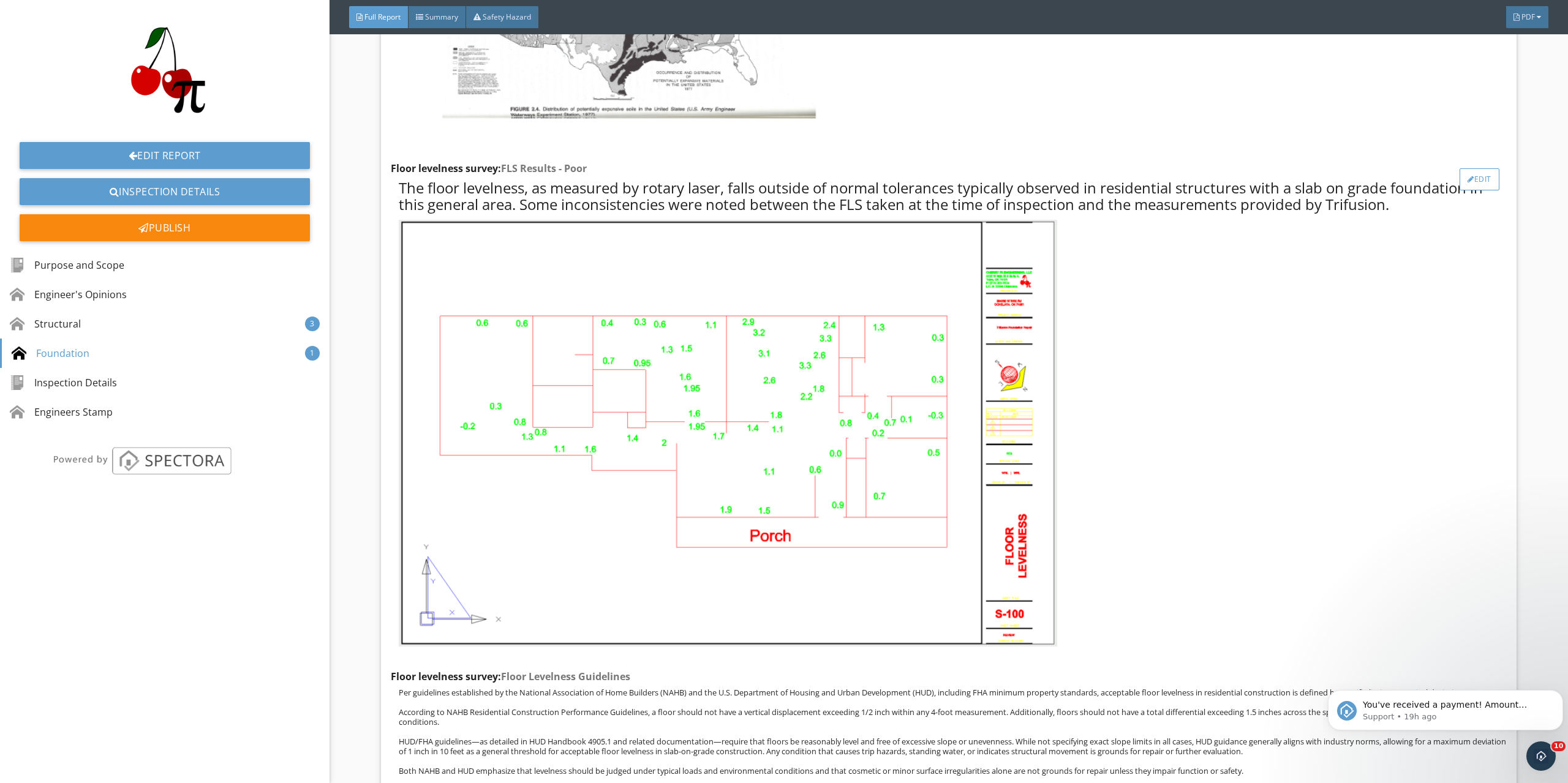
click at [1462, 184] on div "Edit" at bounding box center [1479, 179] width 40 height 22
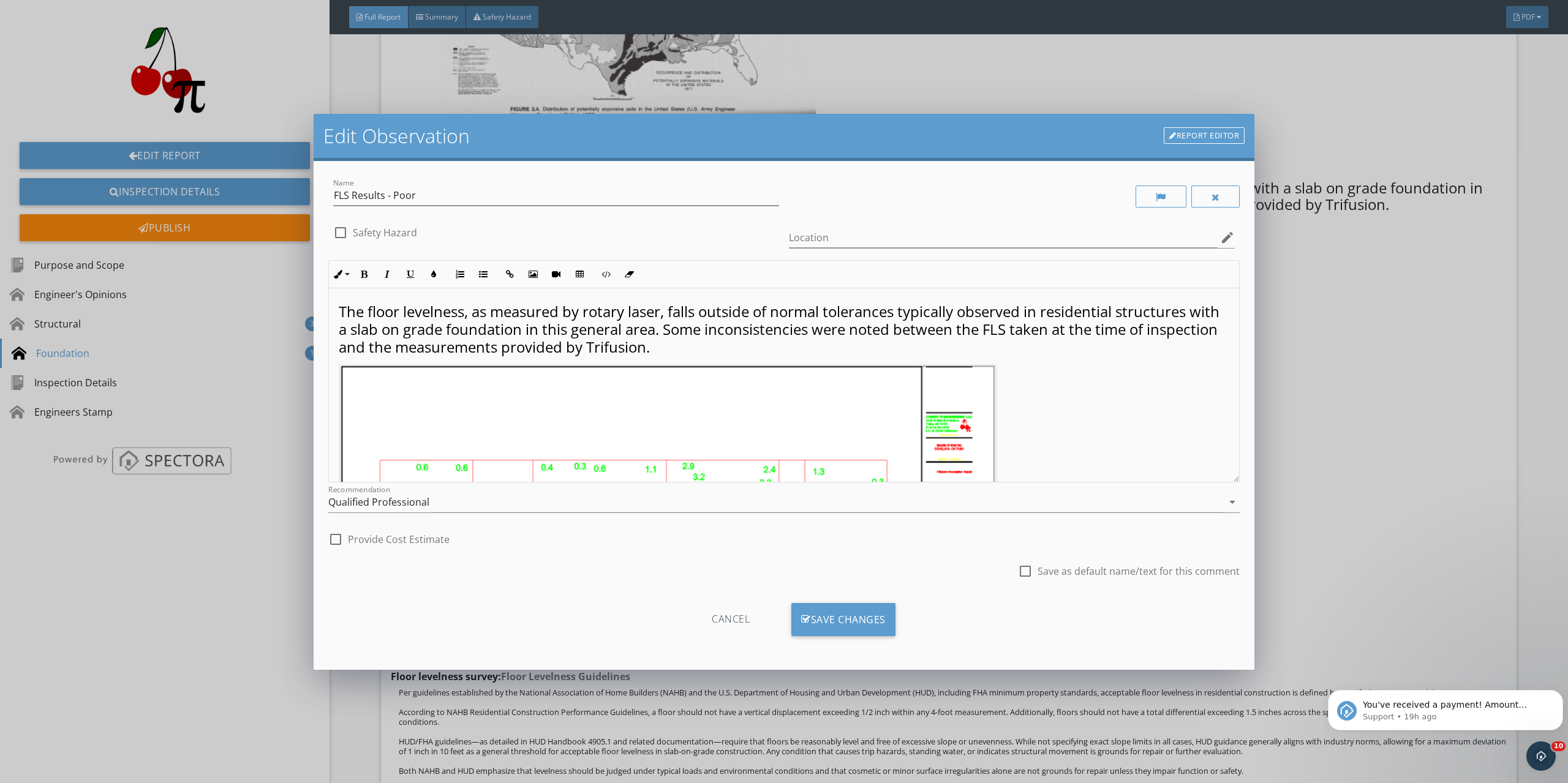
drag, startPoint x: 723, startPoint y: 345, endPoint x: 695, endPoint y: 331, distance: 31.3
click at [695, 331] on span "The floor levelness, as measured by rotary laser, falls outside of normal toler…" at bounding box center [779, 329] width 881 height 56
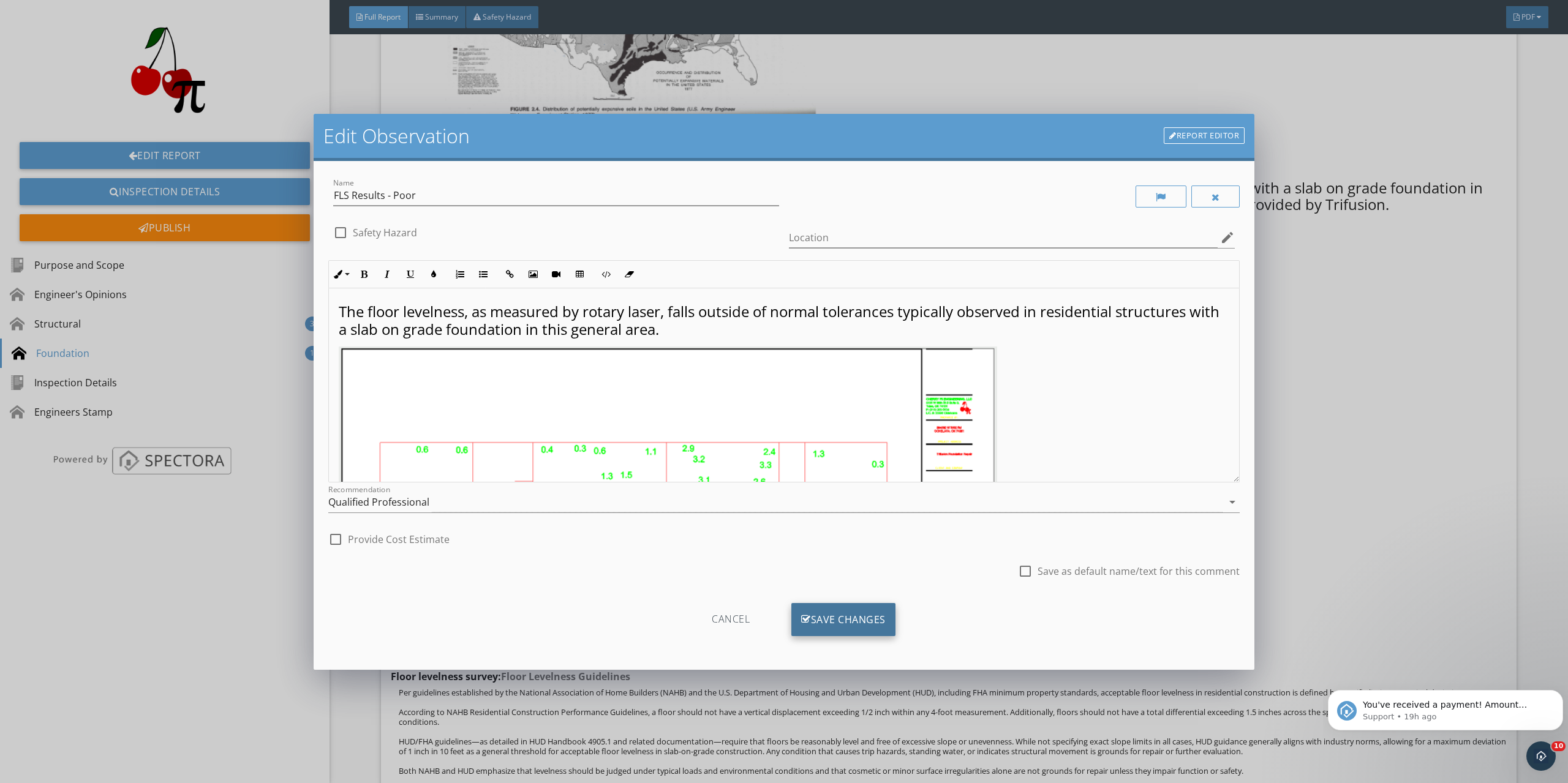
click at [814, 610] on div "Save Changes" at bounding box center [844, 620] width 104 height 33
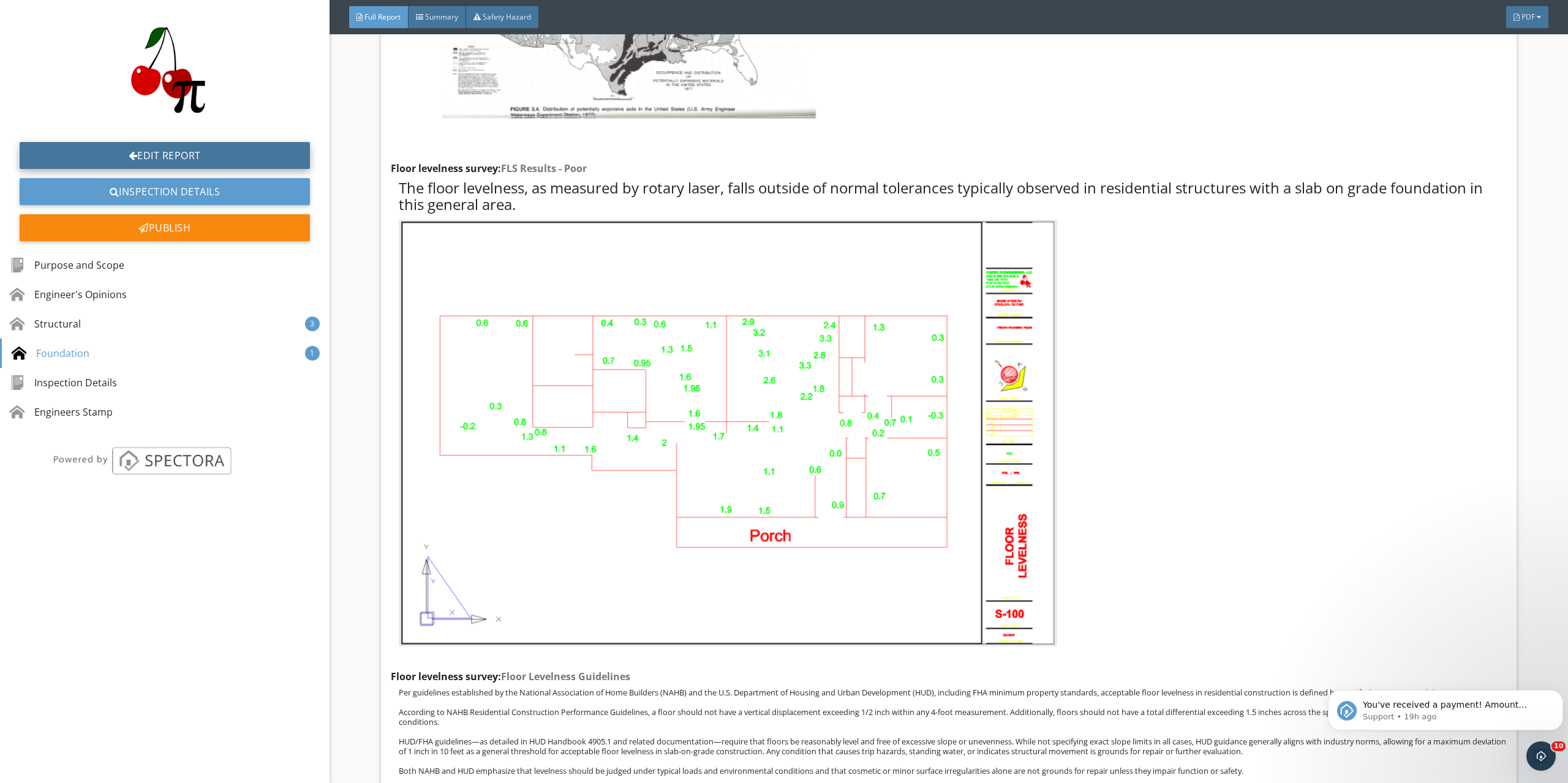
click at [287, 153] on link "Edit Report" at bounding box center [165, 155] width 290 height 27
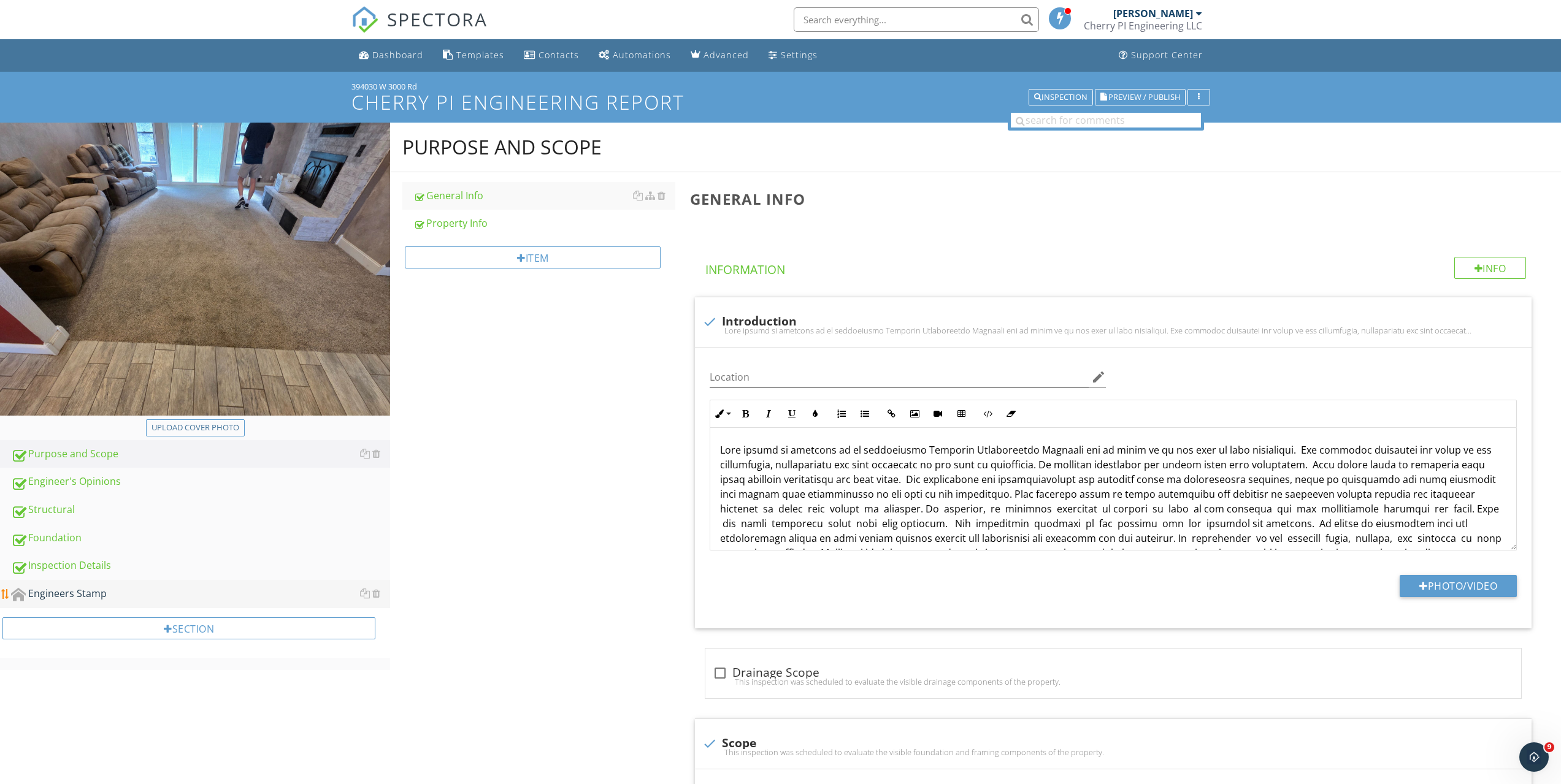
click at [103, 595] on div "Engineers Stamp" at bounding box center [200, 594] width 379 height 16
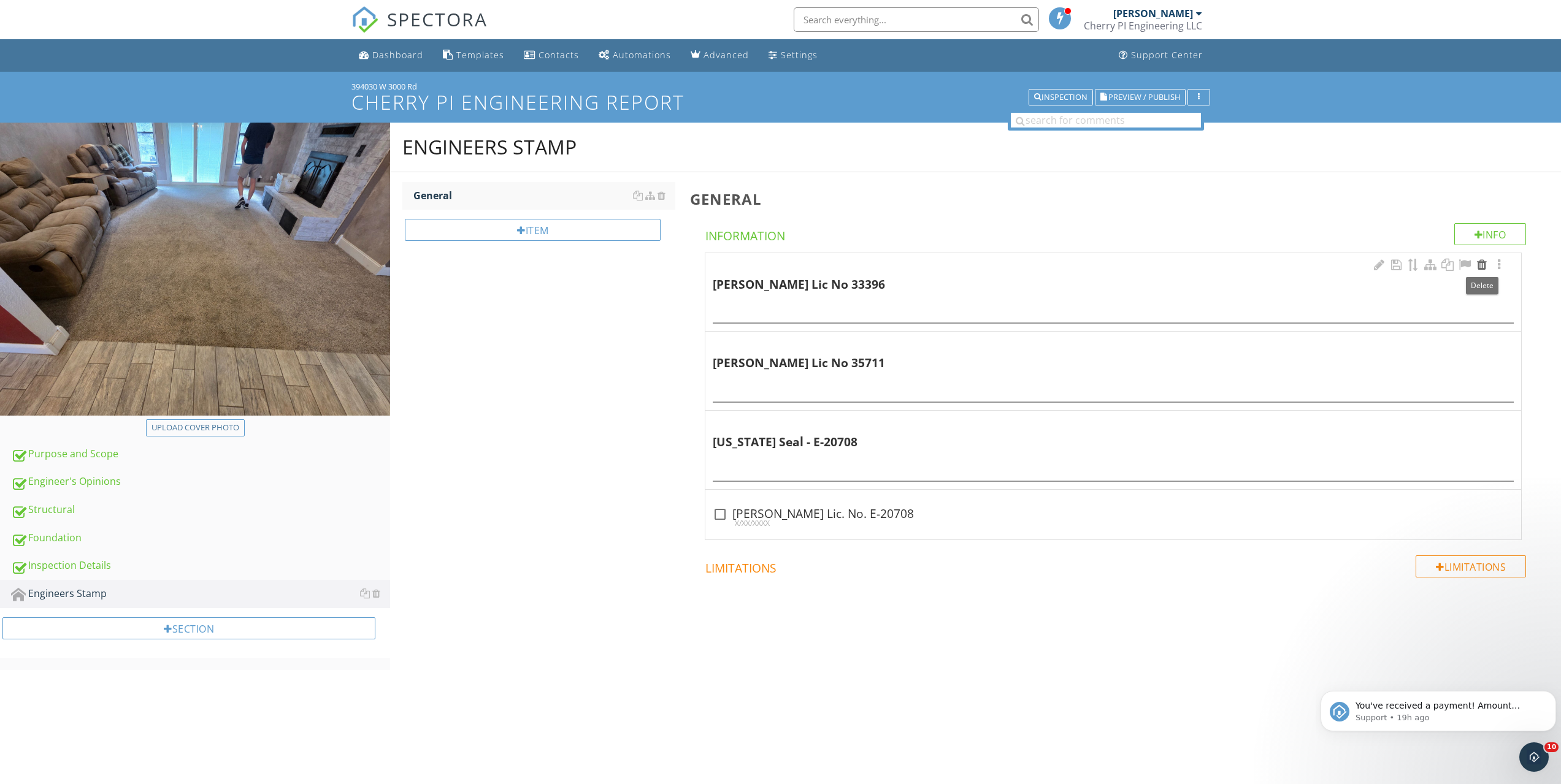
click at [1480, 265] on div at bounding box center [1481, 265] width 15 height 12
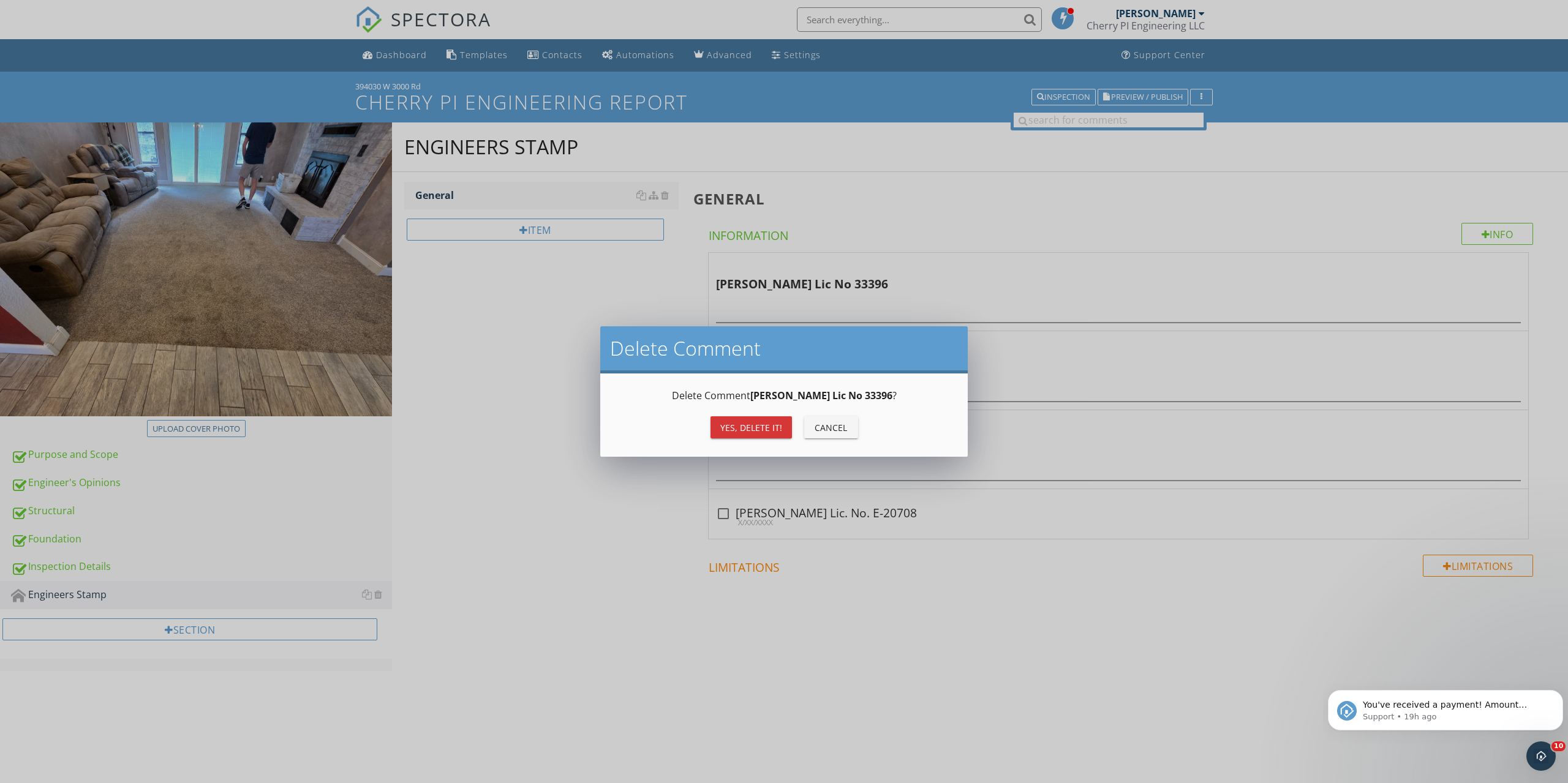
click at [723, 430] on div "Yes, Delete it!" at bounding box center [752, 428] width 62 height 13
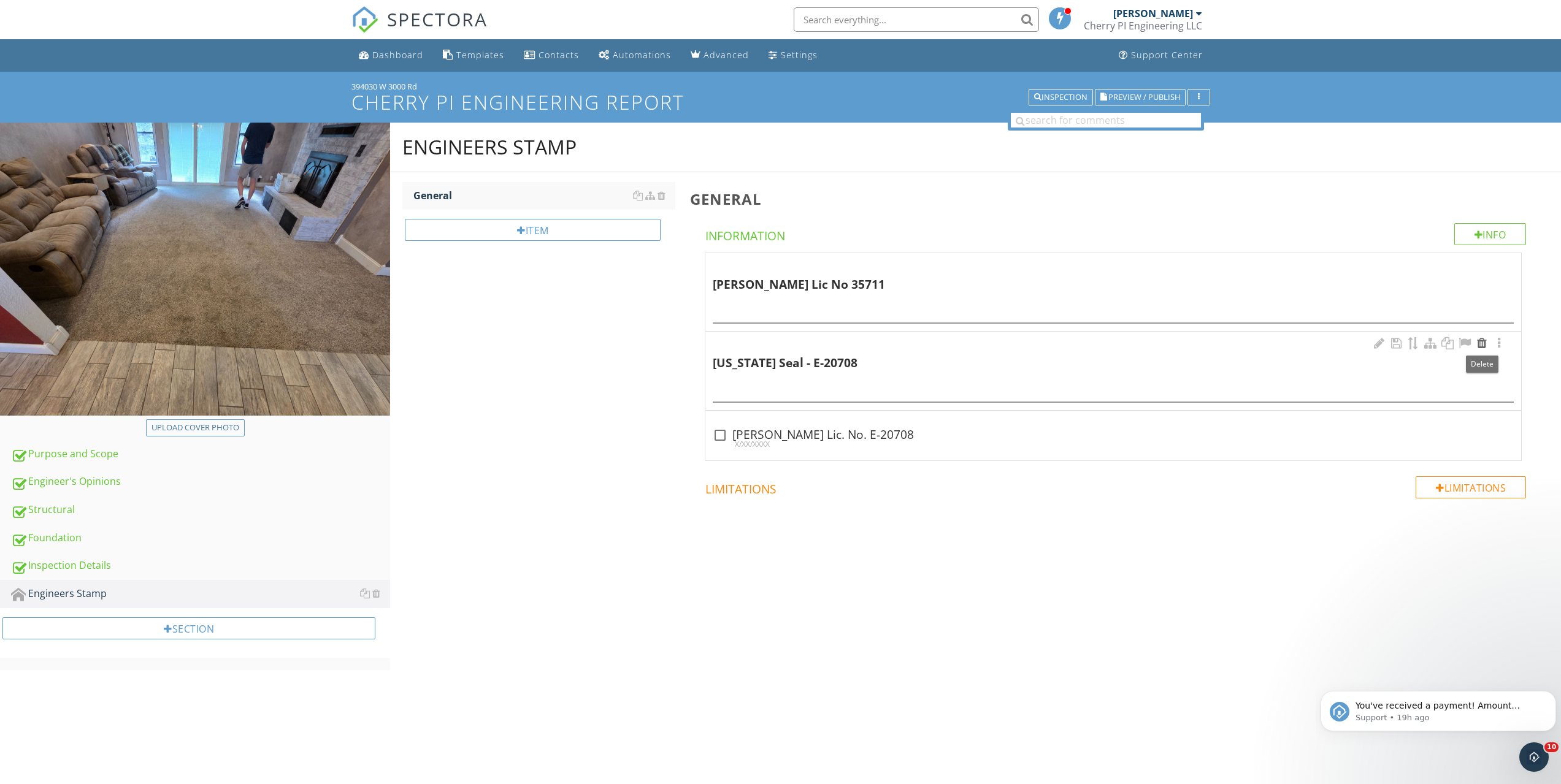
click at [1484, 343] on div at bounding box center [1481, 343] width 15 height 12
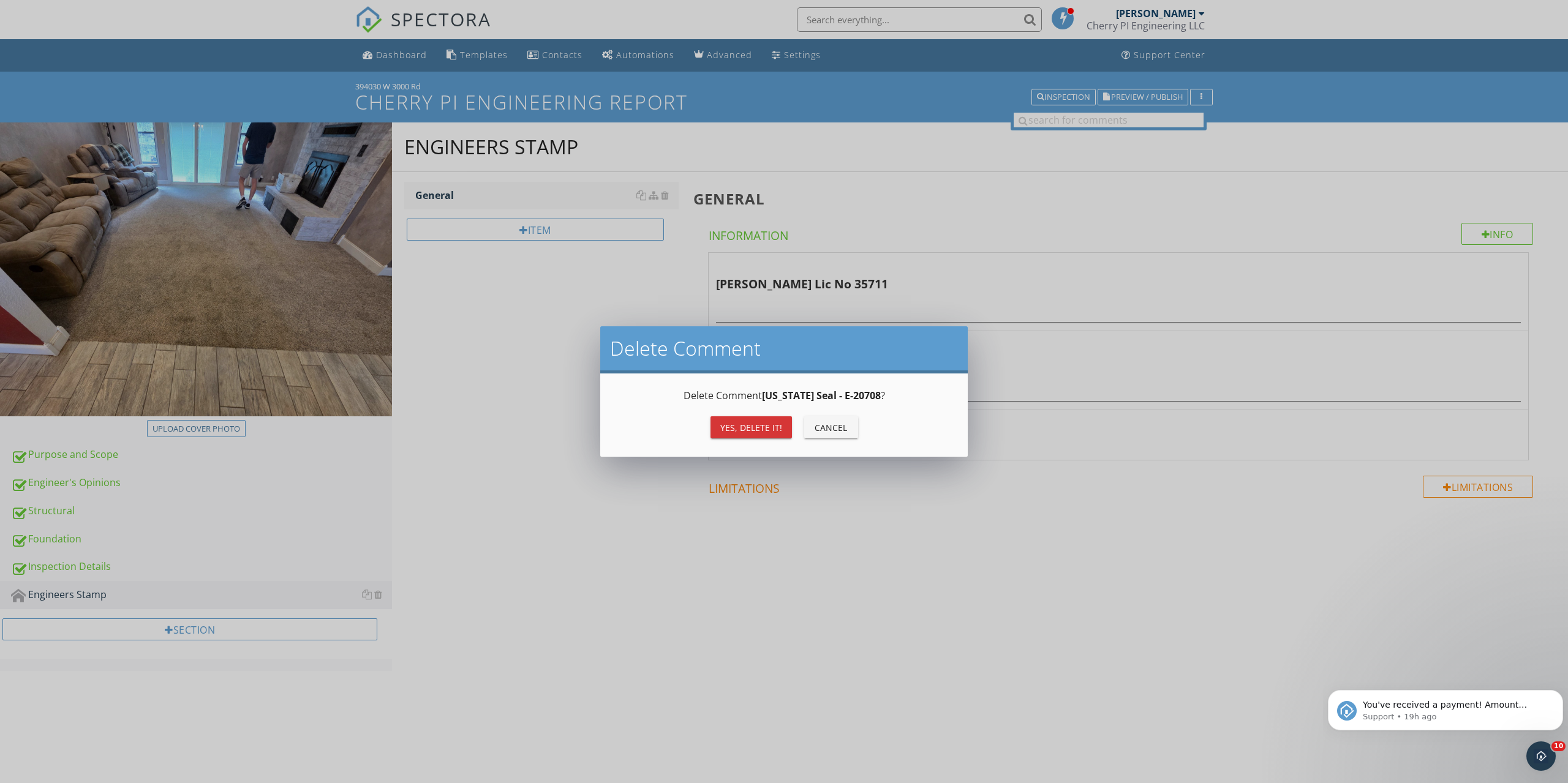
click at [722, 423] on div "Yes, Delete it!" at bounding box center [752, 428] width 62 height 13
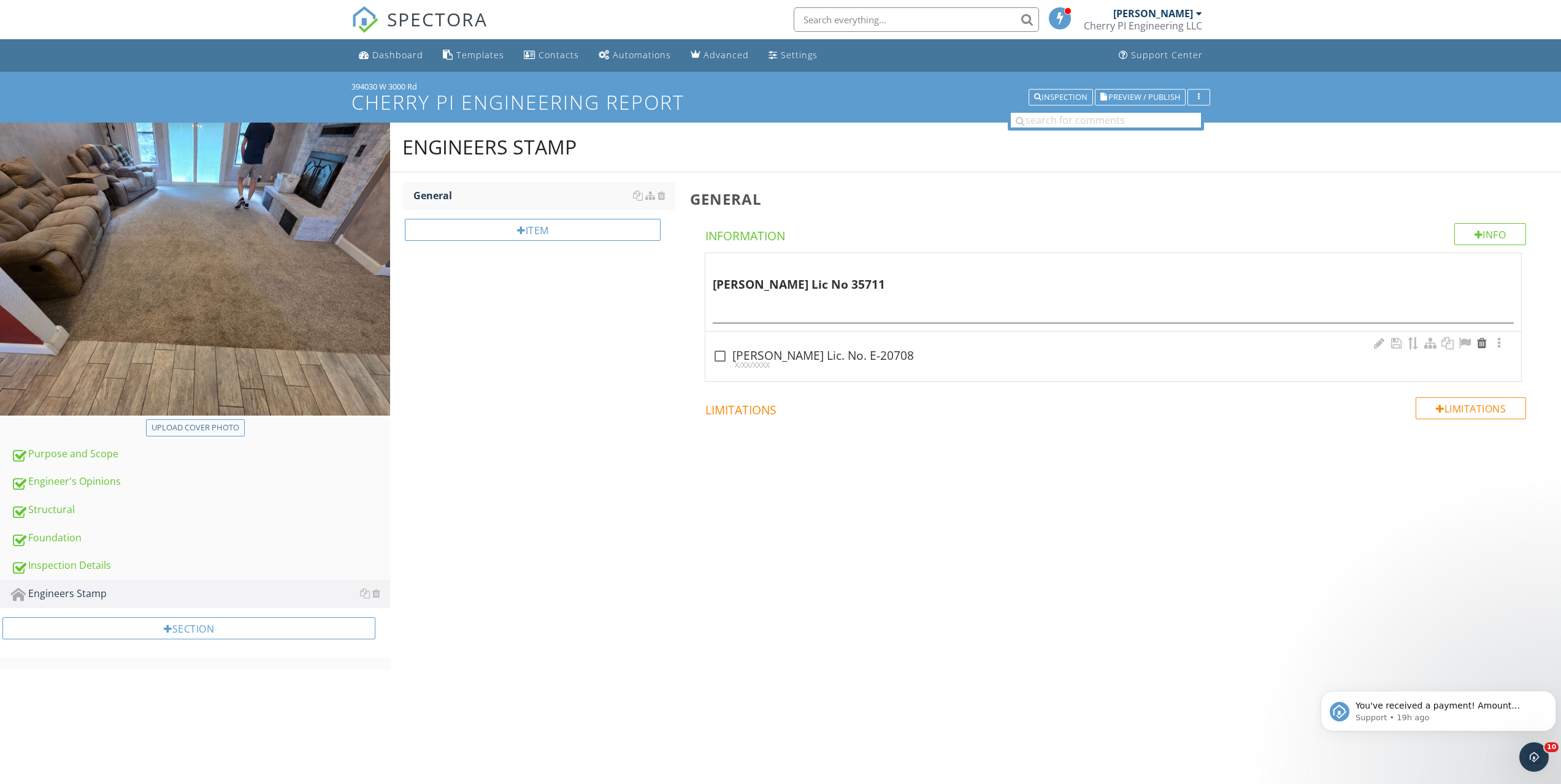
click at [1481, 345] on div at bounding box center [1481, 343] width 15 height 12
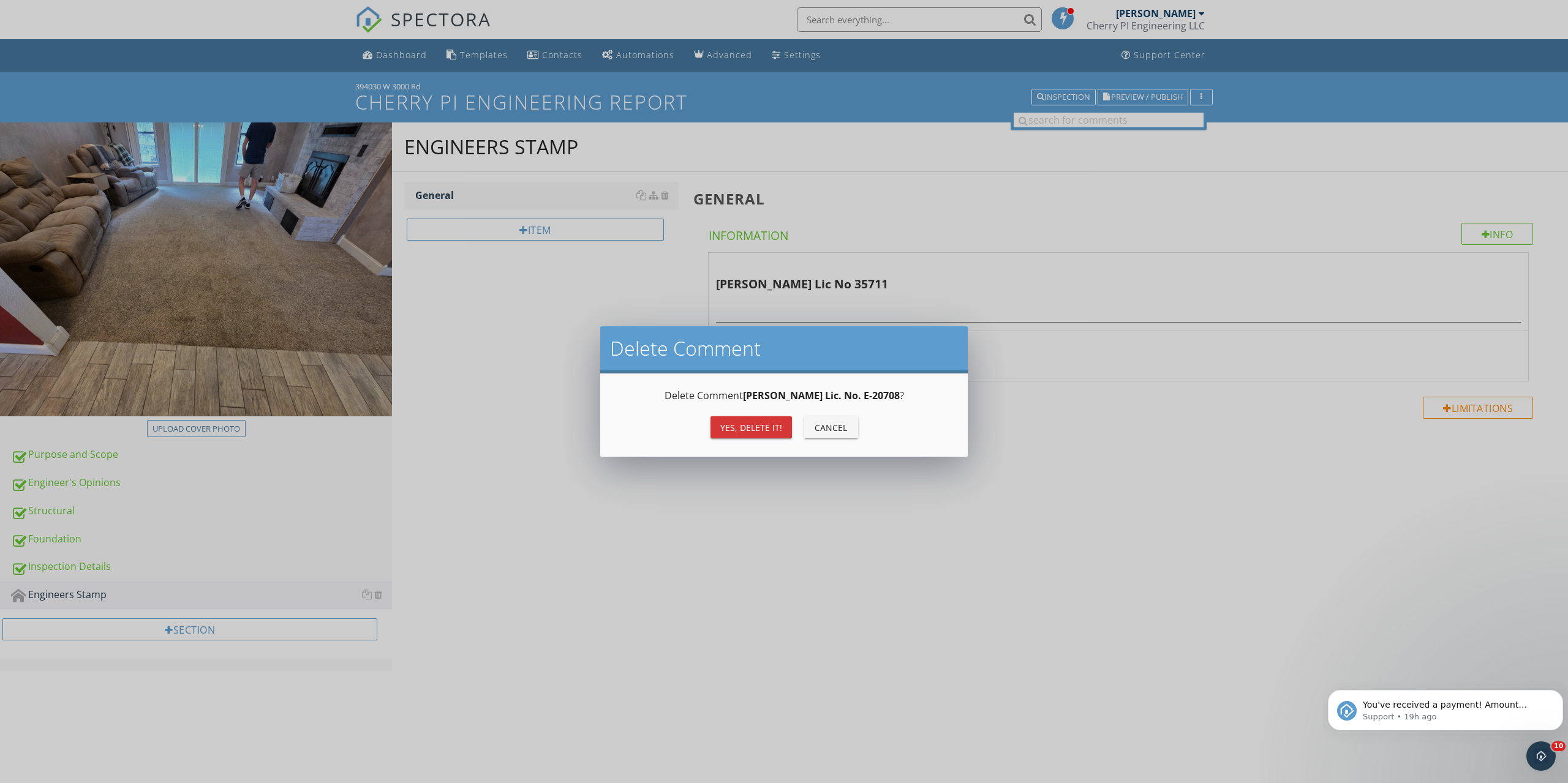
click at [761, 430] on div "Yes, Delete it!" at bounding box center [752, 428] width 62 height 13
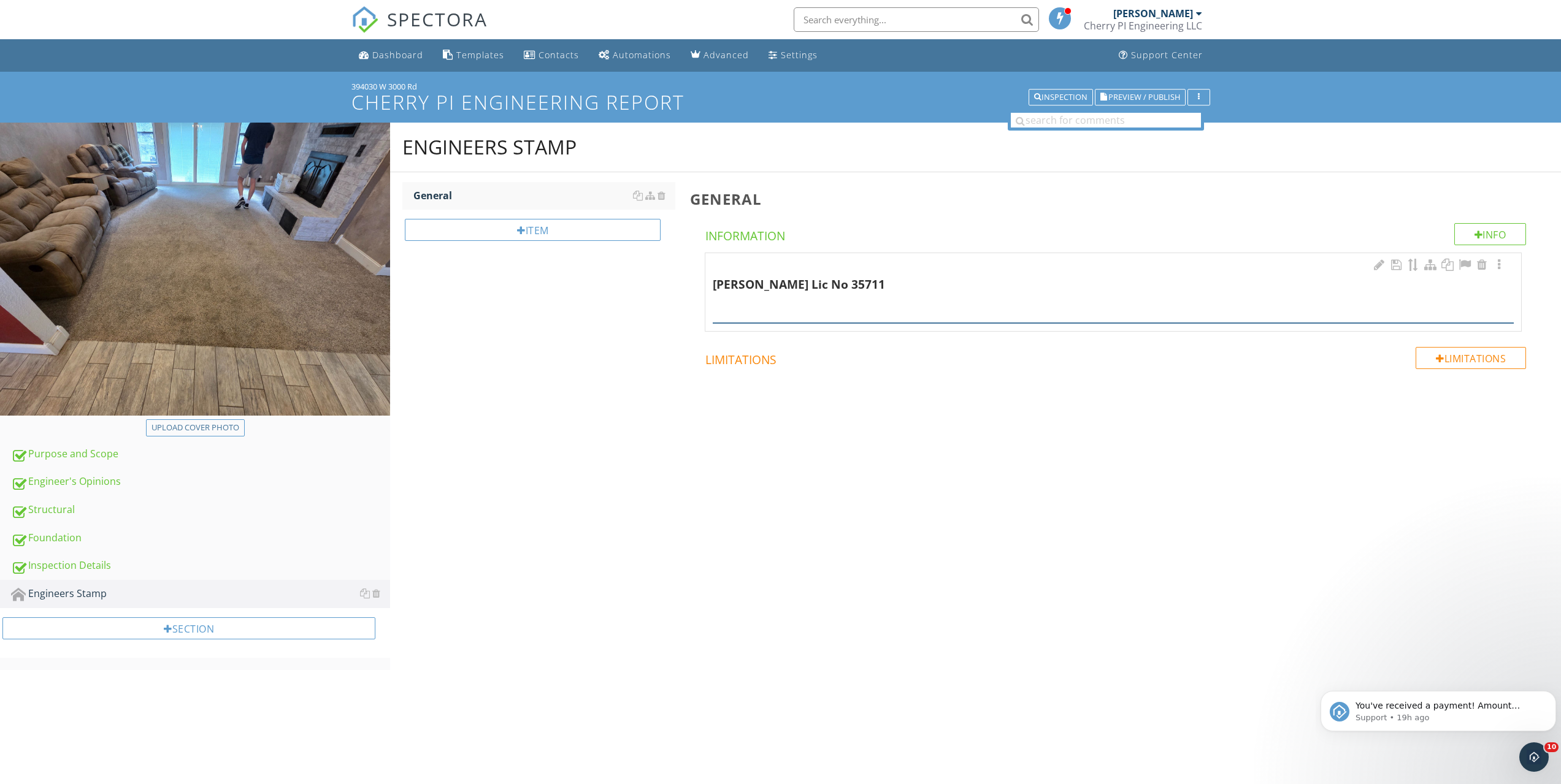
click at [738, 319] on div at bounding box center [1113, 309] width 801 height 27
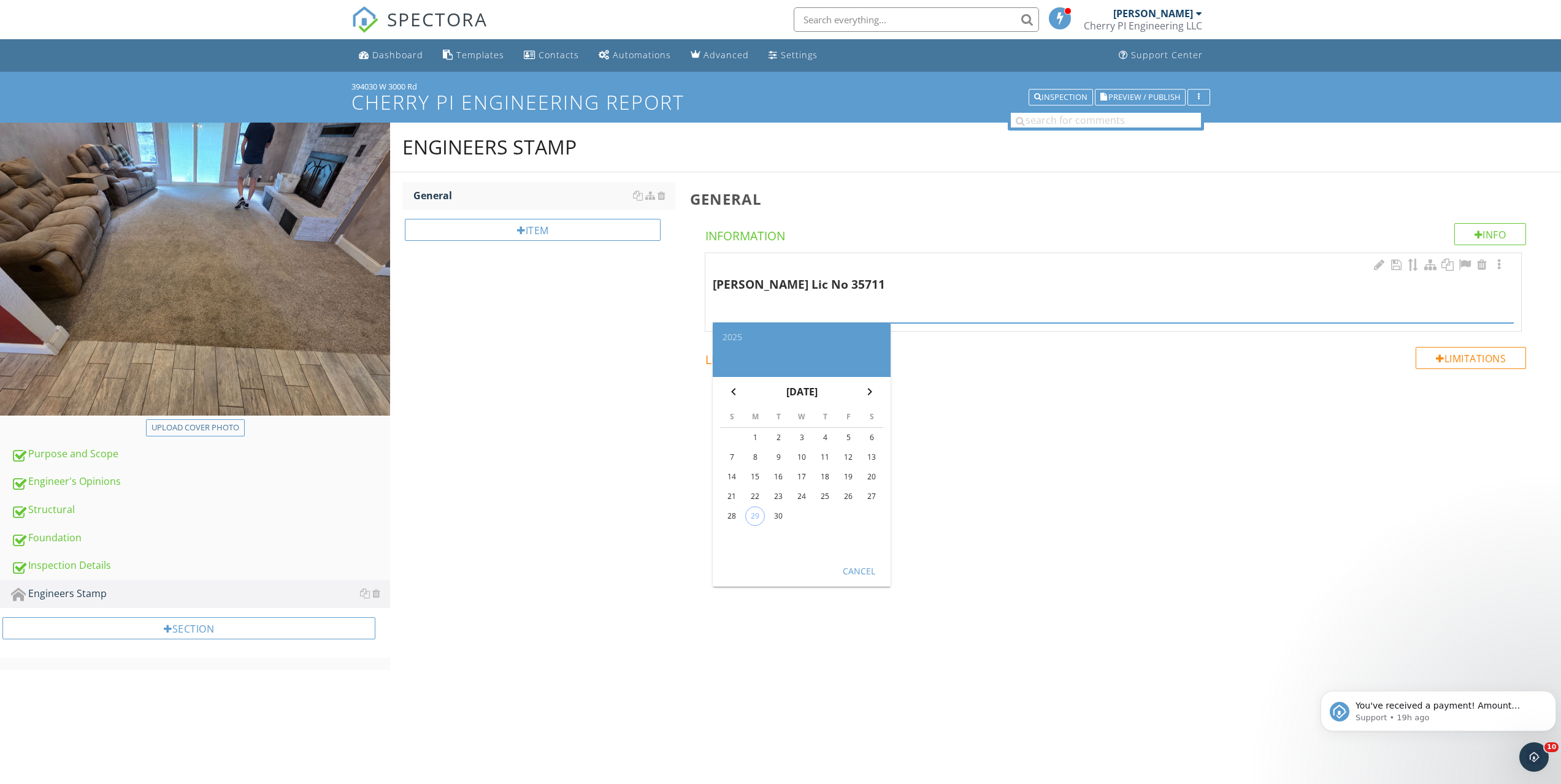
click at [755, 514] on div "29" at bounding box center [754, 516] width 18 height 18
type input "2025-09-29"
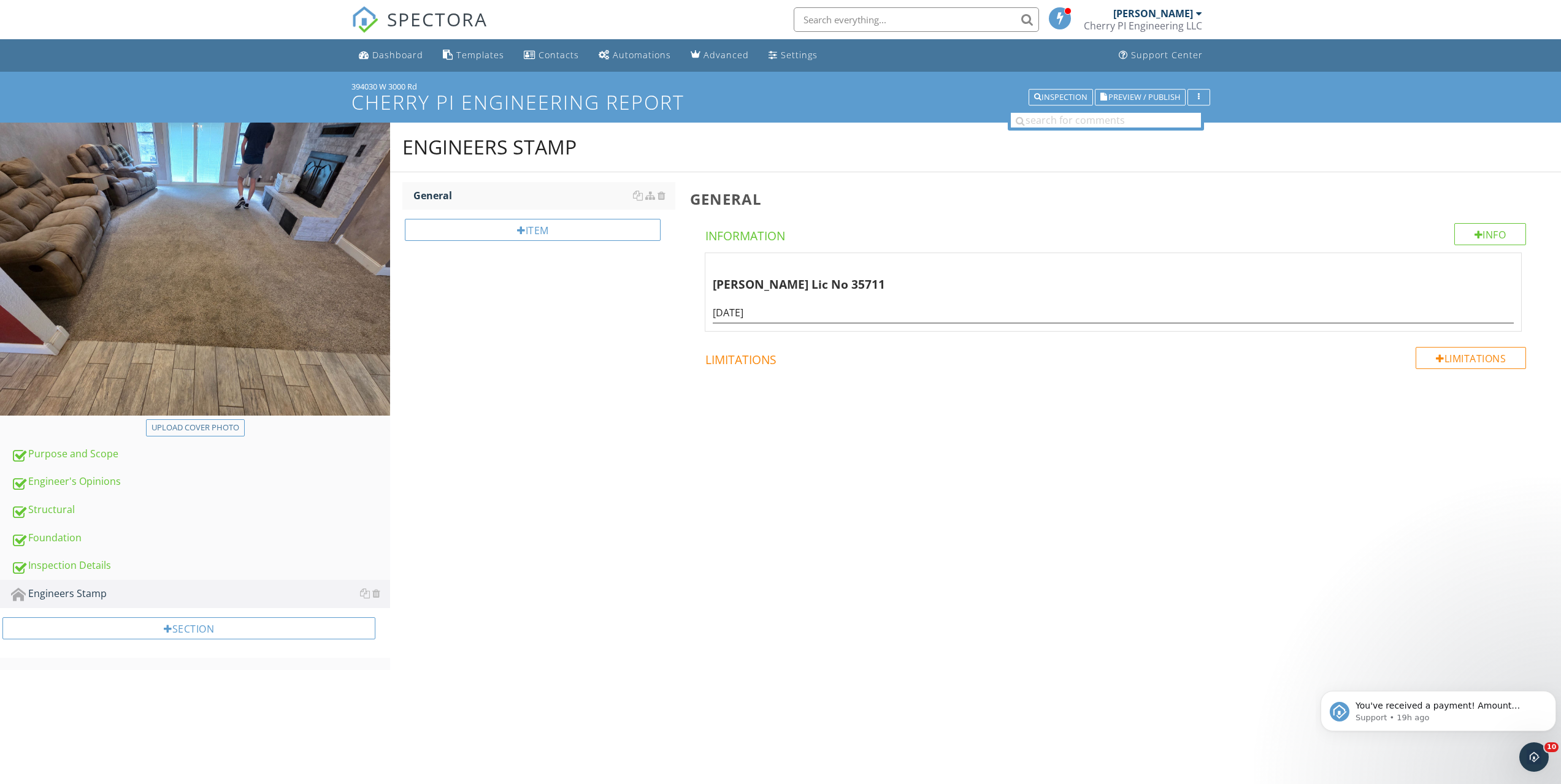
drag, startPoint x: 628, startPoint y: 433, endPoint x: 647, endPoint y: 374, distance: 62.0
click at [628, 428] on div "Engineers Stamp General Item General Info Information Walker Leiter Lic No 3571…" at bounding box center [975, 295] width 1171 height 346
click at [1121, 100] on span "Preview / Publish" at bounding box center [1143, 97] width 72 height 8
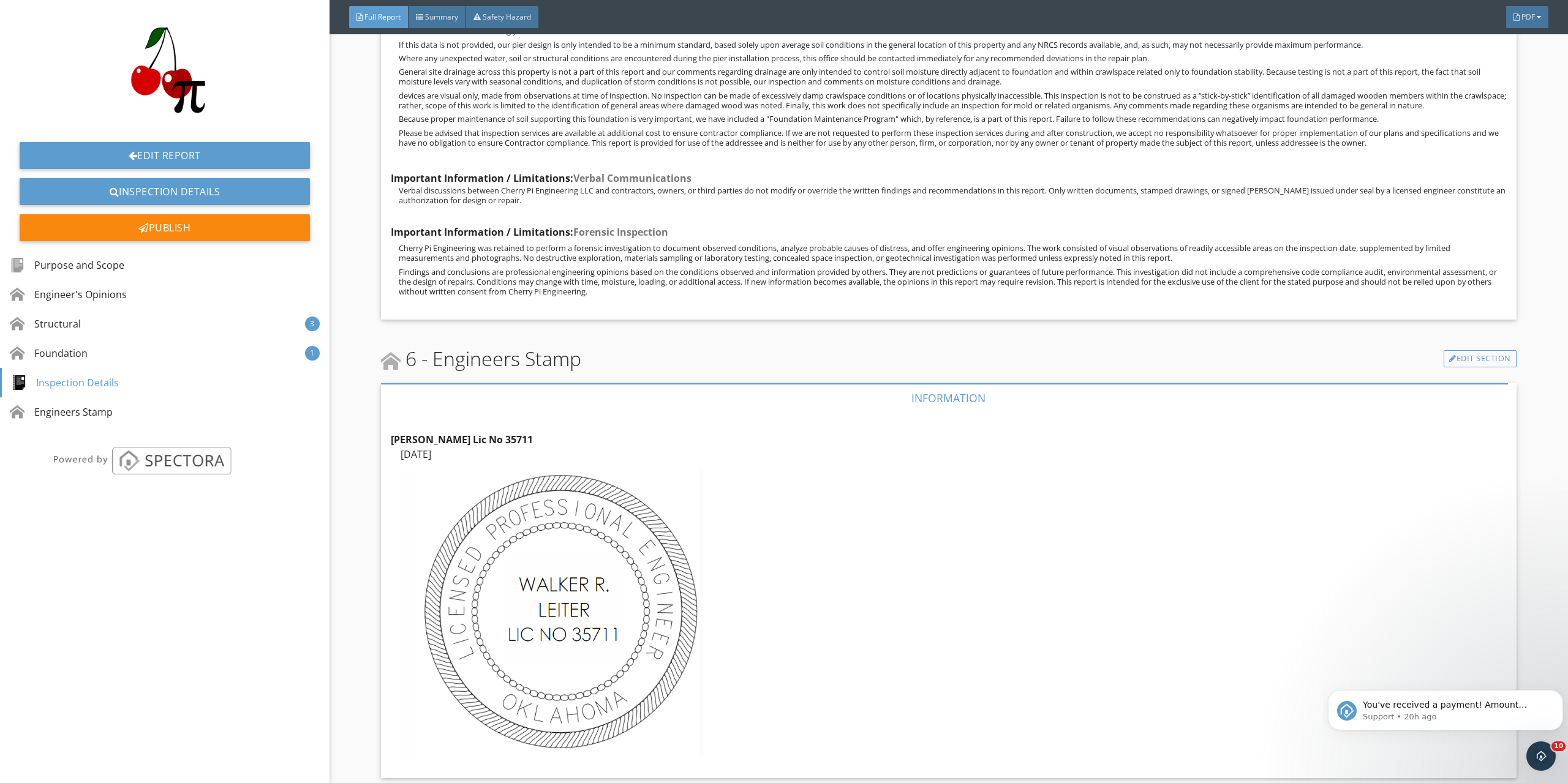
scroll to position [5681, 0]
click at [256, 224] on div "Publish" at bounding box center [165, 227] width 290 height 27
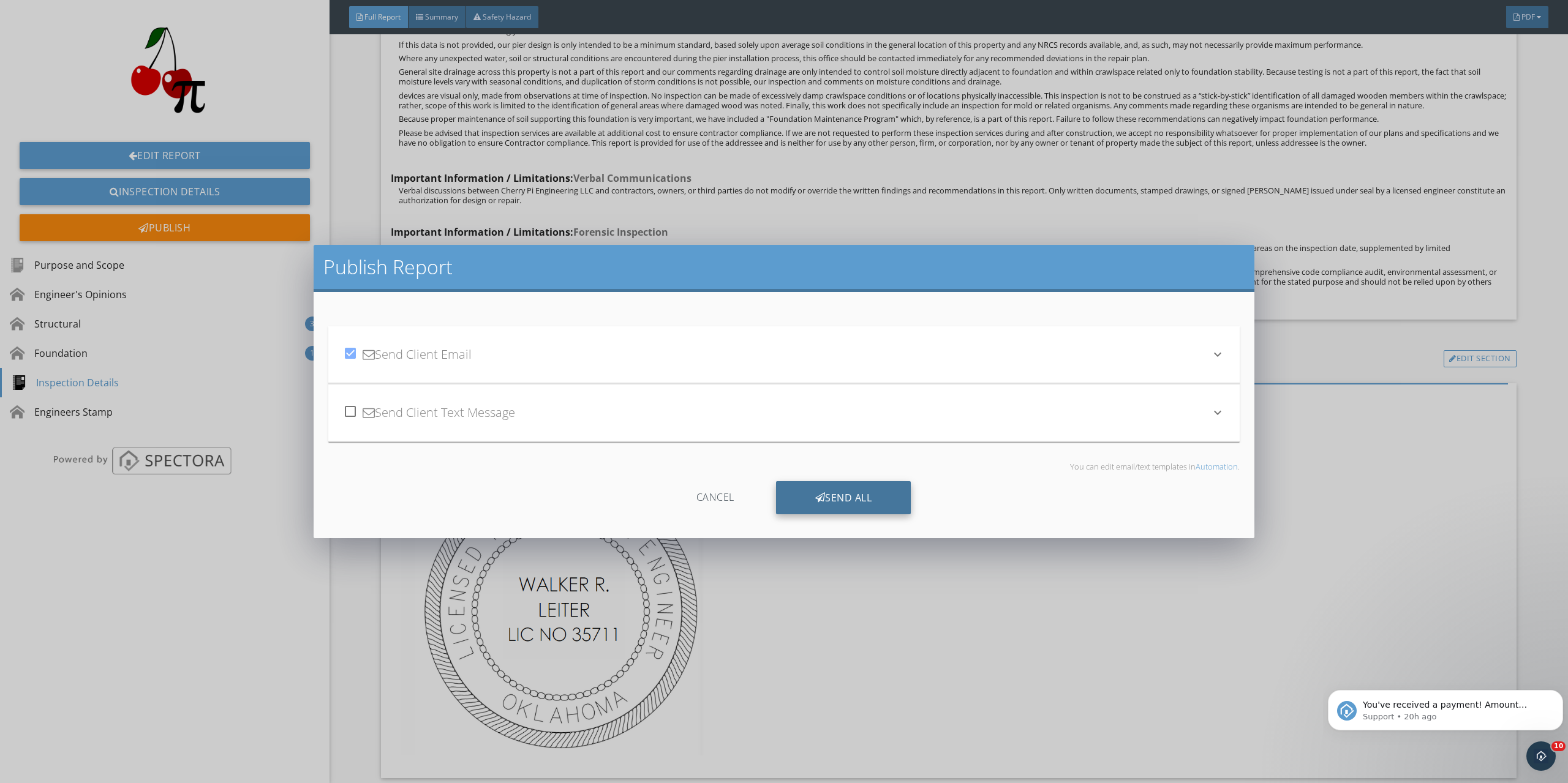
click at [840, 445] on div "check_box Send Client Email keyboard_arrow_down Subject Cherry PI Engineering R…" at bounding box center [784, 415] width 911 height 217
click at [835, 492] on div "Send All" at bounding box center [844, 498] width 136 height 33
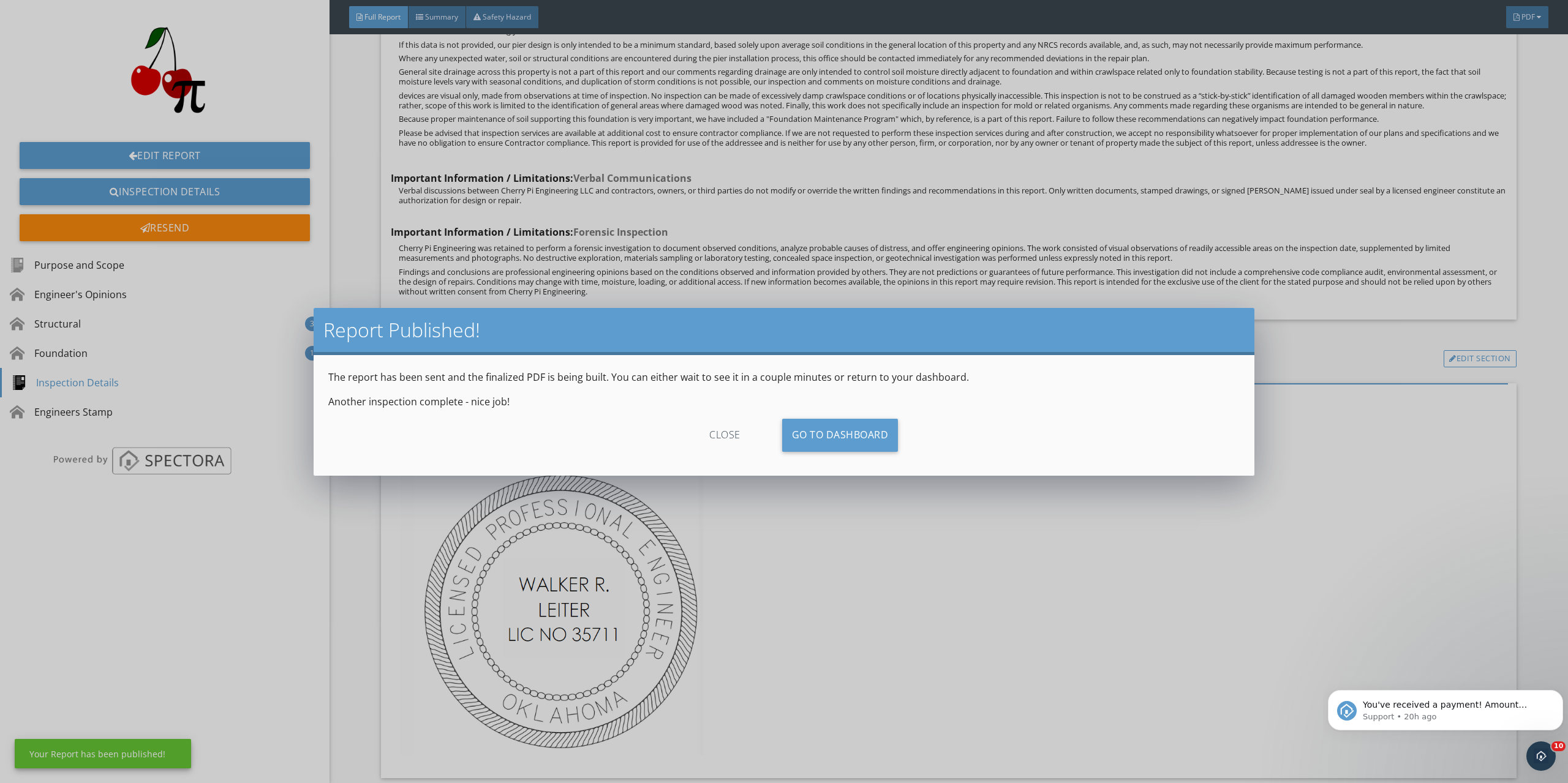
click at [728, 439] on div "close" at bounding box center [724, 435] width 110 height 33
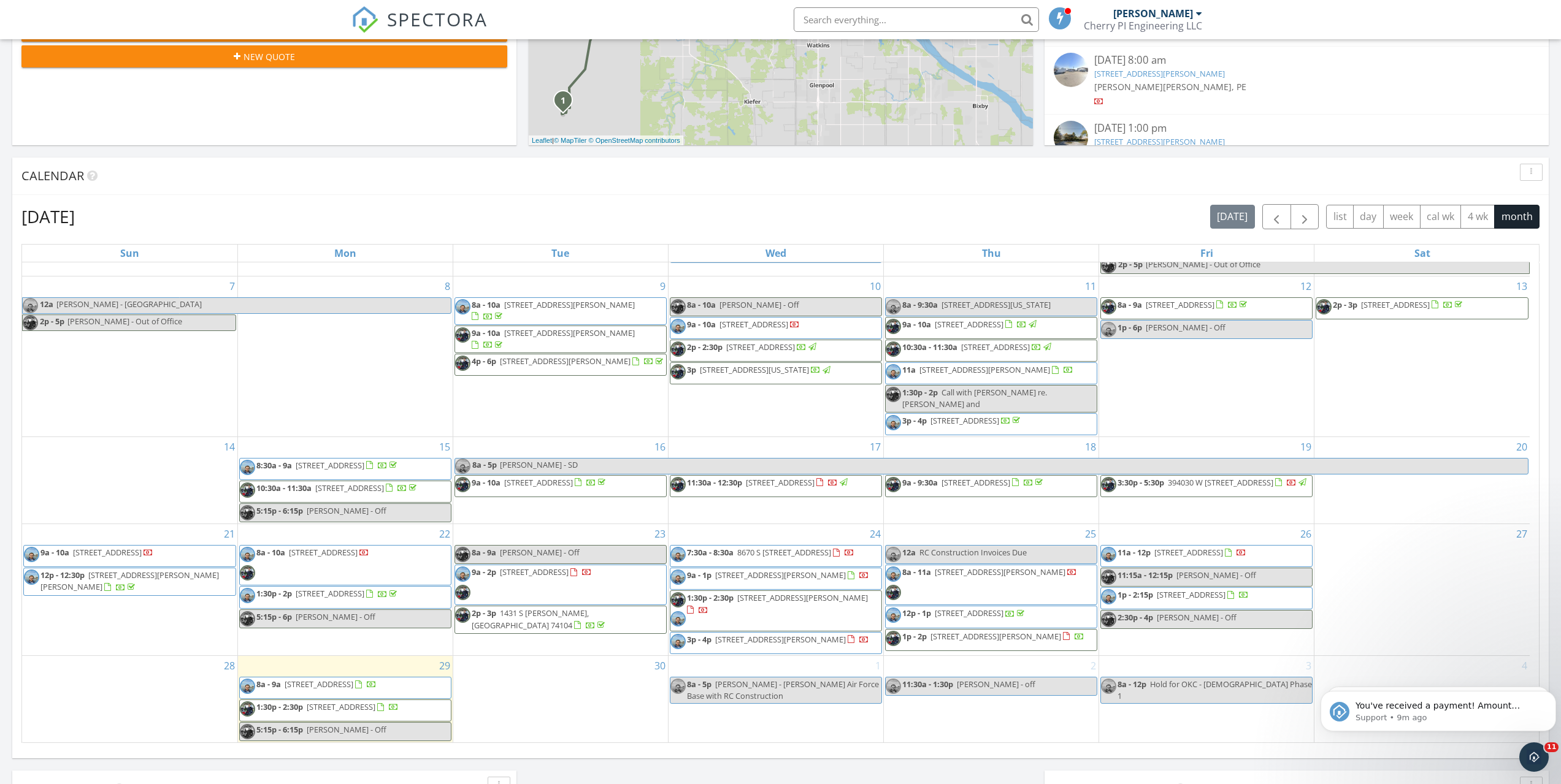
scroll to position [429, 0]
